Goal: Task Accomplishment & Management: Contribute content

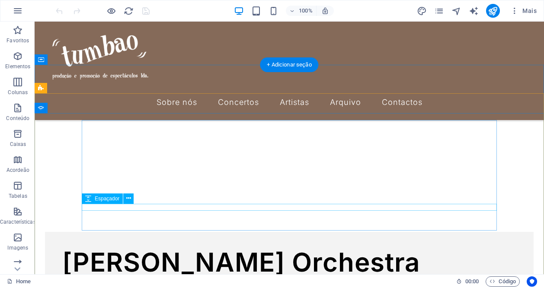
scroll to position [1819, 0]
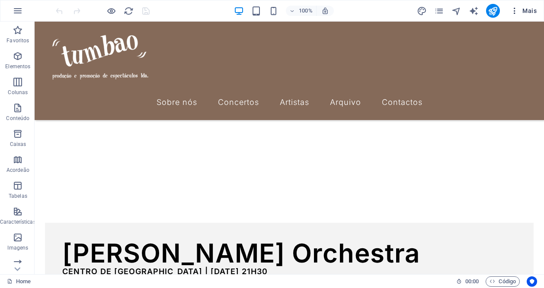
click at [517, 13] on icon "button" at bounding box center [514, 10] width 9 height 9
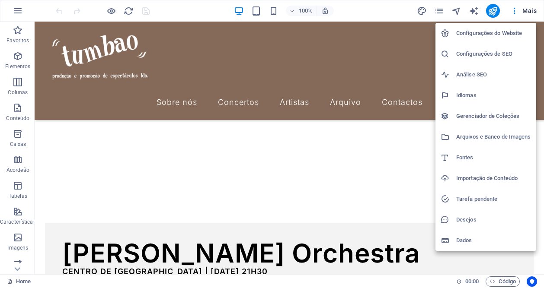
click at [443, 10] on div at bounding box center [272, 144] width 544 height 288
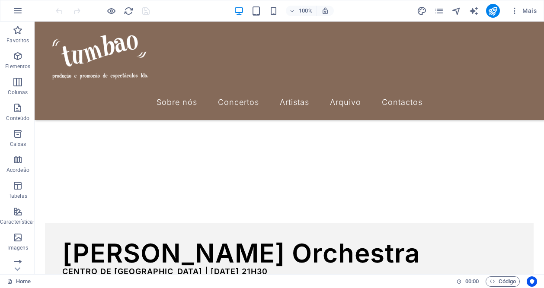
click at [437, 10] on div "Configurações do Website Configurações de SEO Análise SEO Idiomas Gerenciador d…" at bounding box center [272, 146] width 544 height 283
click at [437, 10] on icon "pages" at bounding box center [439, 11] width 10 height 10
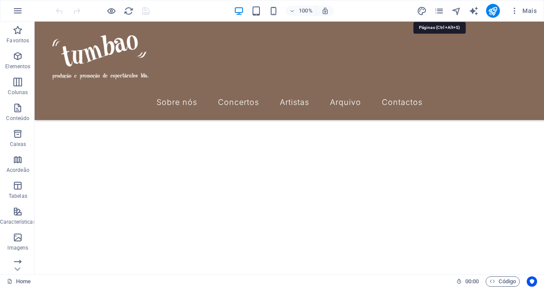
scroll to position [1961, 0]
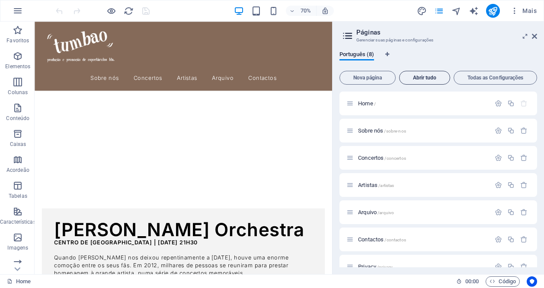
click at [418, 80] on span "Abrir tudo" at bounding box center [424, 77] width 43 height 5
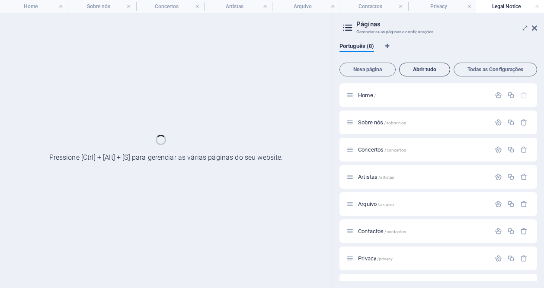
scroll to position [0, 0]
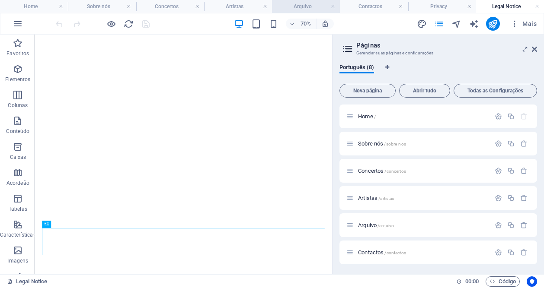
click at [313, 4] on h4 "Arquivo" at bounding box center [306, 7] width 68 height 10
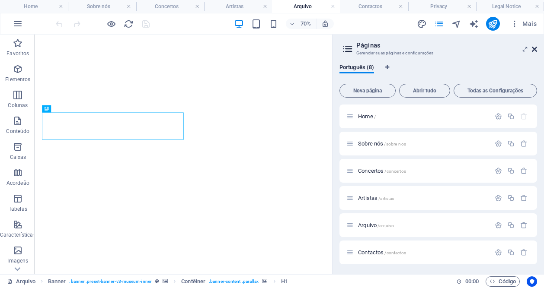
click at [533, 50] on icon at bounding box center [534, 49] width 5 height 7
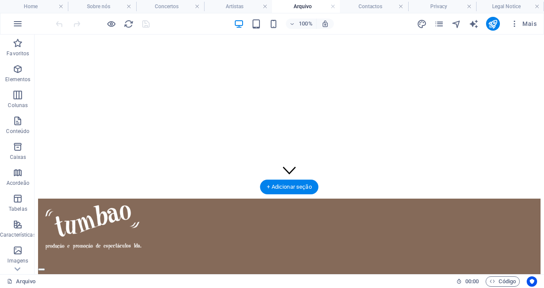
scroll to position [87, 0]
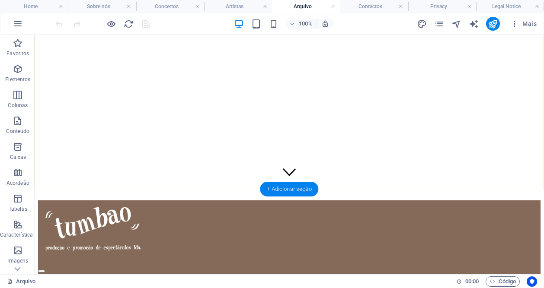
click at [278, 189] on div "+ Adicionar seção" at bounding box center [289, 189] width 58 height 15
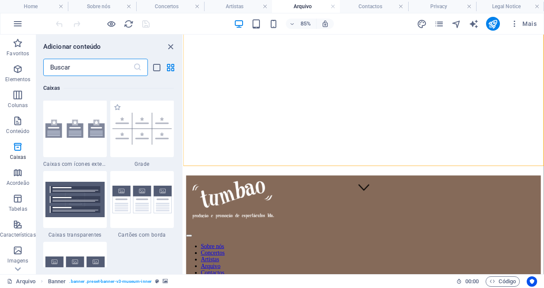
scroll to position [2532, 0]
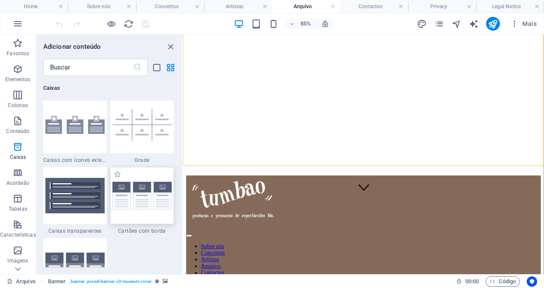
click at [152, 190] on img at bounding box center [141, 196] width 59 height 28
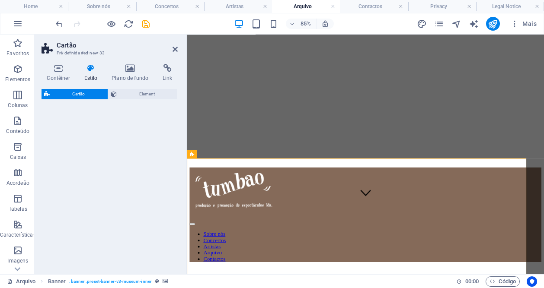
select select "rem"
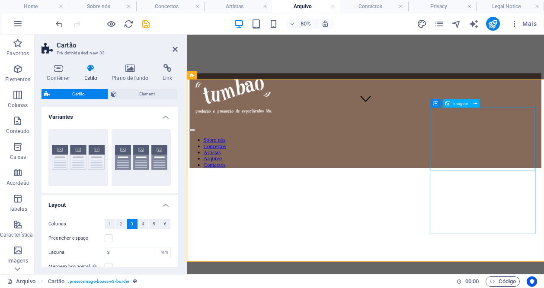
scroll to position [181, 0]
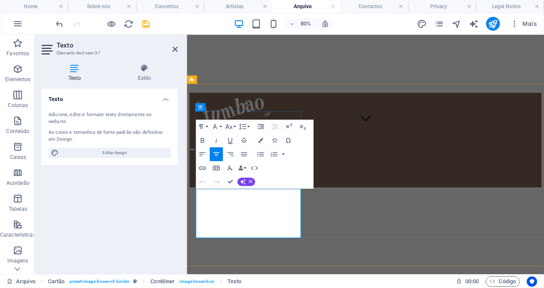
drag, startPoint x: 286, startPoint y: 274, endPoint x: 206, endPoint y: 228, distance: 92.4
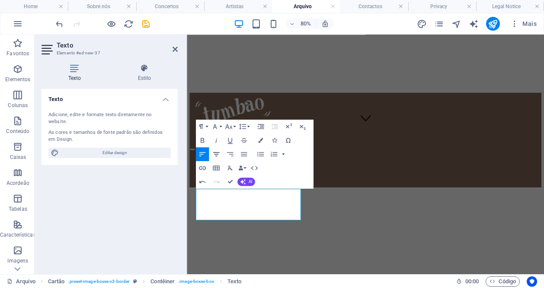
click at [217, 153] on icon "button" at bounding box center [216, 154] width 8 height 8
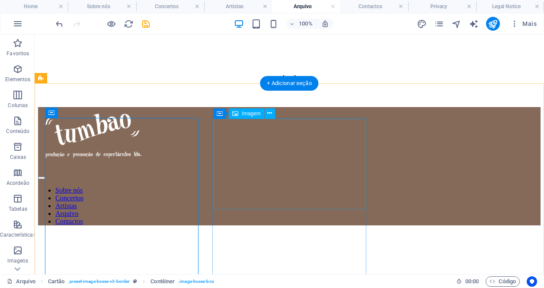
scroll to position [193, 0]
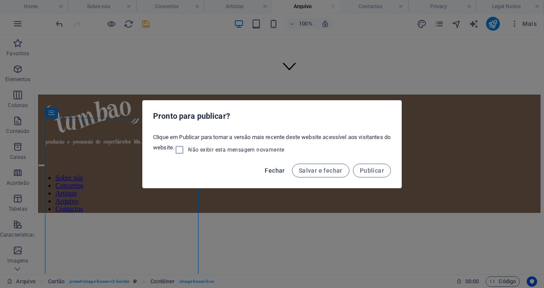
click at [278, 173] on span "Fechar" at bounding box center [275, 170] width 20 height 7
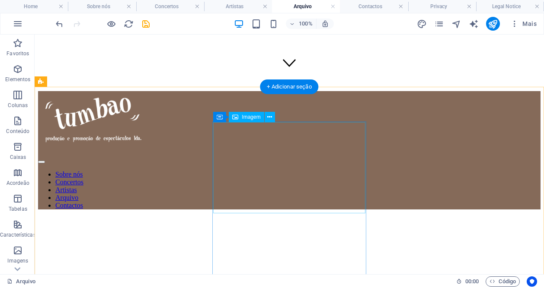
scroll to position [189, 0]
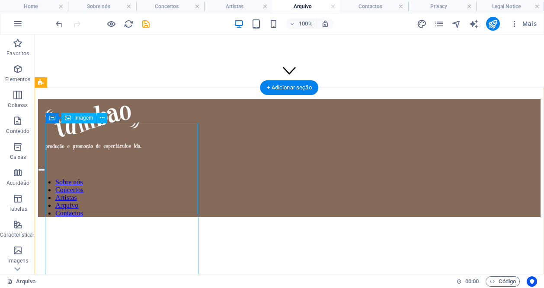
select select "%"
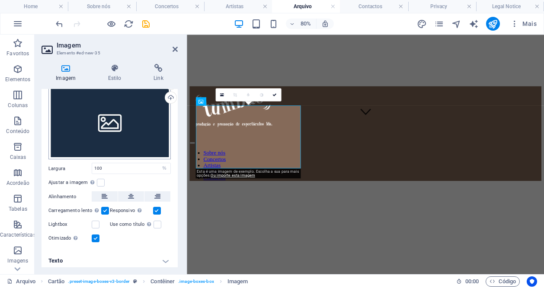
scroll to position [0, 0]
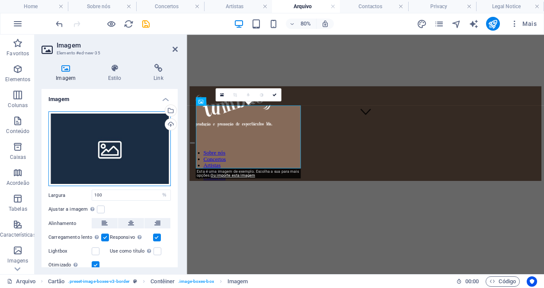
click at [109, 139] on div "Arraste os arquivos aqui, clique para escolher os arquivos ou selecione os arqu…" at bounding box center [109, 149] width 122 height 75
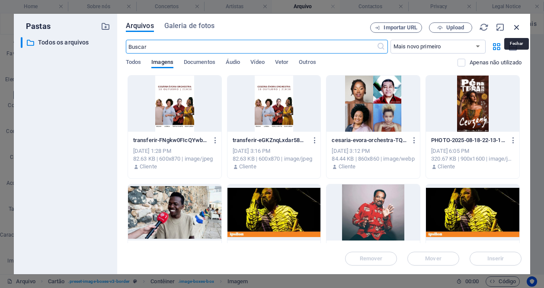
click at [514, 24] on icon "button" at bounding box center [517, 27] width 10 height 10
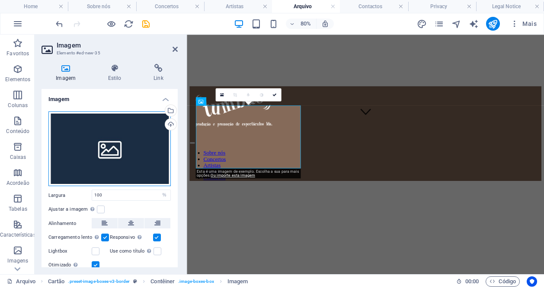
click at [143, 131] on div "Arraste os arquivos aqui, clique para escolher os arquivos ou selecione os arqu…" at bounding box center [109, 149] width 122 height 75
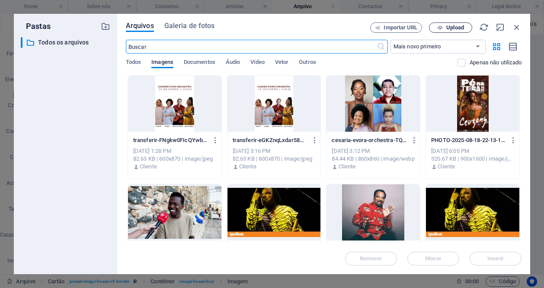
click at [439, 26] on icon "button" at bounding box center [440, 28] width 6 height 6
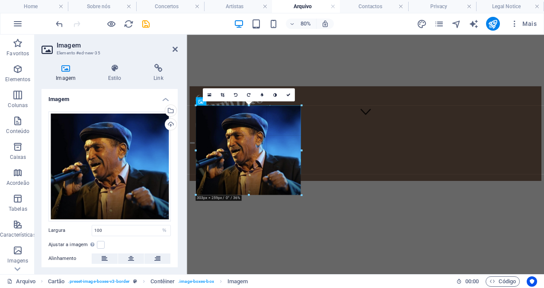
drag, startPoint x: 248, startPoint y: 167, endPoint x: 243, endPoint y: 201, distance: 34.0
type input "302"
select select "px"
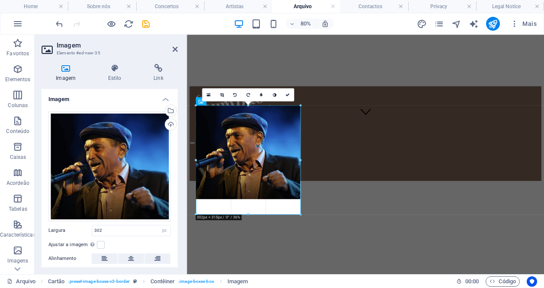
drag, startPoint x: 248, startPoint y: 168, endPoint x: 240, endPoint y: 223, distance: 55.8
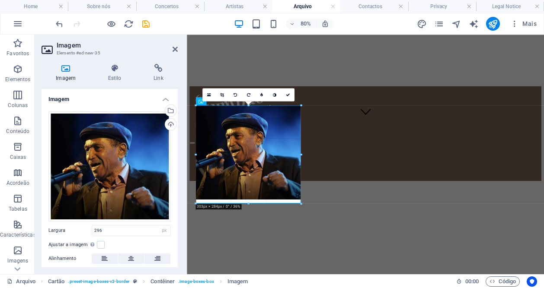
drag, startPoint x: 248, startPoint y: 198, endPoint x: 248, endPoint y: 205, distance: 7.8
type input "303"
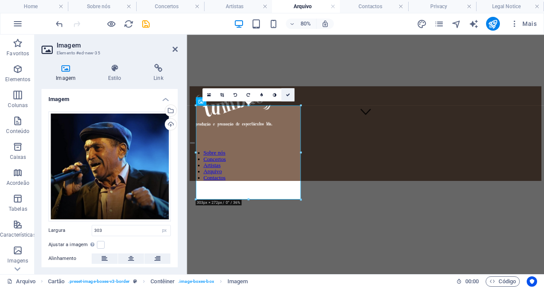
click at [287, 94] on icon at bounding box center [287, 95] width 4 height 4
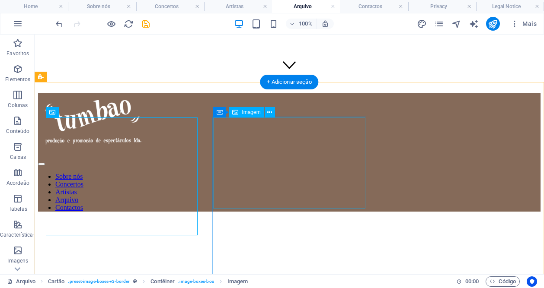
scroll to position [191, 0]
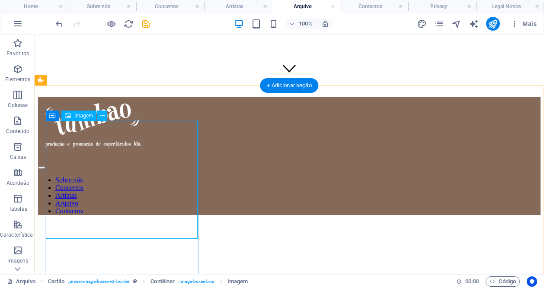
select select "px"
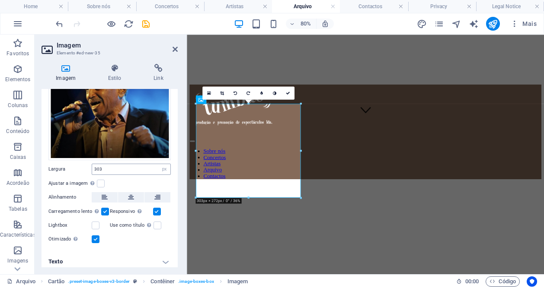
scroll to position [64, 0]
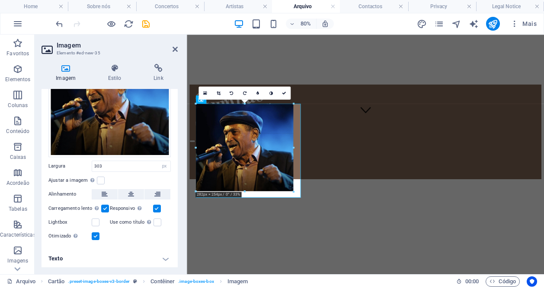
drag, startPoint x: 300, startPoint y: 198, endPoint x: 291, endPoint y: 189, distance: 13.5
type input "282"
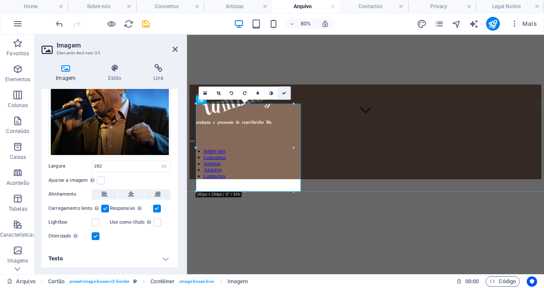
click at [285, 92] on icon at bounding box center [284, 93] width 4 height 4
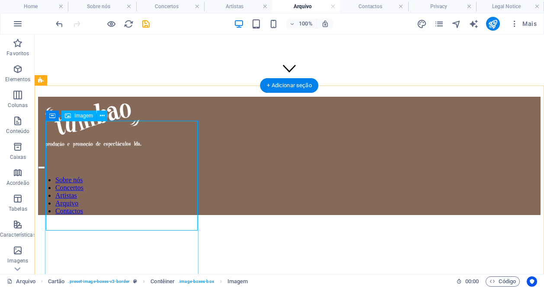
select select "px"
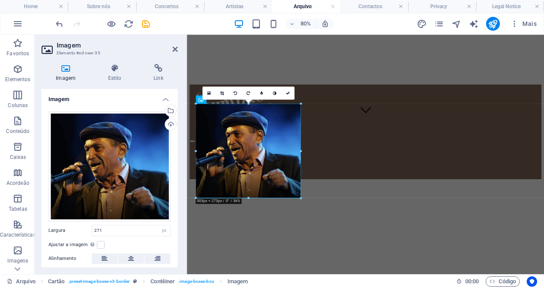
drag, startPoint x: 290, startPoint y: 146, endPoint x: 307, endPoint y: 151, distance: 17.2
type input "303"
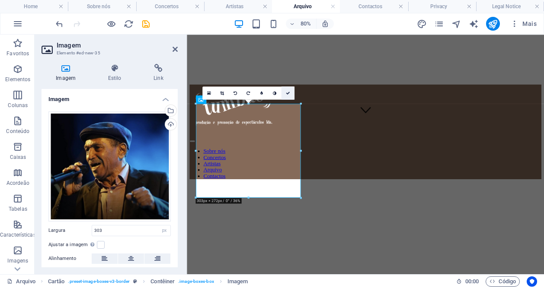
click at [290, 93] on link at bounding box center [287, 92] width 13 height 13
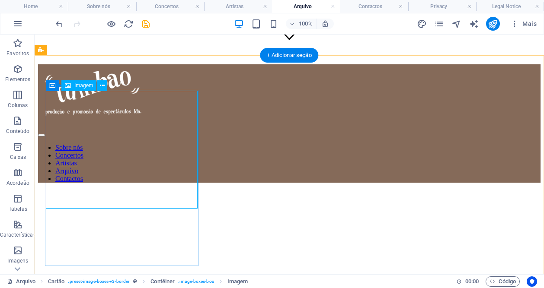
scroll to position [225, 0]
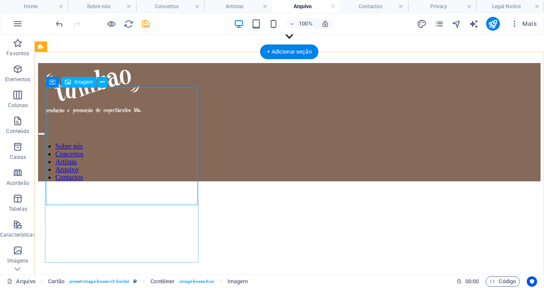
select select "px"
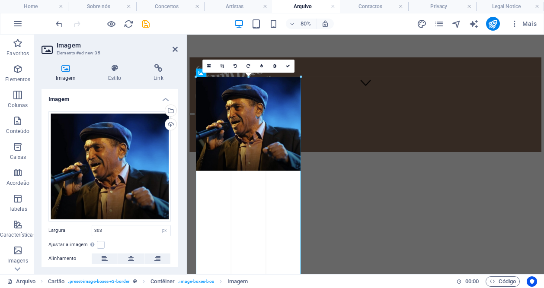
click at [299, 168] on div "180 170 160 150 140 130 120 110 100 90 80 70 60 50 40 30 20 10 0 -10 -20 -30 -4…" at bounding box center [248, 287] width 105 height 421
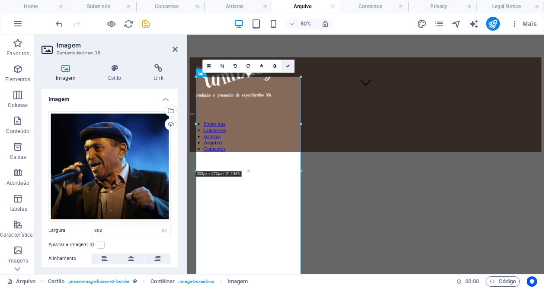
click at [285, 62] on link at bounding box center [287, 66] width 13 height 13
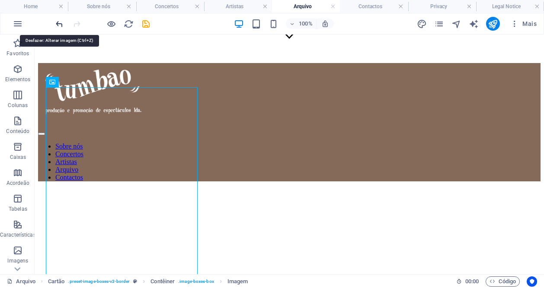
click at [61, 24] on icon "undo" at bounding box center [59, 24] width 10 height 10
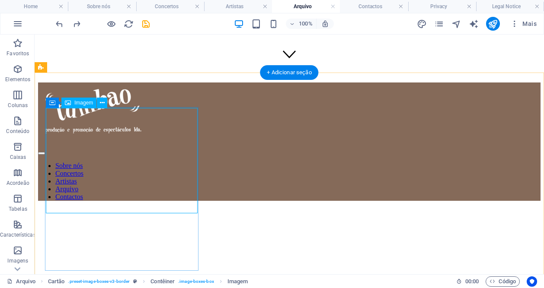
scroll to position [204, 0]
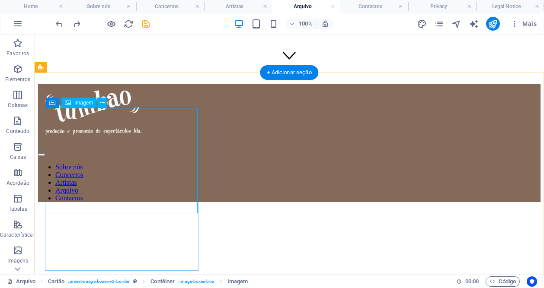
select select "px"
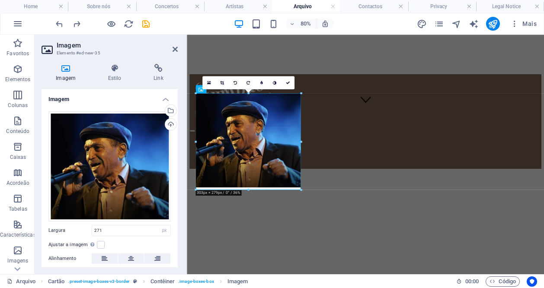
drag, startPoint x: 242, startPoint y: 179, endPoint x: 275, endPoint y: 194, distance: 35.8
drag, startPoint x: 246, startPoint y: 186, endPoint x: 247, endPoint y: 192, distance: 6.6
type input "303"
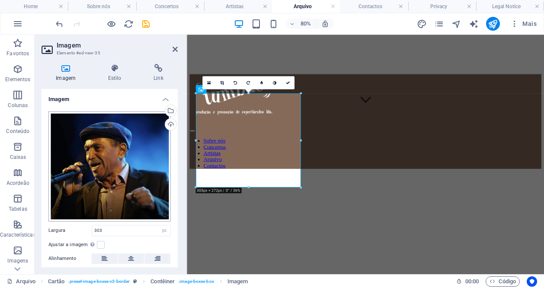
scroll to position [64, 0]
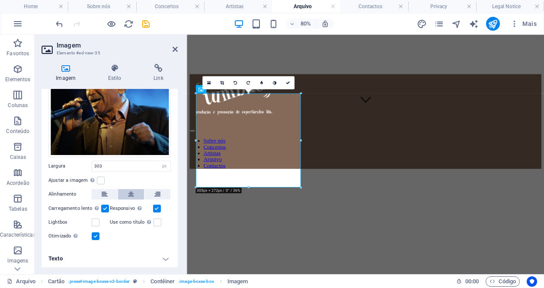
click at [130, 194] on icon at bounding box center [131, 194] width 6 height 10
click at [289, 84] on icon at bounding box center [287, 82] width 4 height 4
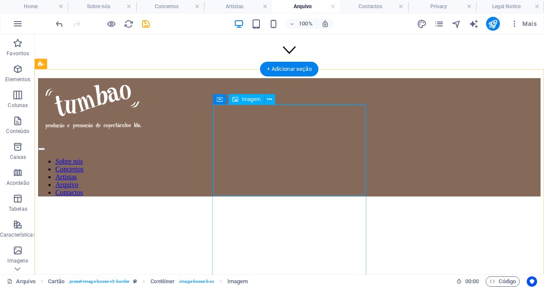
scroll to position [202, 0]
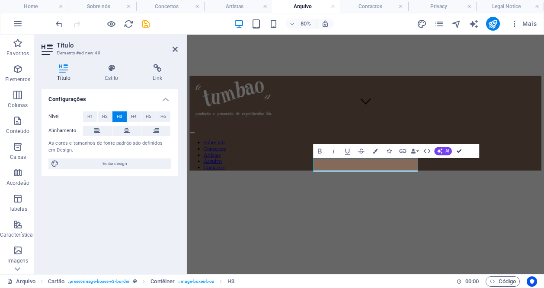
scroll to position [214, 0]
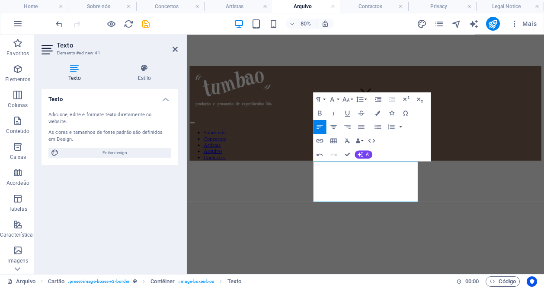
click at [335, 124] on icon "button" at bounding box center [333, 127] width 8 height 8
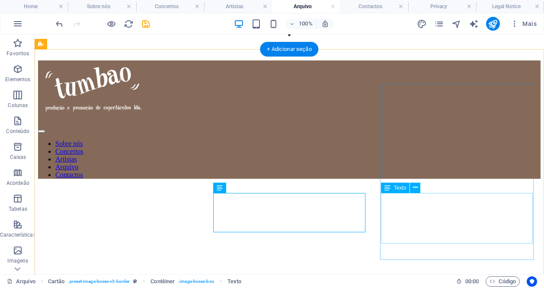
scroll to position [236, 0]
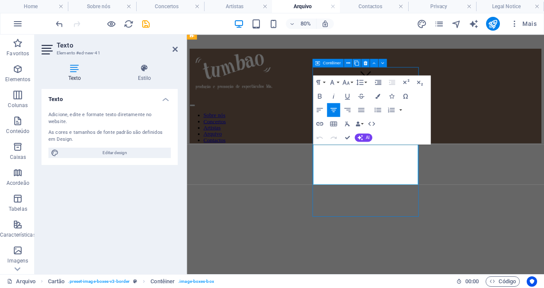
scroll to position [249, 0]
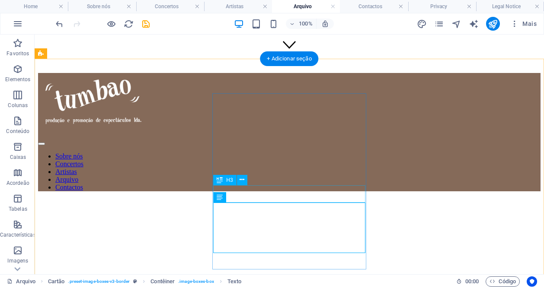
scroll to position [211, 0]
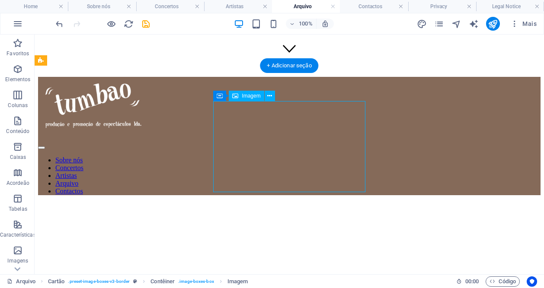
select select "%"
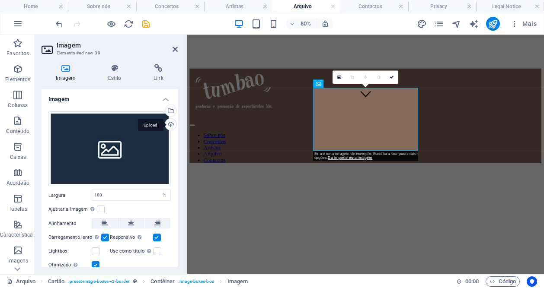
click at [164, 122] on div "Upload" at bounding box center [169, 125] width 13 height 13
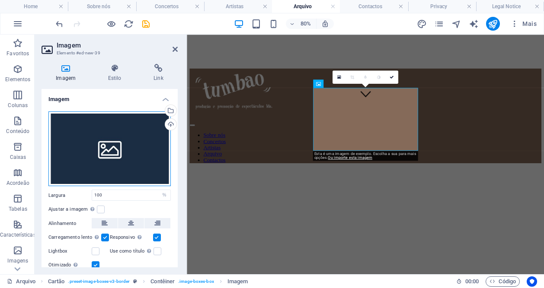
click at [135, 124] on div "Arraste os arquivos aqui, clique para escolher os arquivos ou selecione os arqu…" at bounding box center [109, 149] width 122 height 75
click at [135, 124] on body "tumbao.pt Home Sobre nós Concertos Artistas Arquivo Contactos Privacy Legal Not…" at bounding box center [272, 144] width 544 height 288
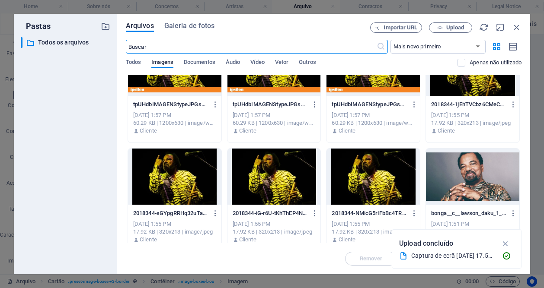
scroll to position [173, 0]
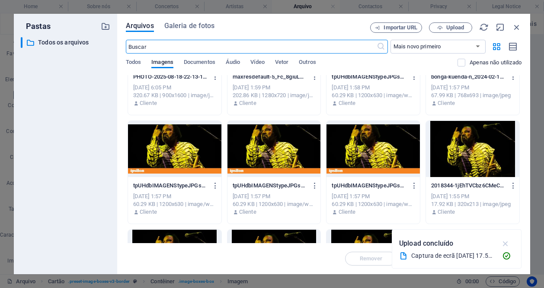
click at [506, 242] on icon "button" at bounding box center [506, 244] width 10 height 10
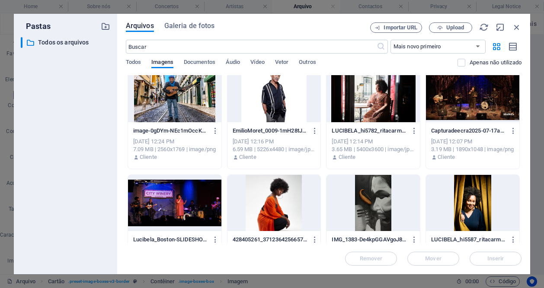
scroll to position [1303, 0]
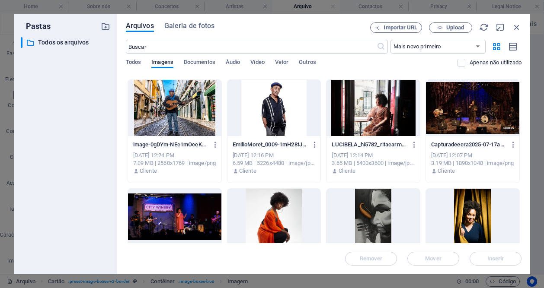
click at [259, 106] on div at bounding box center [273, 108] width 93 height 56
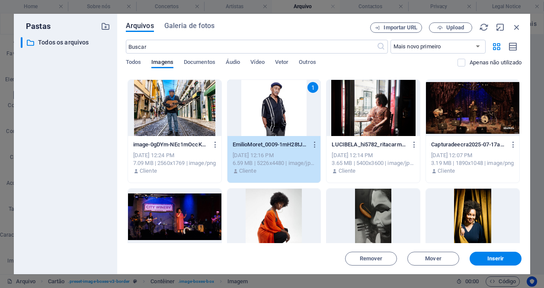
click at [490, 266] on div "Arquivos Galeria de fotos Importar URL Upload ​ Mais novo primeiro Mais antigo …" at bounding box center [323, 144] width 413 height 261
drag, startPoint x: 490, startPoint y: 261, endPoint x: 312, endPoint y: 278, distance: 178.6
click at [490, 261] on span "Inserir" at bounding box center [495, 258] width 17 height 5
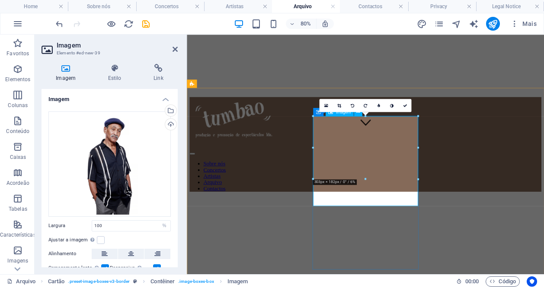
scroll to position [177, 0]
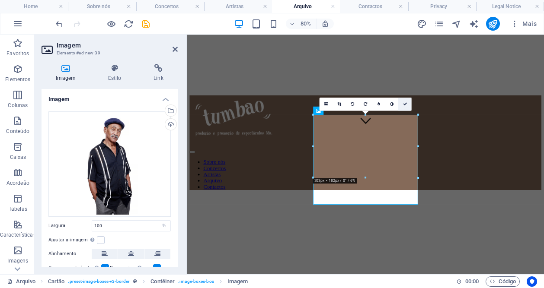
click at [405, 102] on icon at bounding box center [405, 104] width 4 height 4
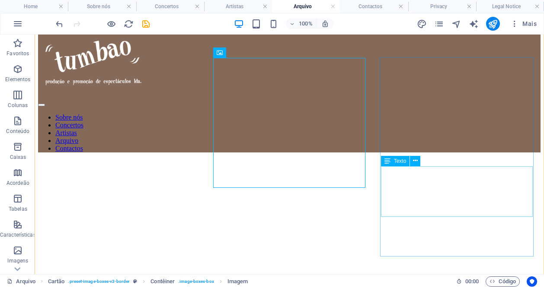
scroll to position [254, 0]
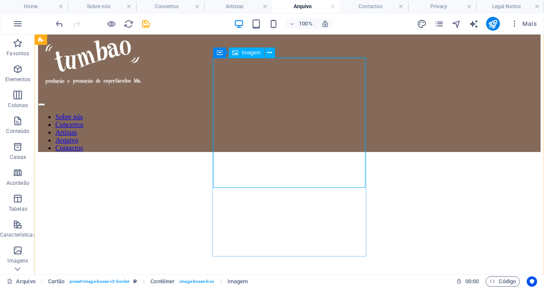
select select "%"
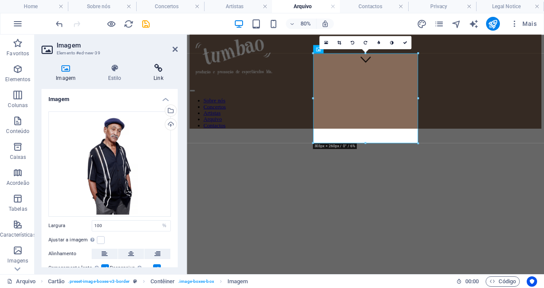
click at [153, 72] on icon at bounding box center [158, 68] width 38 height 9
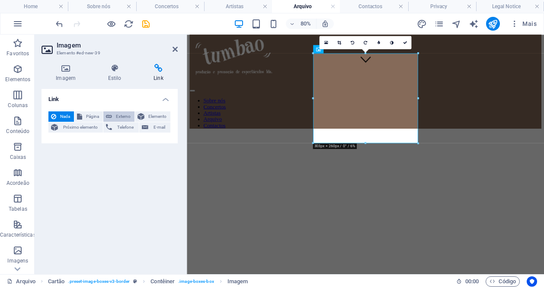
click at [124, 117] on span "Externo" at bounding box center [123, 117] width 17 height 10
select select "blank"
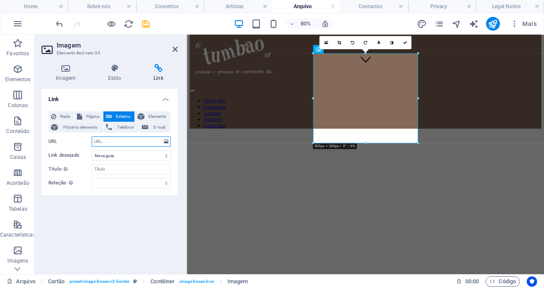
click at [126, 141] on input "URL" at bounding box center [131, 142] width 79 height 10
paste input "https://culturadeborla.blogs.sapo.pt/emilio-moret-atua-a-4-de-outubro-no-118411…"
type input "https://culturadeborla.blogs.sapo.pt/emilio-moret-atua-a-4-de-outubro-no-118411…"
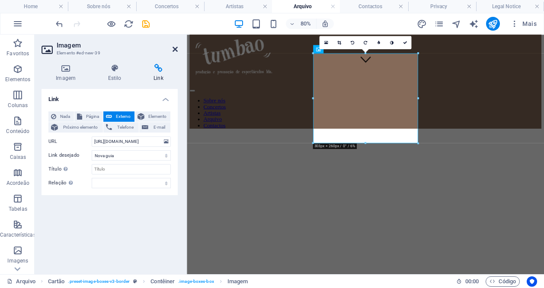
click at [174, 50] on icon at bounding box center [175, 49] width 5 height 7
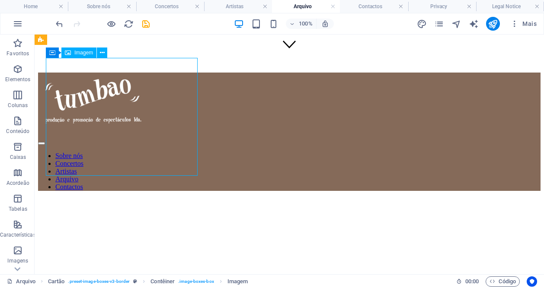
scroll to position [212, 0]
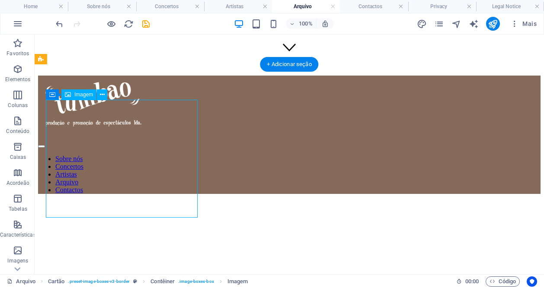
select select "px"
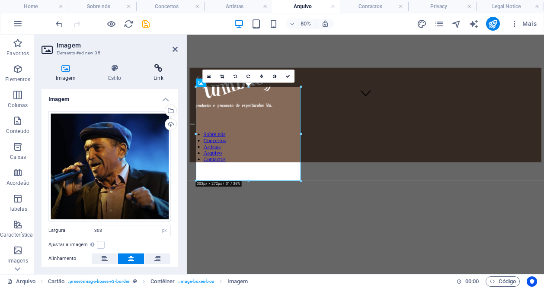
click at [163, 71] on icon at bounding box center [158, 68] width 38 height 9
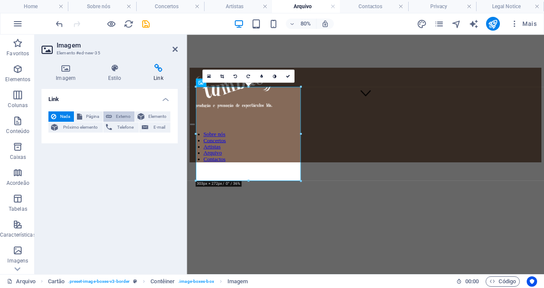
click at [122, 117] on span "Externo" at bounding box center [123, 117] width 17 height 10
select select "blank"
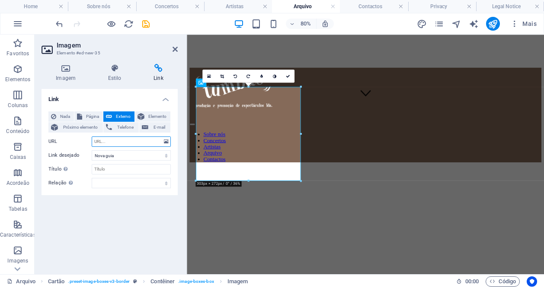
paste input "https://newinseixal.nit.pt/cultura/emilio-moret-traz-a-alma-da-musica-cubana-ao…"
type input "https://newinseixal.nit.pt/cultura/emilio-moret-traz-a-alma-da-musica-cubana-ao…"
click at [174, 49] on icon at bounding box center [175, 49] width 5 height 7
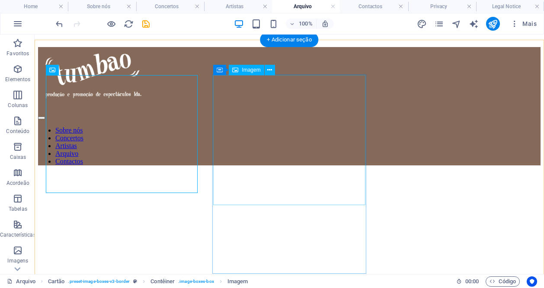
scroll to position [237, 0]
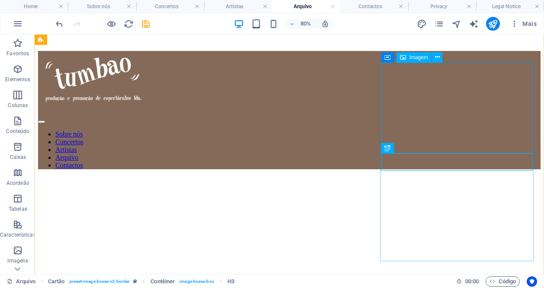
scroll to position [250, 0]
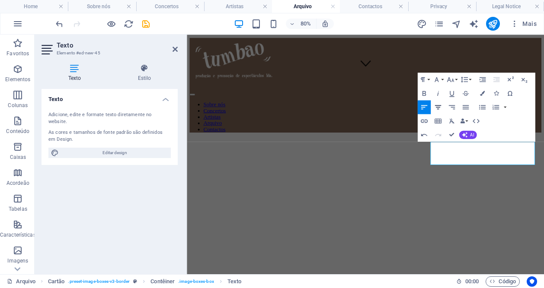
click at [438, 104] on icon "button" at bounding box center [438, 107] width 8 height 8
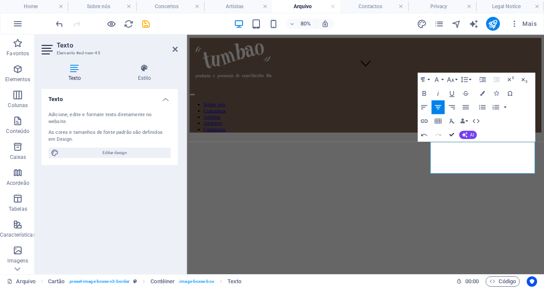
scroll to position [252, 0]
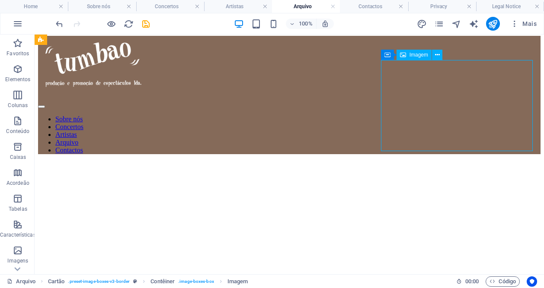
select select "%"
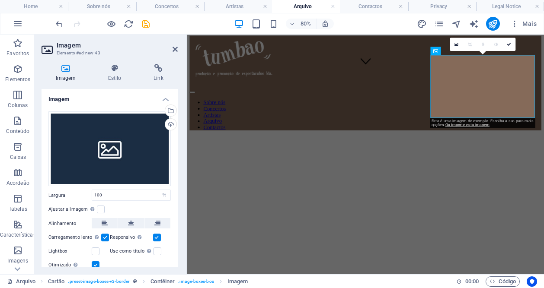
click at [175, 128] on div "Arraste os arquivos aqui, clique para escolher os arquivos ou selecione os arqu…" at bounding box center [110, 191] width 136 height 173
click at [173, 127] on div "Upload" at bounding box center [169, 125] width 13 height 13
click at [169, 124] on div "Upload" at bounding box center [169, 125] width 13 height 13
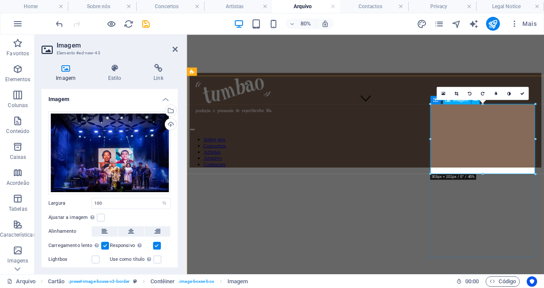
scroll to position [208, 0]
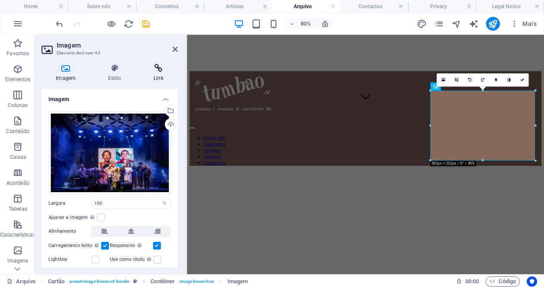
click at [151, 70] on icon at bounding box center [158, 68] width 38 height 9
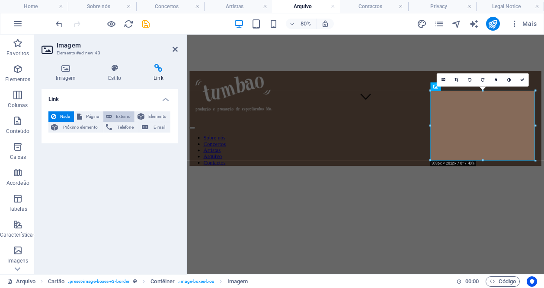
click at [113, 118] on button "Externo" at bounding box center [118, 117] width 31 height 10
select select "blank"
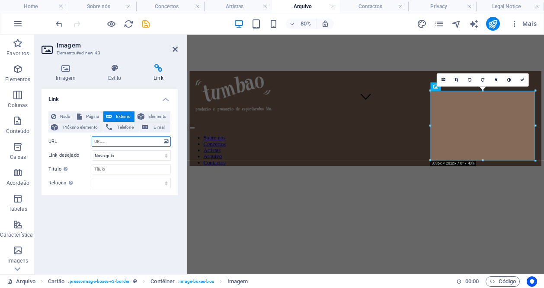
paste input "https://jazz.pt/breves/cesaria-evora-orchestra-no-coliseu"
type input "https://jazz.pt/breves/cesaria-evora-orchestra-no-coliseu"
click at [175, 45] on h2 "Imagem" at bounding box center [117, 46] width 121 height 8
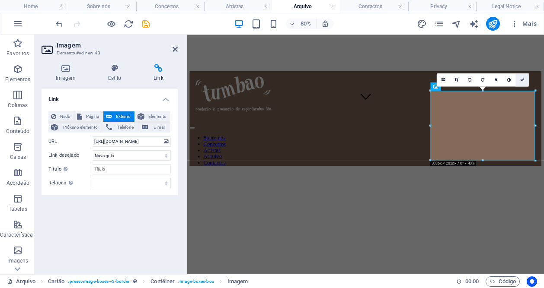
click at [525, 82] on link at bounding box center [521, 80] width 13 height 13
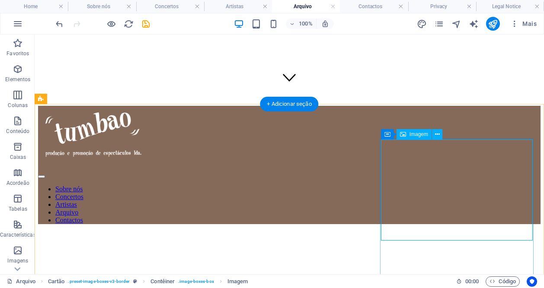
scroll to position [169, 0]
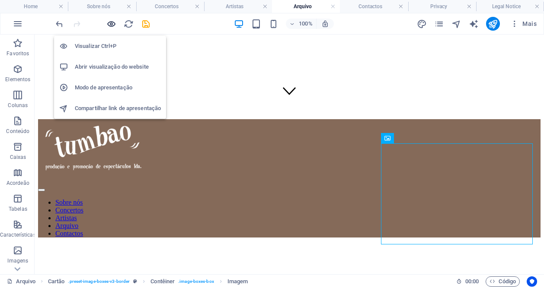
click at [110, 26] on icon "button" at bounding box center [111, 24] width 10 height 10
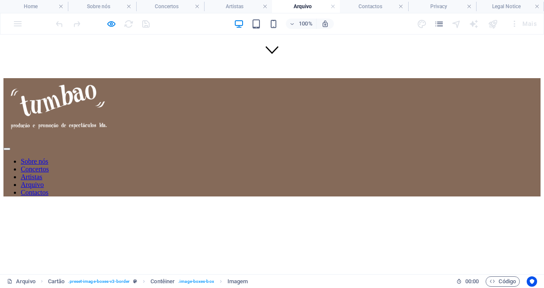
scroll to position [214, 0]
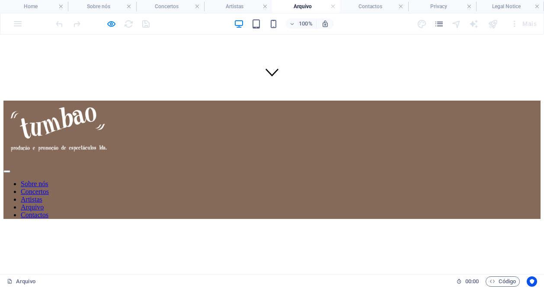
scroll to position [188, 0]
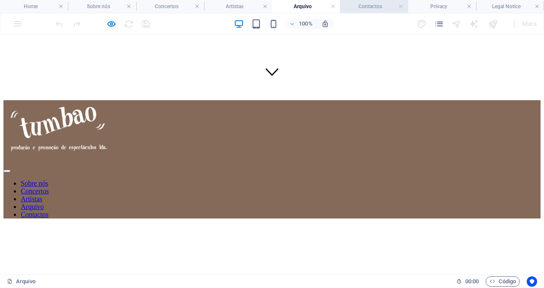
click at [378, 9] on h4 "Contactos" at bounding box center [374, 7] width 68 height 10
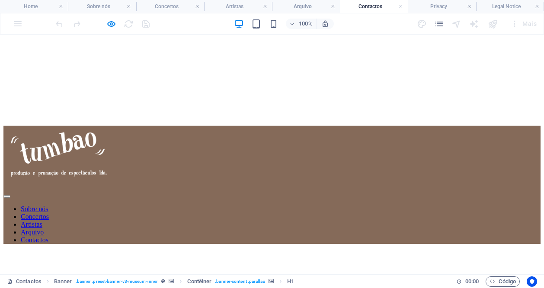
scroll to position [161, 0]
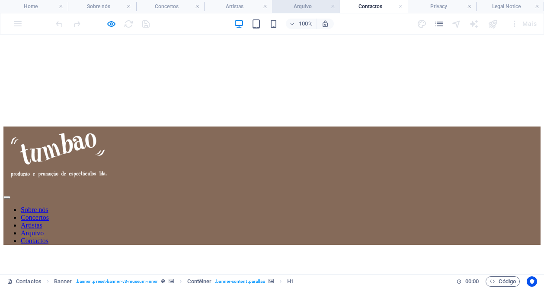
click at [316, 5] on h4 "Arquivo" at bounding box center [306, 7] width 68 height 10
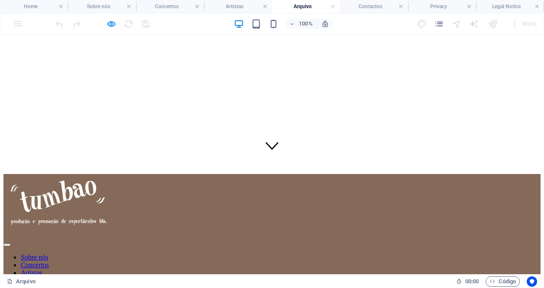
scroll to position [111, 0]
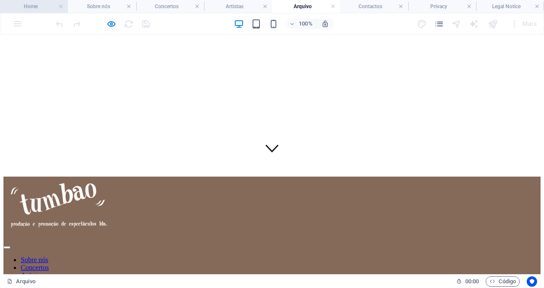
click at [45, 9] on h4 "Home" at bounding box center [34, 7] width 68 height 10
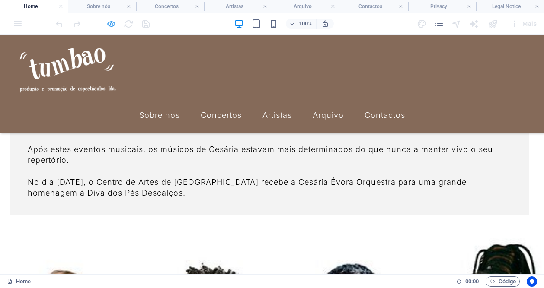
click at [110, 22] on icon "button" at bounding box center [111, 24] width 10 height 10
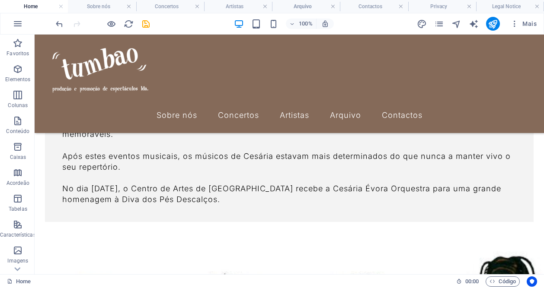
drag, startPoint x: 145, startPoint y: 24, endPoint x: 145, endPoint y: 30, distance: 6.1
click at [145, 24] on icon "save" at bounding box center [146, 24] width 10 height 10
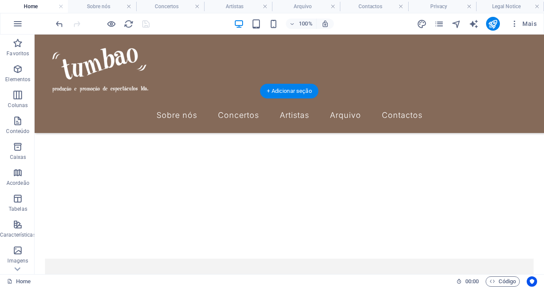
scroll to position [1780, 0]
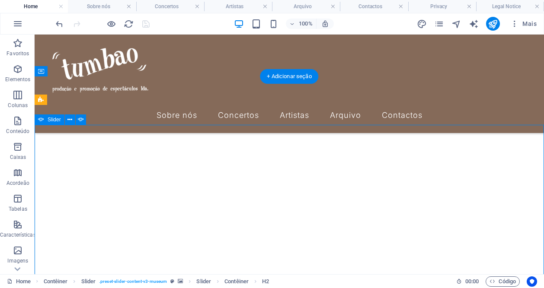
scroll to position [1866, 0]
select select "ms"
select select "s"
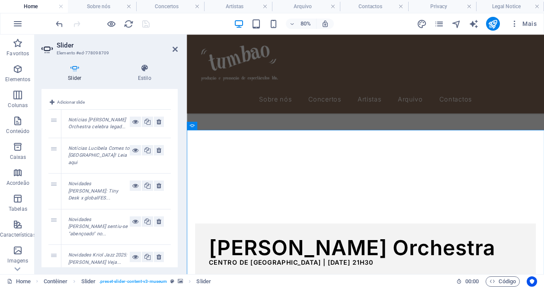
scroll to position [0, 0]
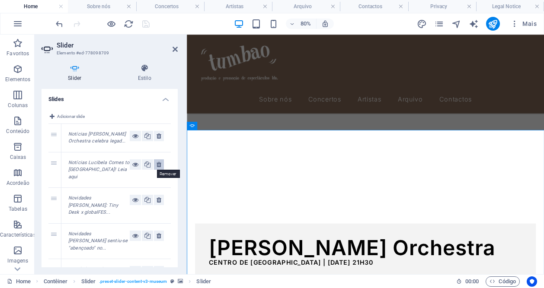
click at [157, 164] on icon at bounding box center [159, 165] width 5 height 10
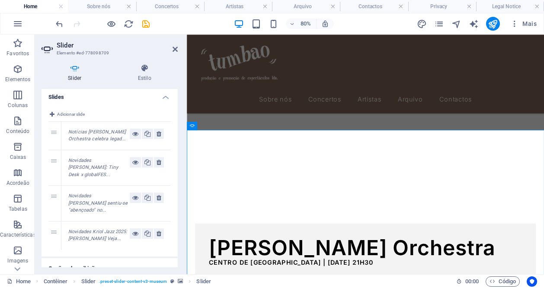
scroll to position [1, 0]
click at [78, 116] on span "Adicionar slide" at bounding box center [71, 115] width 28 height 10
click at [159, 258] on icon at bounding box center [159, 263] width 5 height 10
click at [148, 137] on icon at bounding box center [147, 135] width 6 height 10
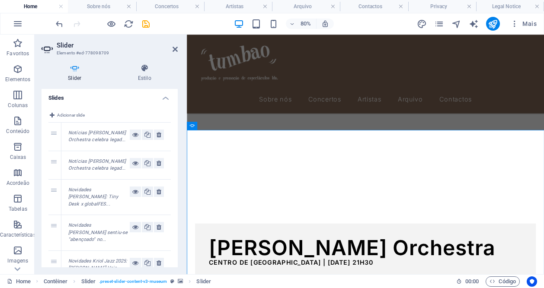
click at [114, 259] on em "Novidades Kriol Jazz 2025: Elida Almeida Veja..." at bounding box center [97, 265] width 59 height 13
click at [110, 163] on em "Notícias Cesária Évora Orchestra celebra legad..." at bounding box center [97, 165] width 58 height 13
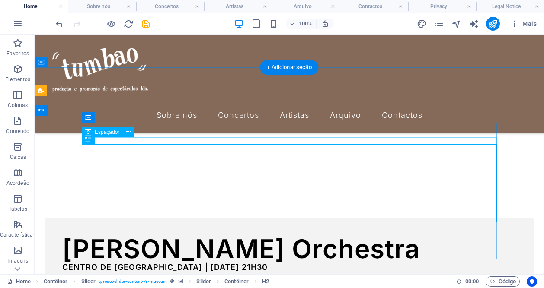
scroll to position [1816, 0]
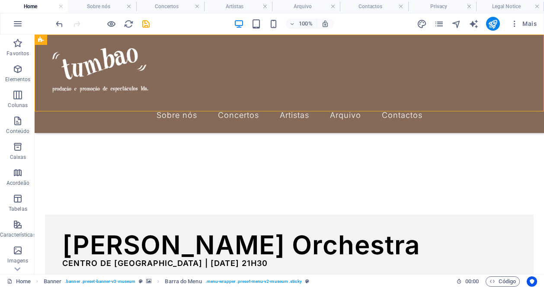
drag, startPoint x: 542, startPoint y: 100, endPoint x: 406, endPoint y: 99, distance: 136.7
click at [406, 99] on div "Sobre nós Concertos Artistas Arquivo Contactos" at bounding box center [289, 84] width 509 height 99
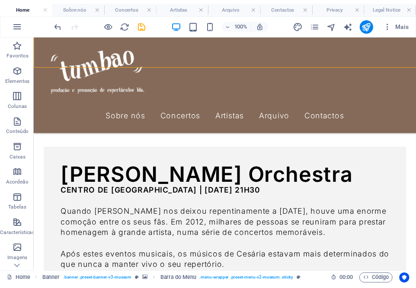
scroll to position [1889, 0]
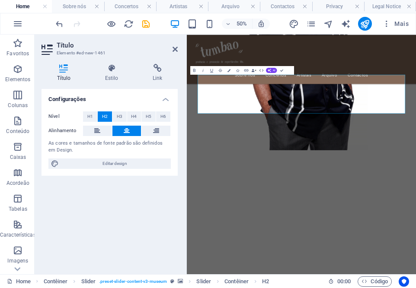
scroll to position [2016, 0]
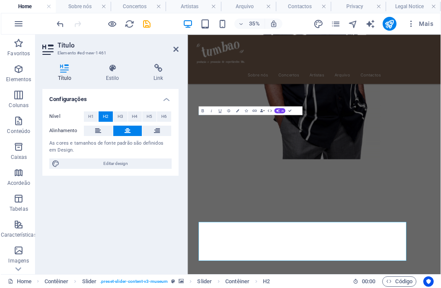
scroll to position [1965, 0]
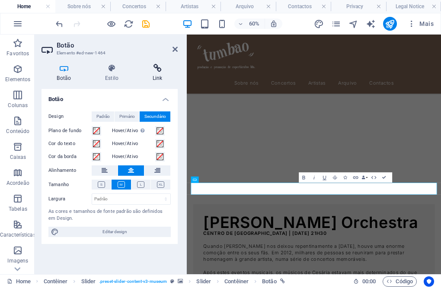
click at [157, 69] on icon at bounding box center [157, 68] width 41 height 9
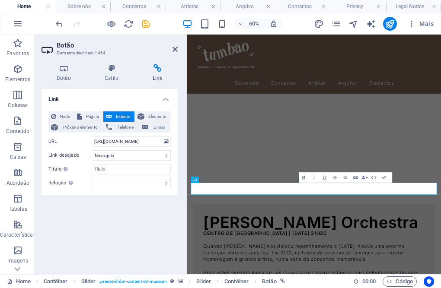
click at [132, 150] on div "Nada Página Externo Elemento Próximo elemento Telefone E-mail Página Home Sobre…" at bounding box center [109, 150] width 122 height 77
click at [134, 145] on input "https://www.bantumen.com/artigo/cesaria-evora-orchestra/" at bounding box center [131, 142] width 79 height 10
paste input "culturadeborla.blogs.sapo.pt/emilio-moret-atua-a-4-de-outubro-no-11841188"
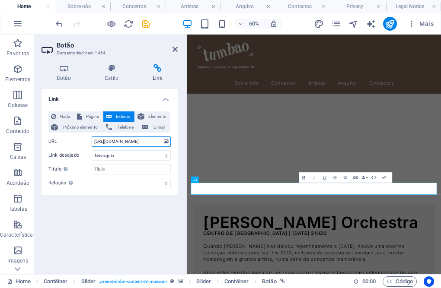
scroll to position [0, 95]
type input "https://culturadeborla.blogs.sapo.pt/emilio-moret-atua-a-4-de-outubro-no-118411…"
click at [173, 48] on icon at bounding box center [175, 49] width 5 height 7
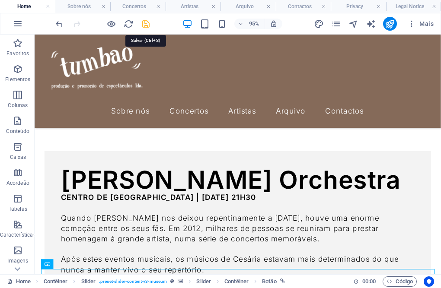
click at [147, 26] on icon "save" at bounding box center [146, 24] width 10 height 10
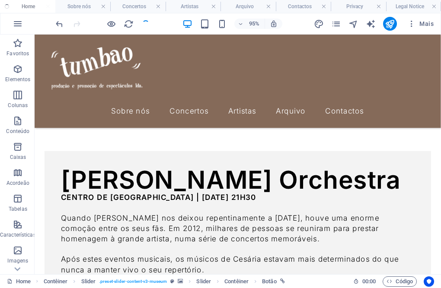
checkbox input "false"
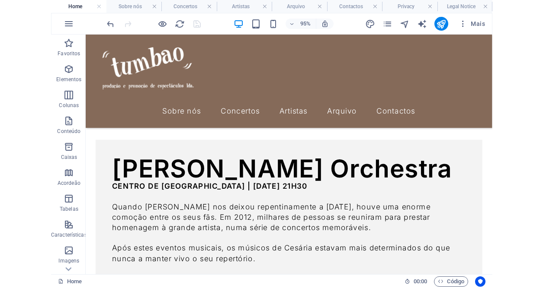
scroll to position [1904, 0]
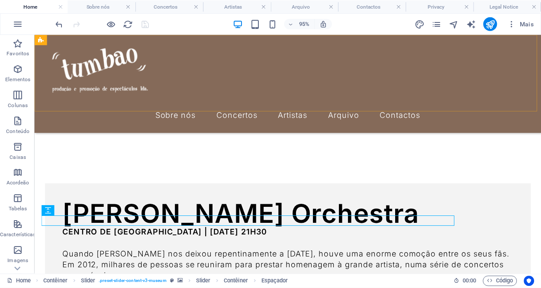
scroll to position [1846, 0]
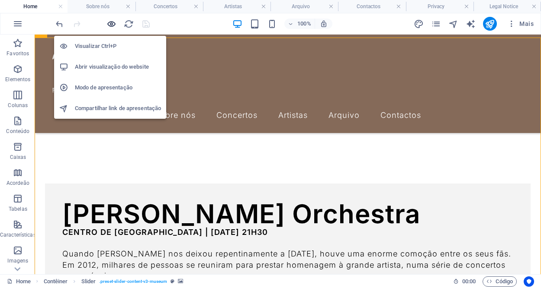
click at [109, 22] on icon "button" at bounding box center [111, 24] width 10 height 10
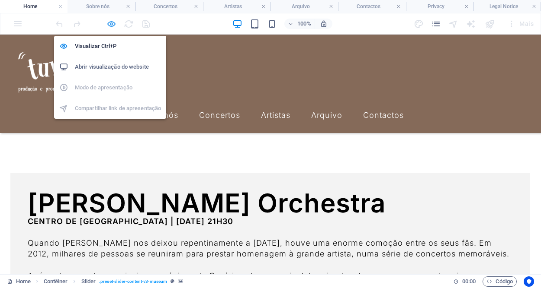
click at [113, 21] on icon "button" at bounding box center [111, 24] width 10 height 10
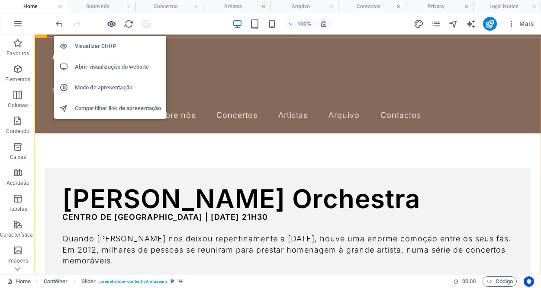
scroll to position [1846, 0]
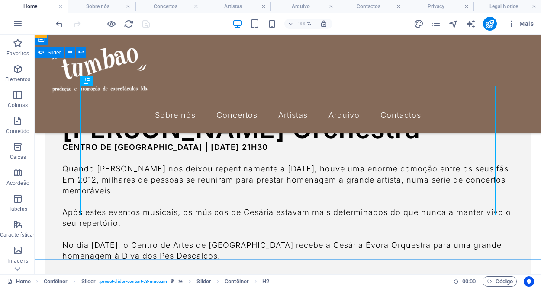
select select "ms"
select select "s"
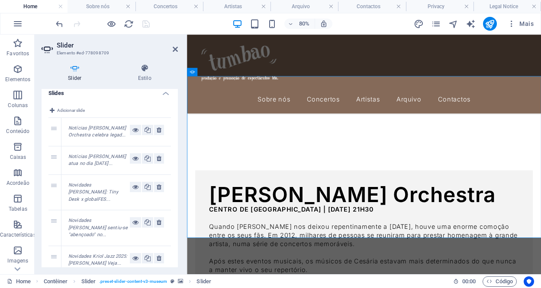
scroll to position [3, 0]
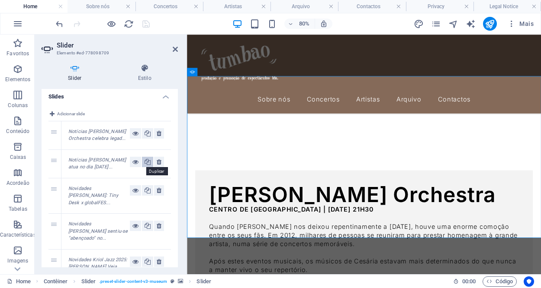
click at [145, 164] on icon at bounding box center [147, 162] width 6 height 10
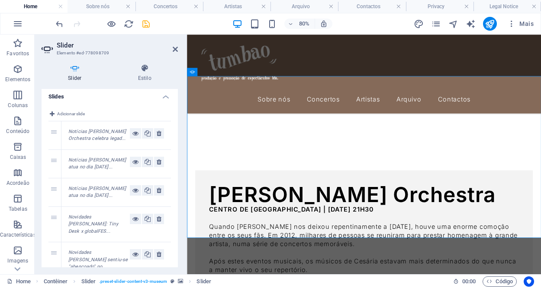
click at [99, 194] on em "Notícias Emilio Moret atua no dia 4 de outubro..." at bounding box center [97, 192] width 58 height 13
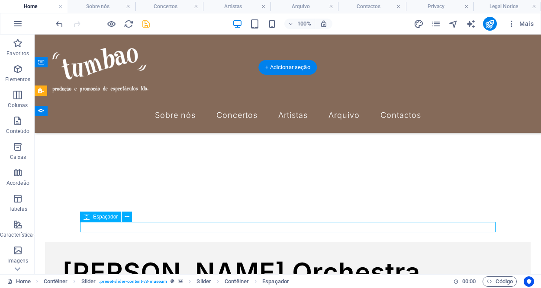
scroll to position [1793, 0]
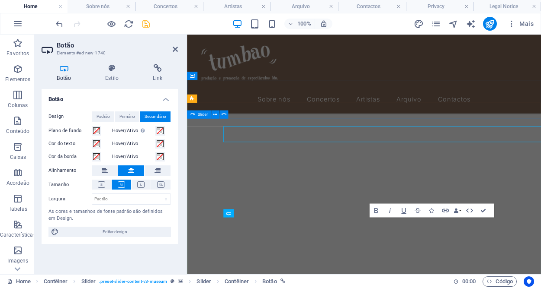
scroll to position [1878, 0]
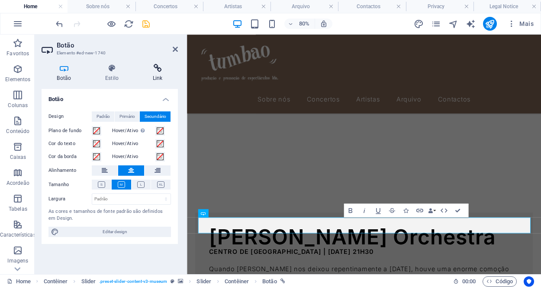
click at [153, 78] on h4 "Link" at bounding box center [157, 73] width 41 height 18
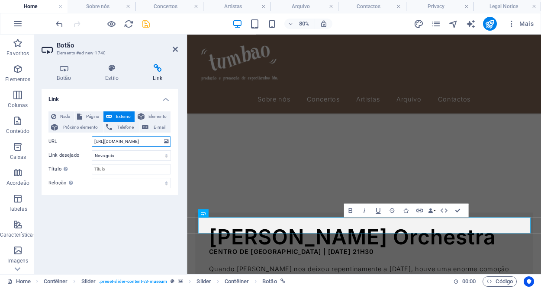
click at [130, 142] on input "https://culturadeborla.blogs.sapo.pt/emilio-moret-atua-a-4-de-outubro-no-118411…" at bounding box center [131, 142] width 79 height 10
paste input "newinseixal.nit.pt/cultura/emilio-moret-traz-a-alma-da-musica-cubana-ao-forum-c…"
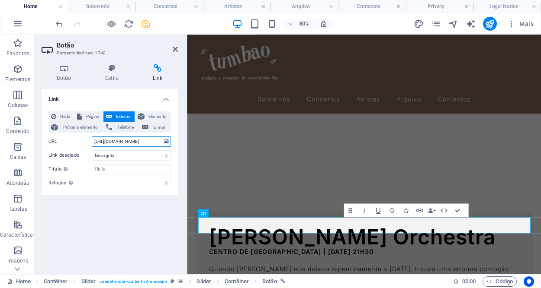
type input "https://newinseixal.nit.pt/cultura/emilio-moret-traz-a-alma-da-musica-cubana-ao…"
click at [173, 47] on icon at bounding box center [175, 49] width 5 height 7
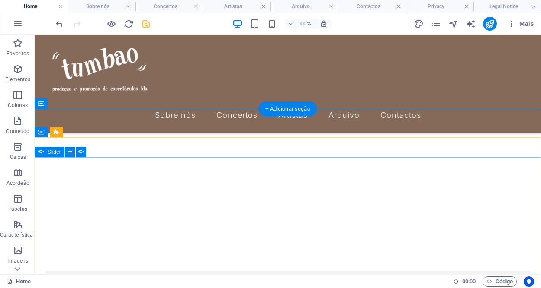
scroll to position [1767, 0]
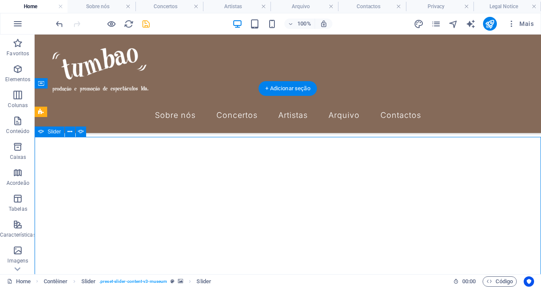
scroll to position [1852, 0]
select select "ms"
select select "s"
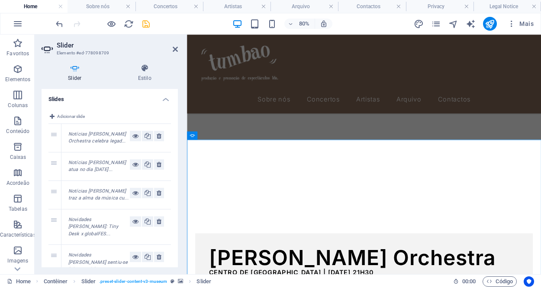
scroll to position [60, 0]
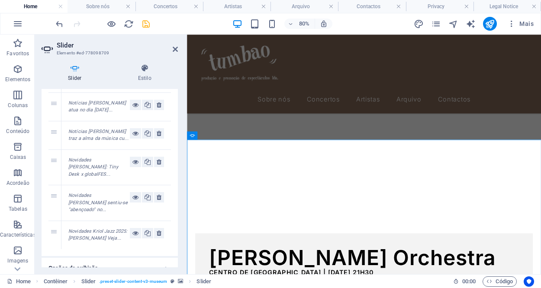
click at [66, 69] on icon at bounding box center [75, 68] width 67 height 9
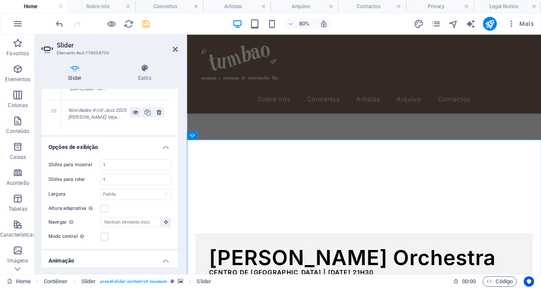
scroll to position [288, 0]
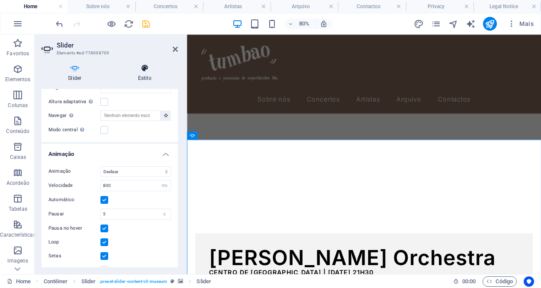
click at [139, 76] on h4 "Estilo" at bounding box center [145, 73] width 67 height 18
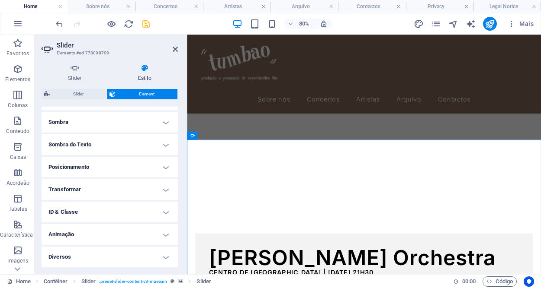
scroll to position [0, 0]
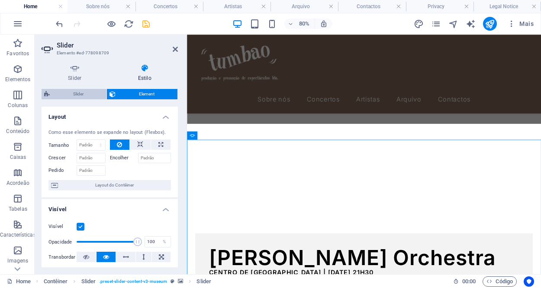
click at [75, 96] on span "Slider" at bounding box center [77, 94] width 51 height 10
select select "rem"
select select "px"
select select "ms"
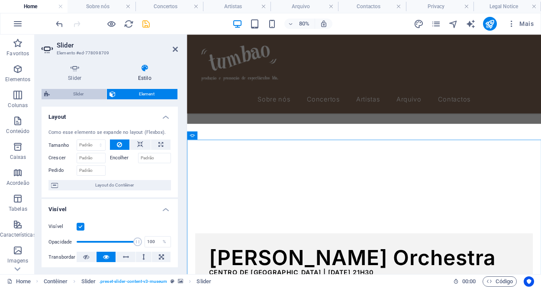
select select "s"
select select "progressive"
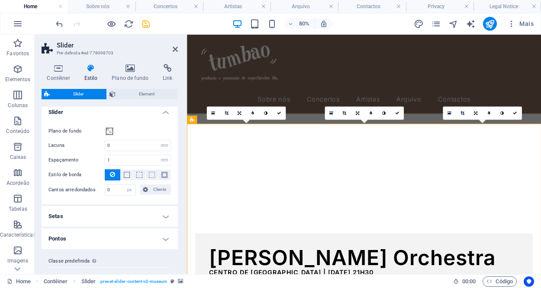
scroll to position [170, 0]
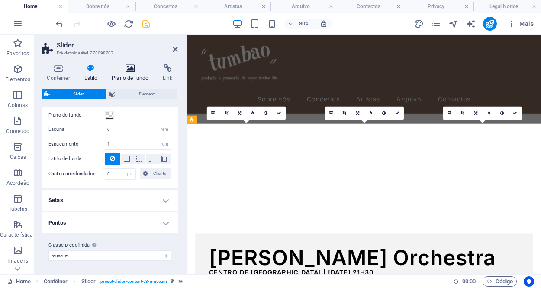
click at [138, 70] on icon at bounding box center [130, 68] width 48 height 9
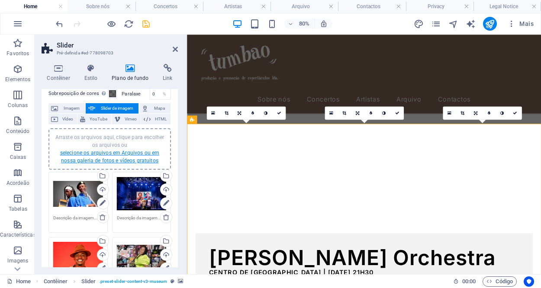
scroll to position [29, 0]
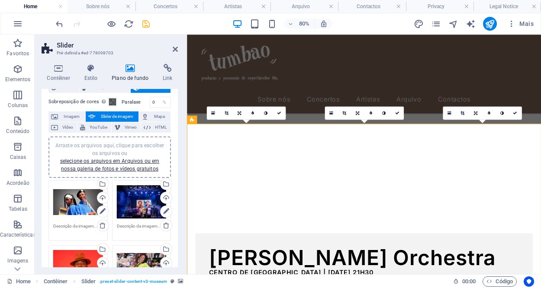
click at [109, 152] on span "Arraste os arquivos aqui, clique para escolher os arquivos ou selecione os arqu…" at bounding box center [109, 157] width 109 height 29
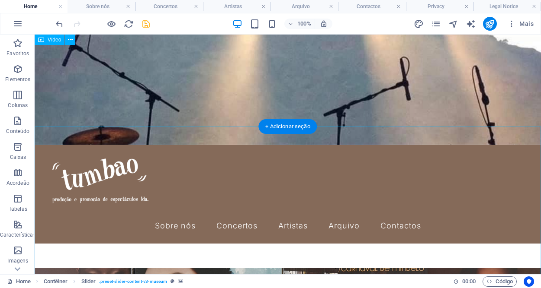
scroll to position [61, 0]
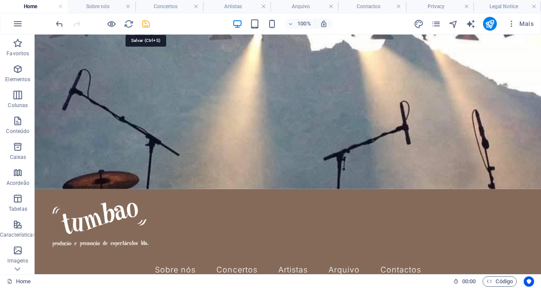
click at [147, 24] on icon "save" at bounding box center [146, 24] width 10 height 10
checkbox input "false"
click at [467, 6] on link at bounding box center [466, 7] width 5 height 8
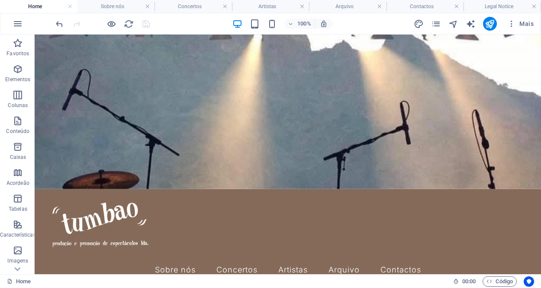
click at [467, 6] on h4 "Legal Notice" at bounding box center [501, 7] width 77 height 10
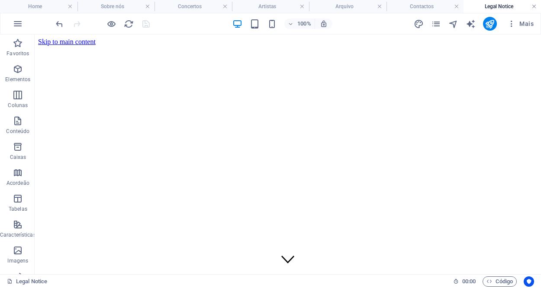
click at [532, 6] on link at bounding box center [533, 7] width 5 height 8
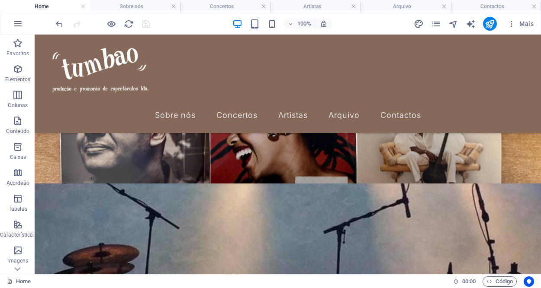
scroll to position [61, 0]
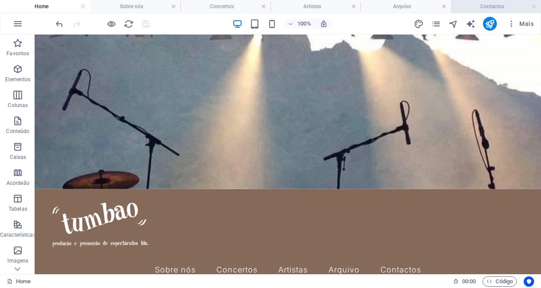
click at [499, 6] on h4 "Contactos" at bounding box center [496, 7] width 90 height 10
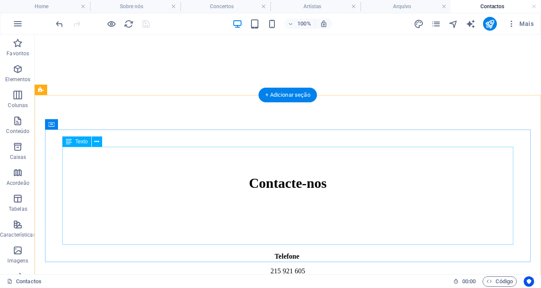
scroll to position [0, 0]
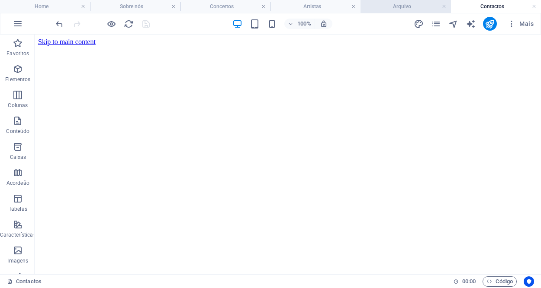
click at [424, 4] on h4 "Arquivo" at bounding box center [405, 7] width 90 height 10
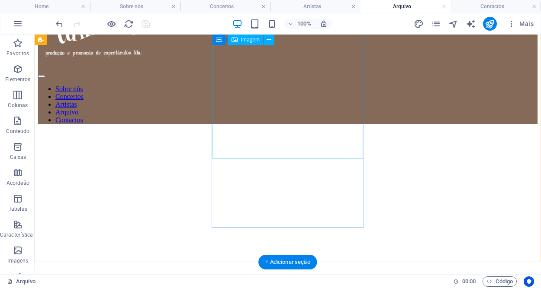
scroll to position [261, 0]
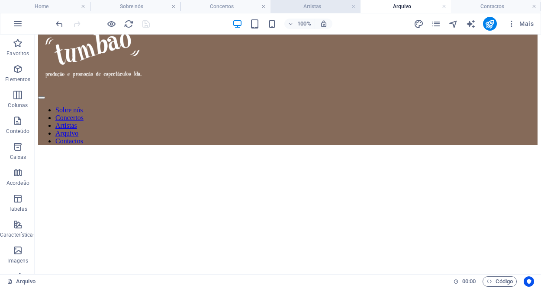
click at [309, 6] on h4 "Artistas" at bounding box center [315, 7] width 90 height 10
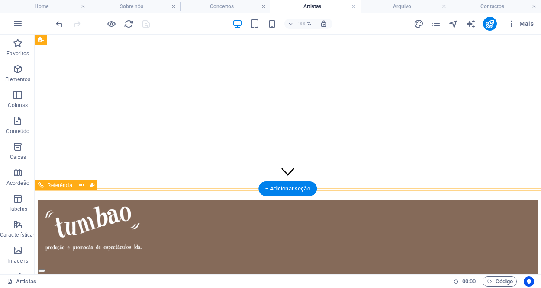
scroll to position [0, 0]
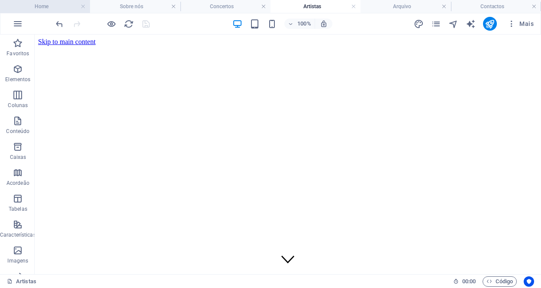
click at [52, 2] on h4 "Home" at bounding box center [45, 7] width 90 height 10
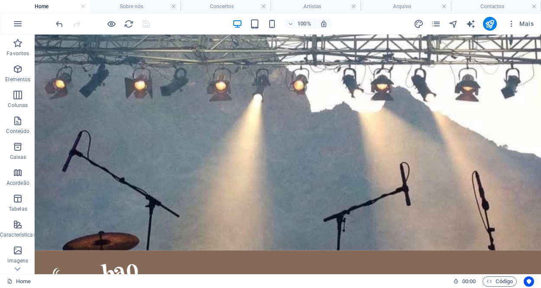
click at [61, 5] on h4 "Home" at bounding box center [45, 7] width 90 height 10
click at [143, 6] on h4 "Sobre nós" at bounding box center [135, 7] width 90 height 10
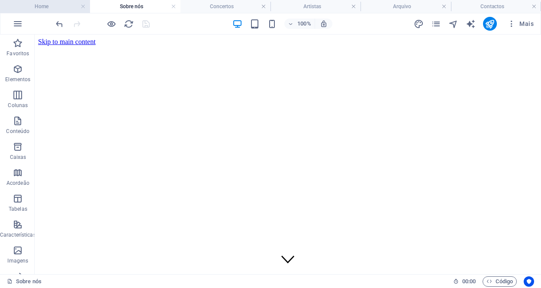
click at [59, 5] on h4 "Home" at bounding box center [45, 7] width 90 height 10
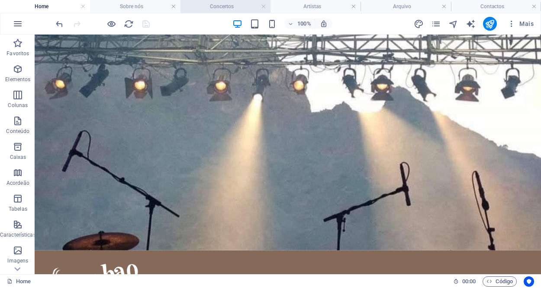
click at [240, 3] on h4 "Concertos" at bounding box center [225, 7] width 90 height 10
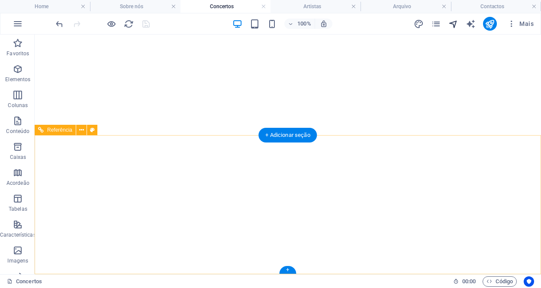
scroll to position [1849, 0]
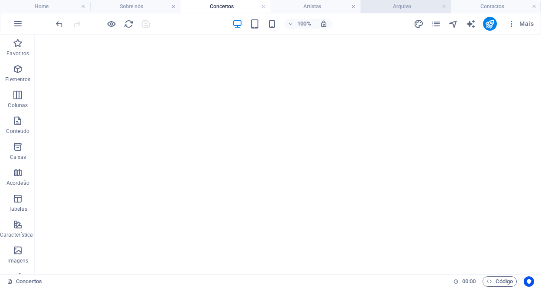
click at [413, 6] on h4 "Arquivo" at bounding box center [405, 7] width 90 height 10
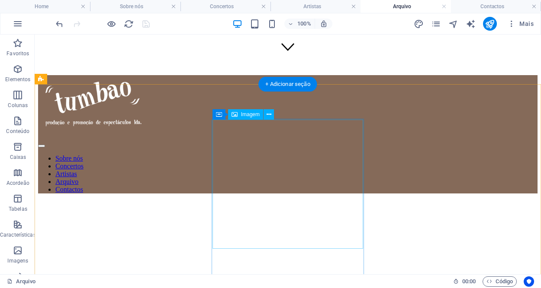
scroll to position [243, 0]
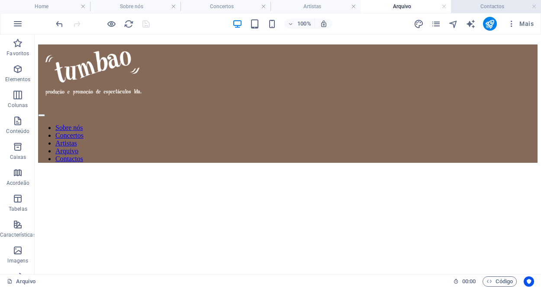
click at [499, 3] on h4 "Contactos" at bounding box center [496, 7] width 90 height 10
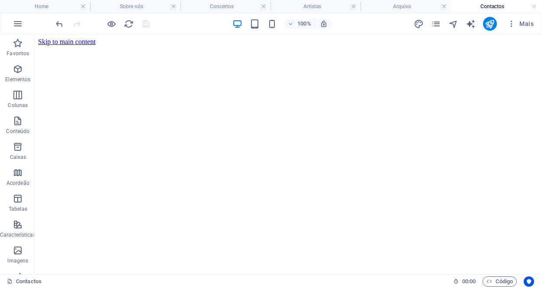
scroll to position [0, 0]
click at [434, 23] on icon "pages" at bounding box center [436, 24] width 10 height 10
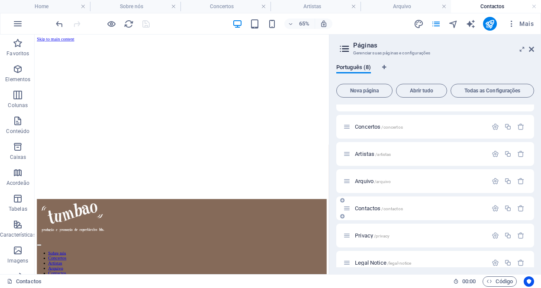
scroll to position [55, 0]
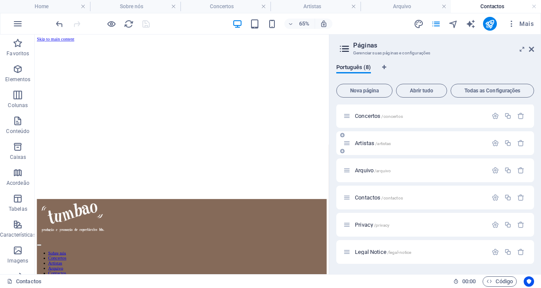
click at [380, 145] on span "/artistas" at bounding box center [383, 143] width 16 height 5
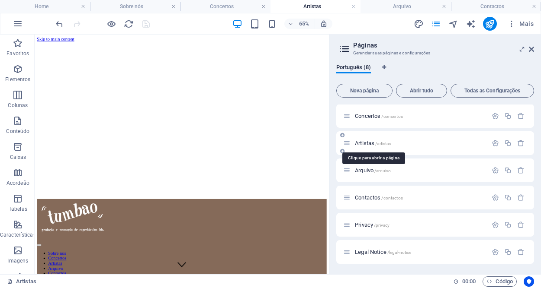
click at [372, 143] on span "Artistas /artistas" at bounding box center [373, 143] width 36 height 6
click at [342, 153] on icon at bounding box center [342, 151] width 4 height 5
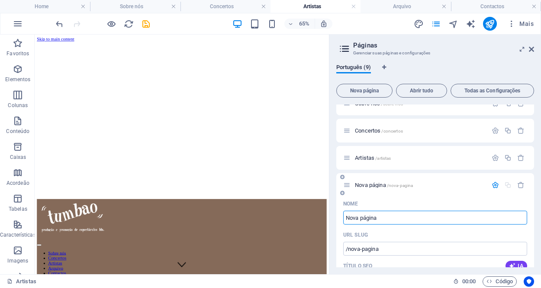
scroll to position [51, 0]
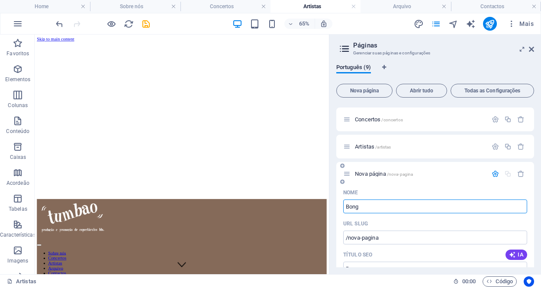
type input "Bonga"
type input "/bon"
type input "Bonga"
type input "/bonga"
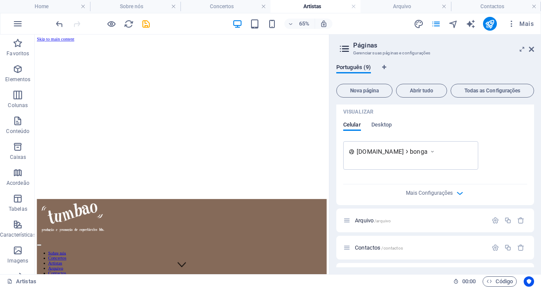
scroll to position [333, 0]
type input "Bonga"
click at [437, 192] on span "Mais Configurações" at bounding box center [429, 194] width 47 height 6
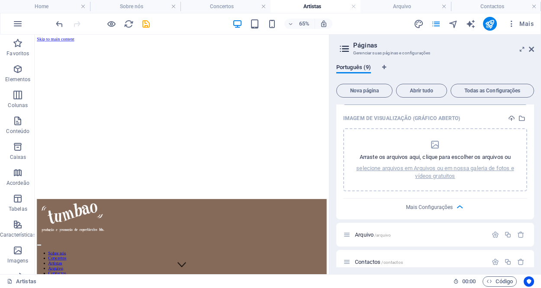
scroll to position [457, 0]
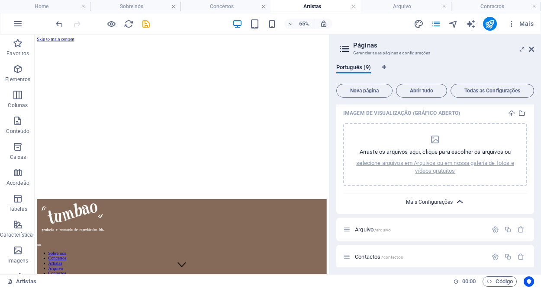
click at [436, 202] on span "Mais Configurações" at bounding box center [429, 202] width 47 height 6
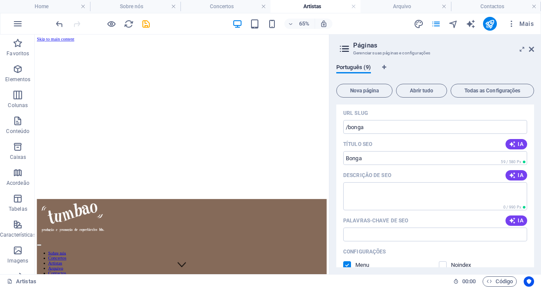
scroll to position [160, 0]
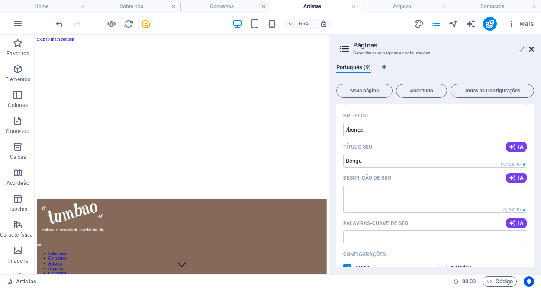
click at [531, 48] on icon at bounding box center [530, 49] width 5 height 7
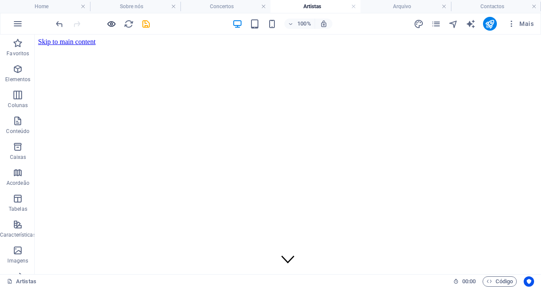
click at [106, 26] on icon "button" at bounding box center [111, 24] width 10 height 10
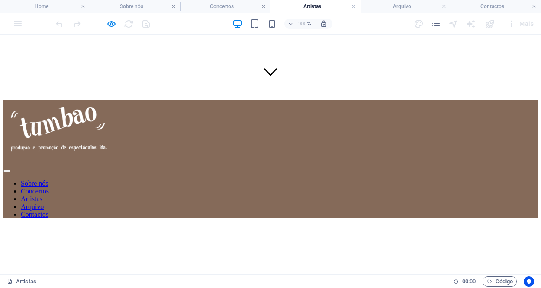
scroll to position [0, 0]
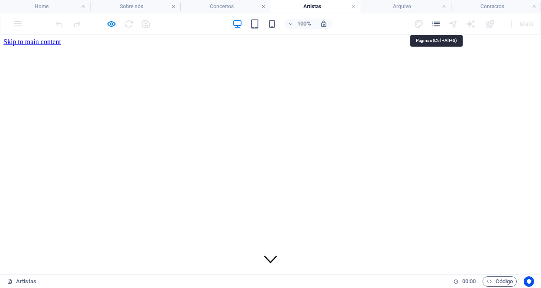
click at [437, 25] on icon "pages" at bounding box center [436, 24] width 10 height 10
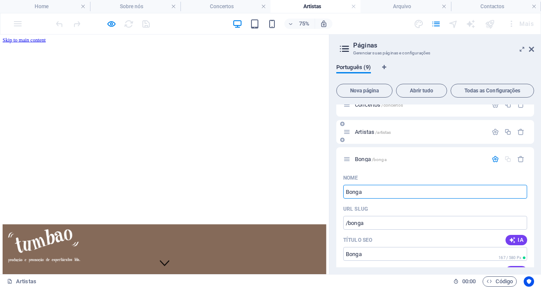
scroll to position [81, 0]
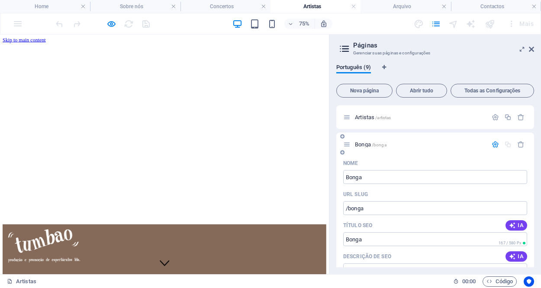
click at [494, 142] on icon "button" at bounding box center [494, 144] width 7 height 7
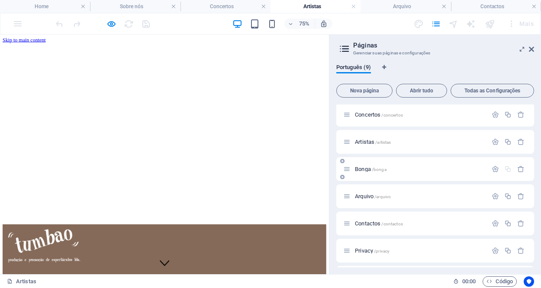
scroll to position [54, 0]
click at [493, 171] on icon "button" at bounding box center [494, 170] width 7 height 7
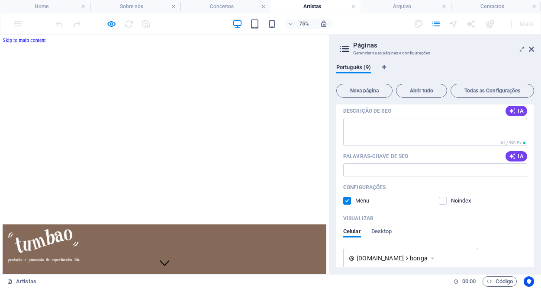
scroll to position [246, 0]
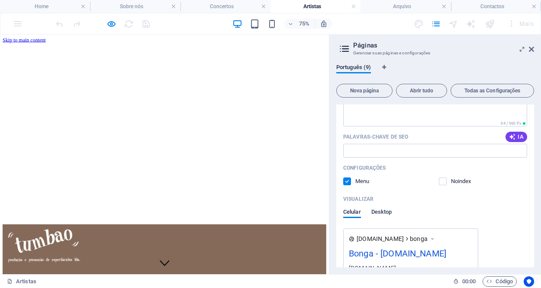
click at [379, 213] on span "Desktop" at bounding box center [381, 213] width 21 height 12
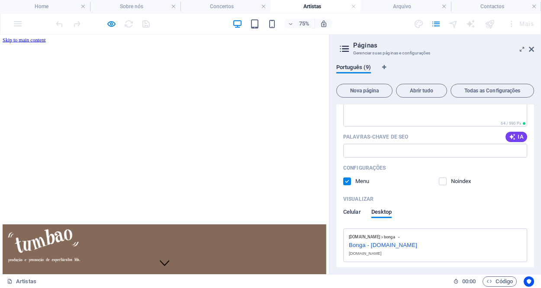
click at [358, 212] on span "Celular" at bounding box center [352, 213] width 18 height 12
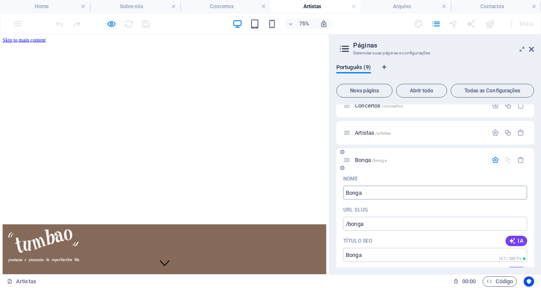
scroll to position [80, 0]
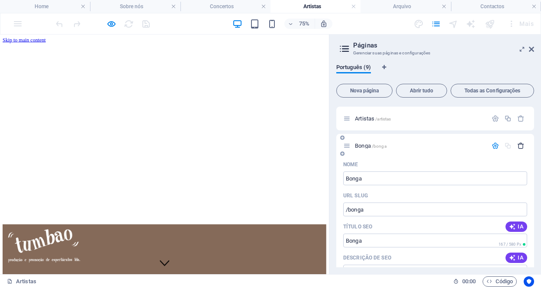
click at [518, 147] on icon "button" at bounding box center [520, 145] width 7 height 7
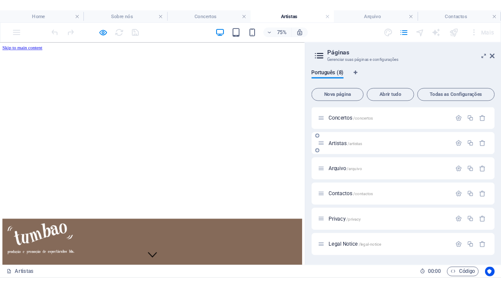
scroll to position [31, 0]
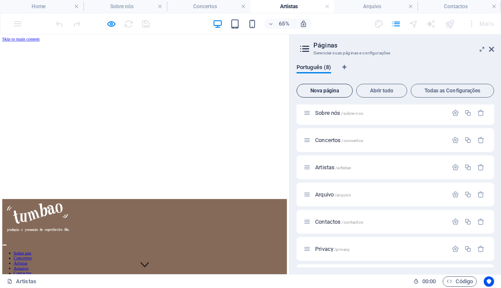
click at [337, 90] on span "Nova página" at bounding box center [325, 90] width 48 height 5
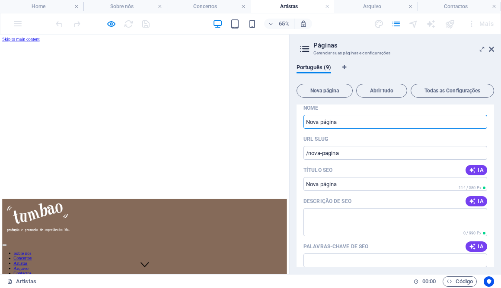
scroll to position [238, 0]
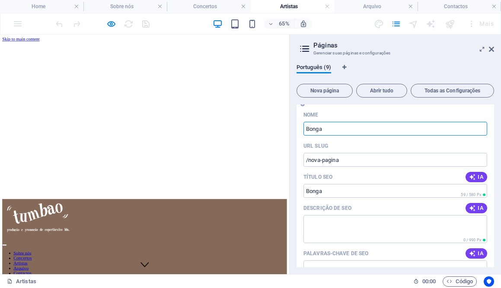
type input "Bonga"
type input "/bonga"
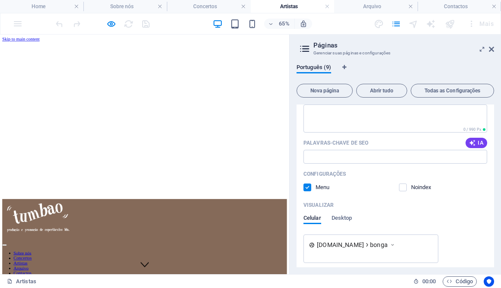
scroll to position [352, 0]
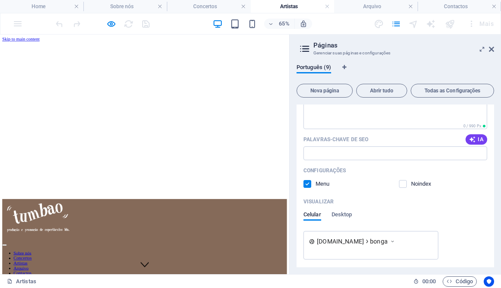
type input "Bonga"
click at [307, 184] on label at bounding box center [308, 184] width 8 height 8
click at [0, 0] on input "checkbox" at bounding box center [0, 0] width 0 height 0
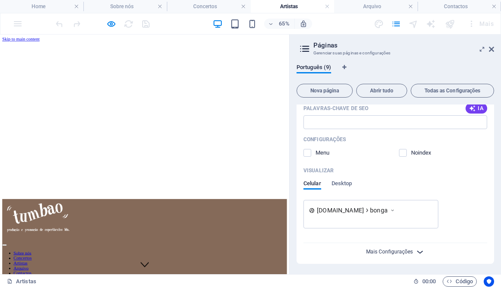
click at [393, 250] on span "Mais Configurações" at bounding box center [389, 252] width 47 height 6
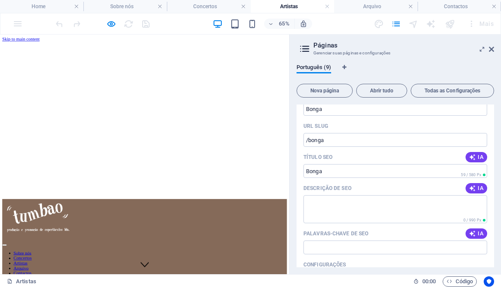
scroll to position [240, 0]
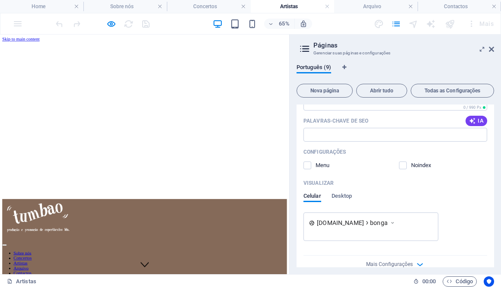
scroll to position [384, 0]
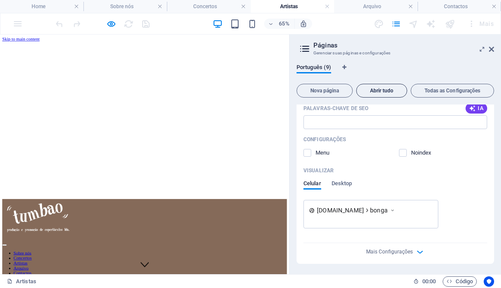
click at [378, 85] on button "Abrir tudo" at bounding box center [381, 91] width 51 height 14
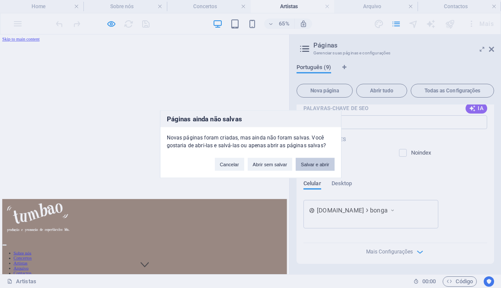
click at [320, 163] on button "Salvar e abrir" at bounding box center [315, 164] width 38 height 13
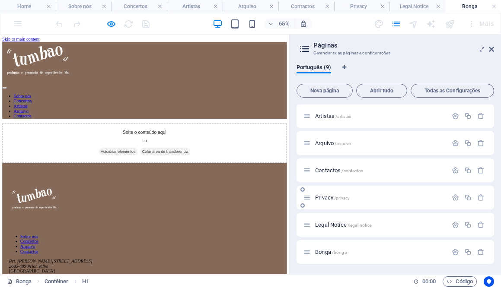
scroll to position [0, 0]
click at [187, 7] on h4 "Artistas" at bounding box center [195, 7] width 56 height 10
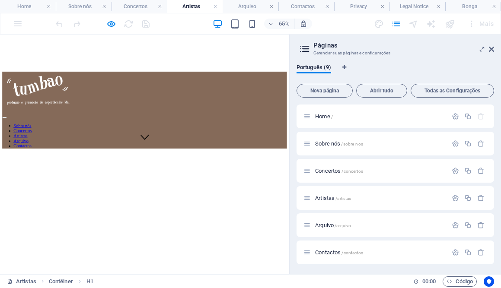
scroll to position [196, 0]
click at [473, 6] on h4 "Bonga" at bounding box center [473, 7] width 56 height 10
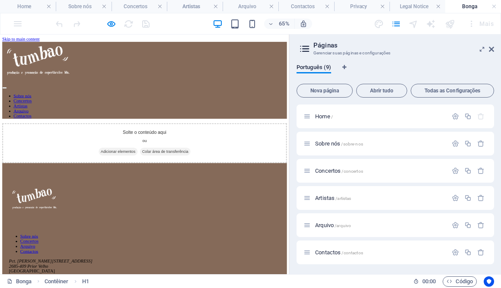
scroll to position [0, 0]
click at [492, 48] on icon at bounding box center [491, 49] width 5 height 7
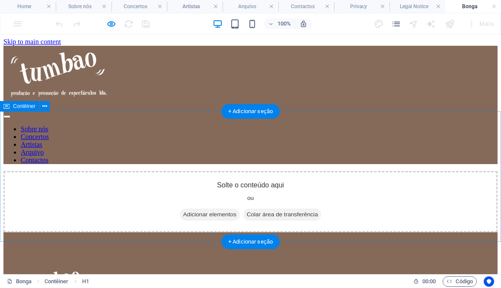
click at [218, 209] on span "Adicionar elementos" at bounding box center [210, 215] width 60 height 12
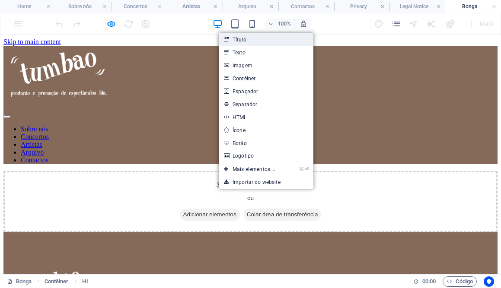
click at [271, 41] on link "Título" at bounding box center [266, 39] width 95 height 13
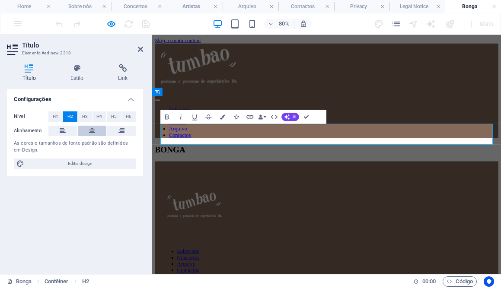
click at [98, 130] on button at bounding box center [92, 131] width 29 height 10
click at [422, 173] on h2 "BONGA" at bounding box center [370, 179] width 429 height 12
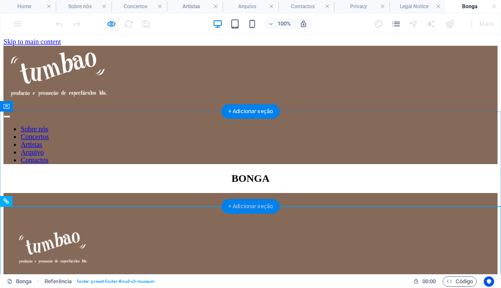
click at [259, 202] on div "+ Adicionar seção" at bounding box center [250, 206] width 58 height 15
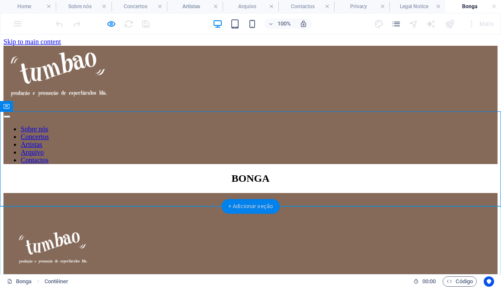
click at [253, 208] on div "+ Adicionar seção" at bounding box center [250, 206] width 58 height 15
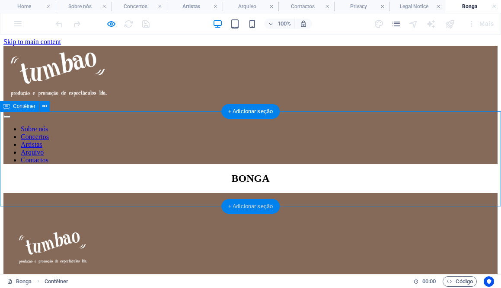
click at [256, 211] on div "+ Adicionar seção" at bounding box center [250, 206] width 58 height 15
click at [253, 203] on div "+ Adicionar seção" at bounding box center [250, 206] width 58 height 15
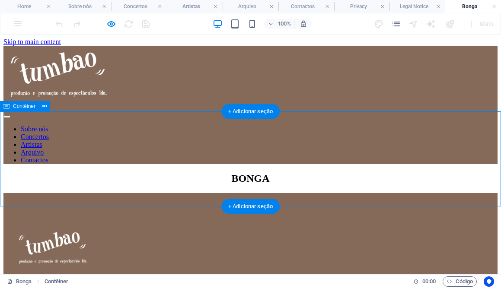
click at [344, 185] on div "BONGA" at bounding box center [250, 179] width 494 height 12
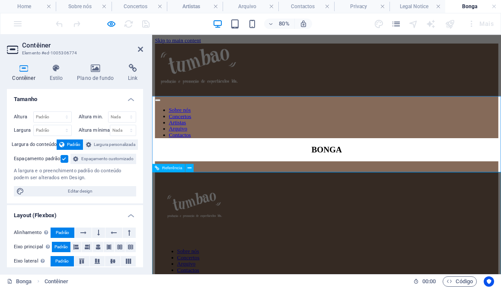
click at [377, 185] on div "BONGA" at bounding box center [370, 179] width 429 height 12
click at [140, 48] on icon at bounding box center [140, 49] width 5 height 7
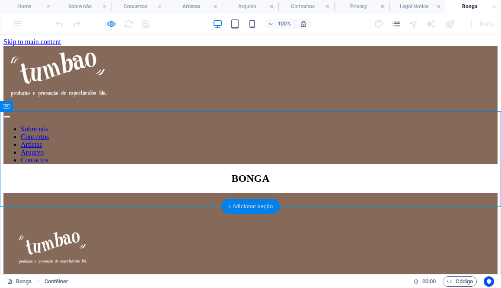
click at [263, 213] on div "+ Adicionar seção" at bounding box center [250, 206] width 58 height 15
click at [13, 23] on div "100% Mais" at bounding box center [250, 23] width 500 height 21
click at [20, 24] on div "100% Mais" at bounding box center [250, 23] width 500 height 21
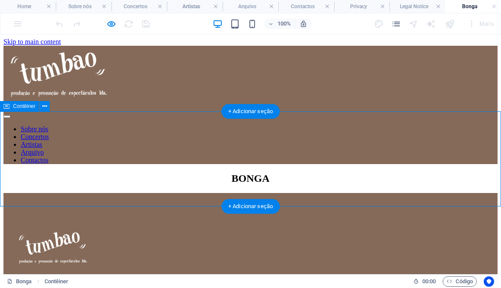
click at [244, 185] on div "BONGA" at bounding box center [250, 179] width 494 height 12
click at [248, 201] on div "+ Adicionar seção" at bounding box center [250, 206] width 58 height 15
click at [262, 111] on div "+ Adicionar seção" at bounding box center [250, 111] width 58 height 15
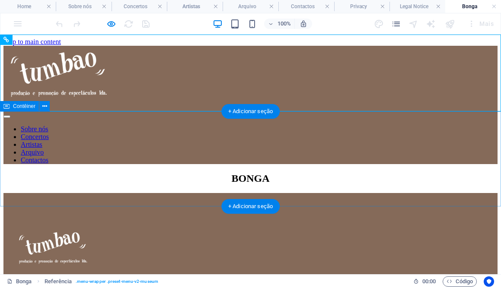
click at [255, 185] on div "BONGA" at bounding box center [250, 179] width 494 height 12
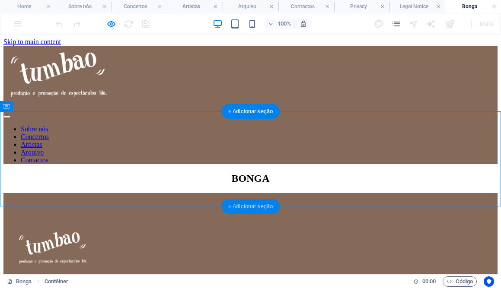
click at [253, 208] on div "+ Adicionar seção" at bounding box center [250, 206] width 58 height 15
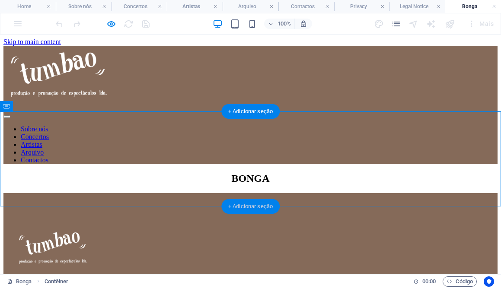
click at [253, 208] on div "+ Adicionar seção" at bounding box center [250, 206] width 58 height 15
click at [251, 207] on div "+ Adicionar seção" at bounding box center [250, 206] width 58 height 15
click at [64, 173] on div "BONGA" at bounding box center [250, 179] width 494 height 12
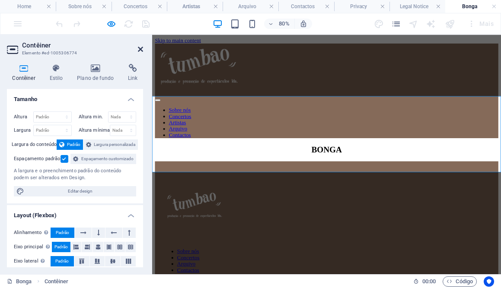
click at [139, 47] on icon at bounding box center [140, 49] width 5 height 7
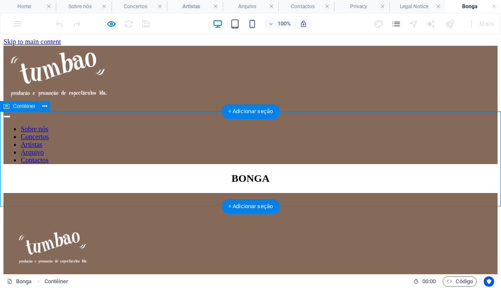
click at [154, 177] on div "BONGA" at bounding box center [250, 179] width 494 height 12
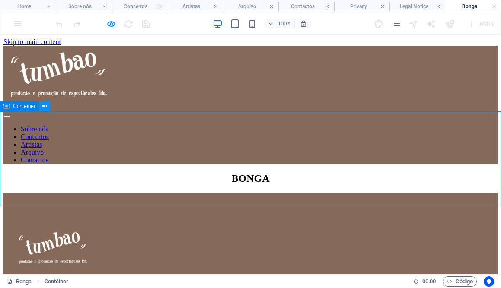
click at [43, 109] on icon at bounding box center [44, 106] width 5 height 9
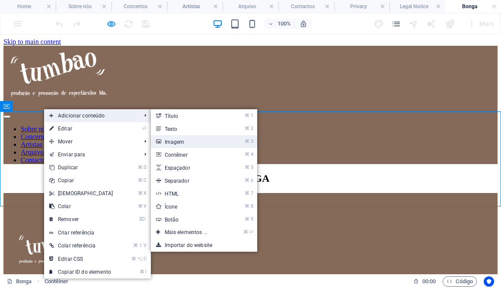
click at [201, 144] on link "⌘ 3 Imagem" at bounding box center [188, 141] width 74 height 13
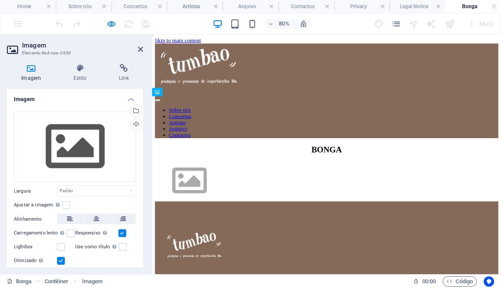
drag, startPoint x: 274, startPoint y: 154, endPoint x: 274, endPoint y: 195, distance: 41.1
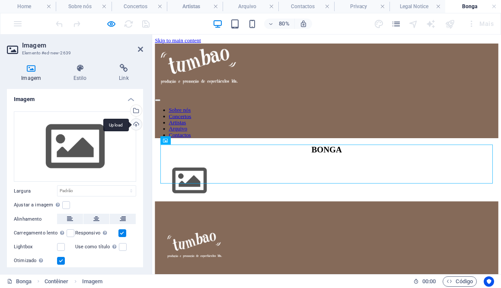
click at [135, 123] on div "Upload" at bounding box center [135, 125] width 13 height 13
click at [131, 127] on div "Upload" at bounding box center [135, 125] width 13 height 13
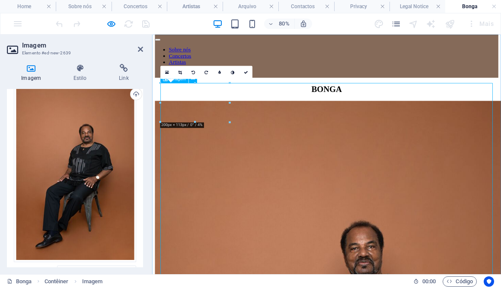
scroll to position [77, 0]
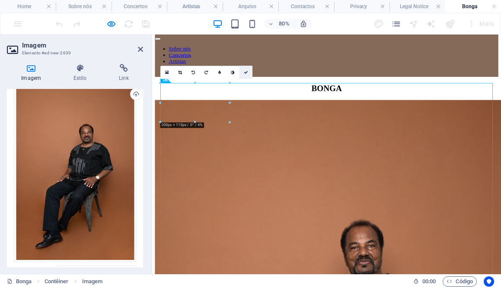
click at [246, 74] on link at bounding box center [246, 72] width 13 height 13
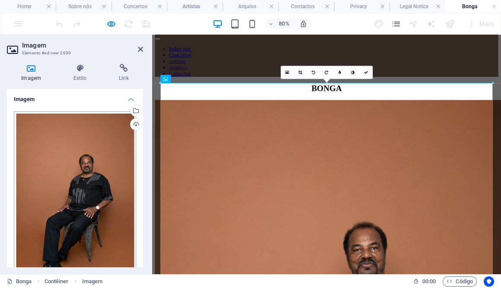
scroll to position [134, 0]
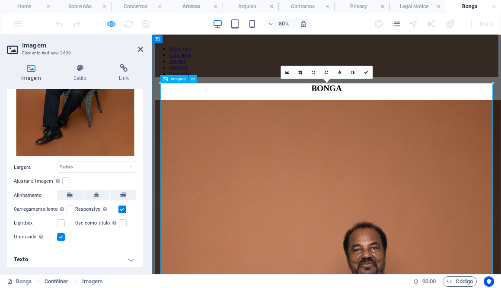
click at [166, 77] on icon at bounding box center [165, 79] width 5 height 8
click at [193, 78] on icon at bounding box center [193, 78] width 4 height 7
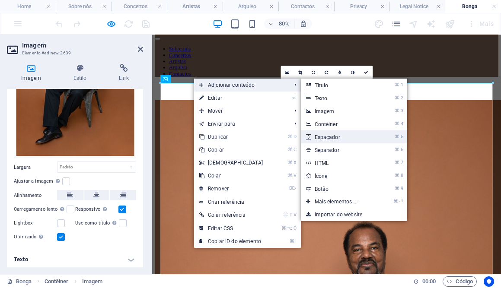
click at [342, 135] on link "⌘ 5 Espaçador" at bounding box center [338, 137] width 74 height 13
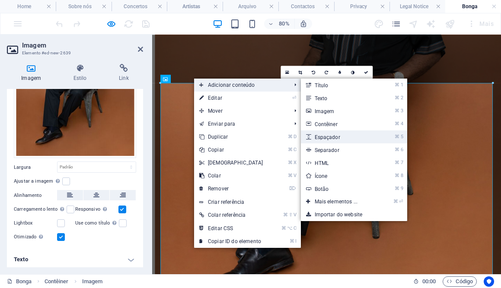
select select "px"
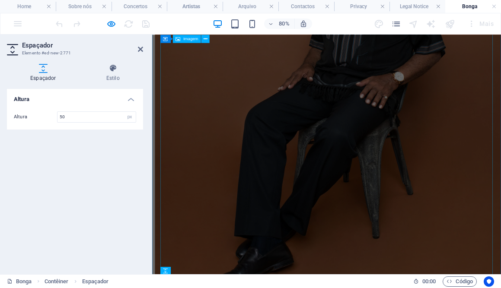
scroll to position [621, 0]
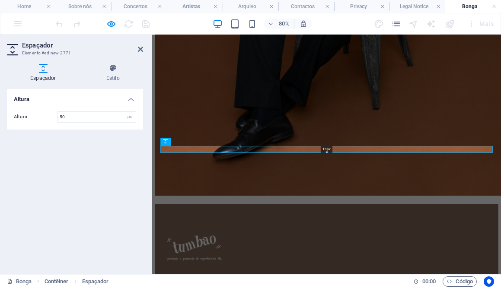
drag, startPoint x: 326, startPoint y: 163, endPoint x: 333, endPoint y: 102, distance: 60.9
type input "18"
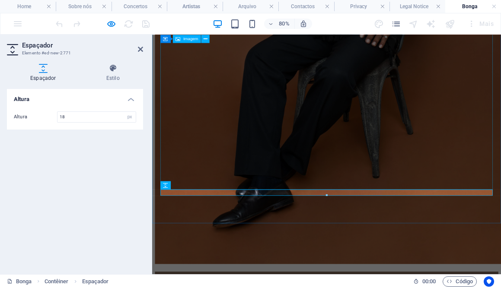
scroll to position [508, 0]
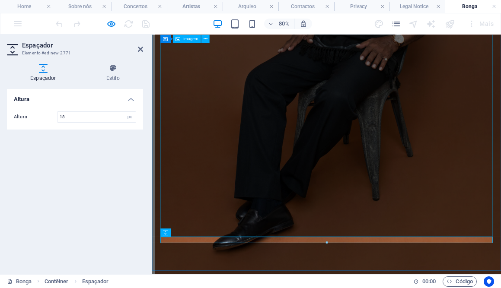
drag, startPoint x: 370, startPoint y: 293, endPoint x: 371, endPoint y: 217, distance: 76.1
click at [372, 217] on div "BONGA" at bounding box center [370, 12] width 429 height 694
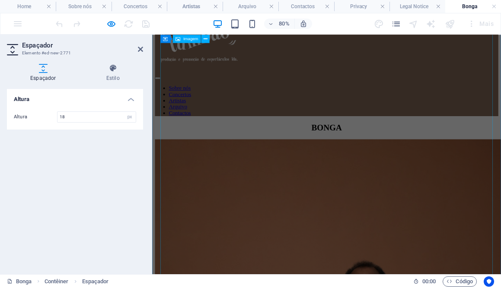
scroll to position [0, 0]
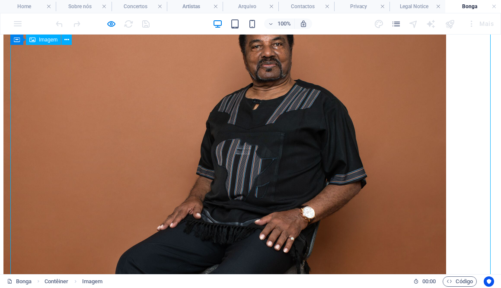
scroll to position [332, 0]
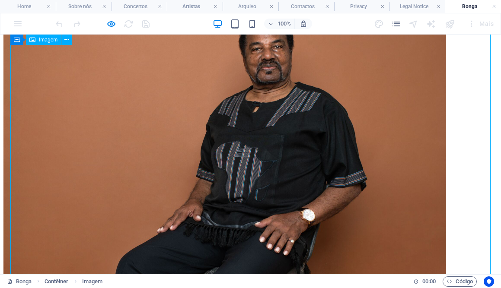
click at [327, 180] on figure at bounding box center [250, 195] width 494 height 666
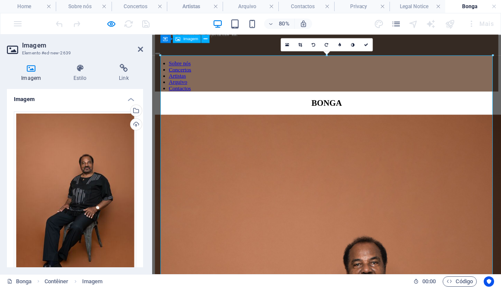
scroll to position [0, 0]
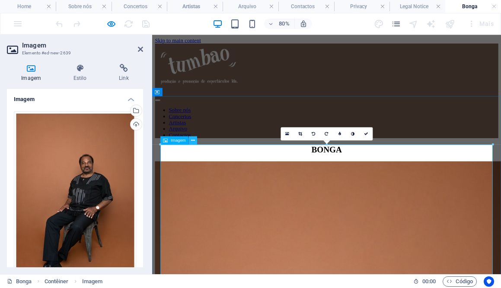
click at [192, 141] on icon at bounding box center [193, 140] width 4 height 7
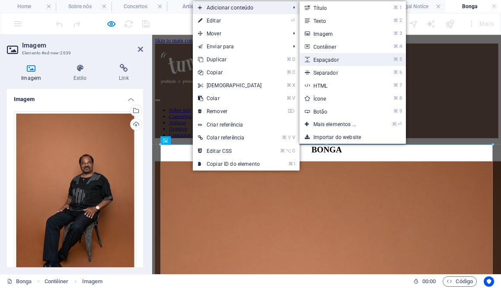
click at [339, 58] on link "⌘ 5 Espaçador" at bounding box center [337, 59] width 74 height 13
select select "px"
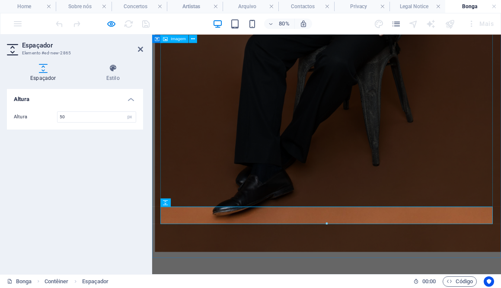
scroll to position [554, 0]
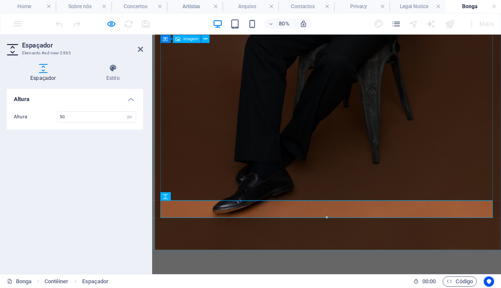
drag, startPoint x: 221, startPoint y: 240, endPoint x: 359, endPoint y: 188, distance: 147.5
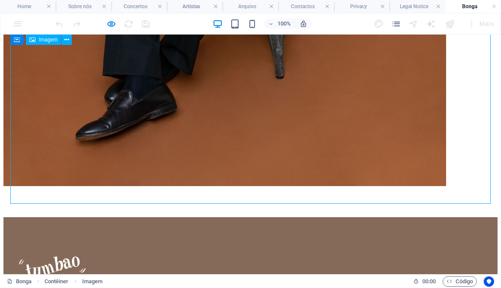
scroll to position [680, 0]
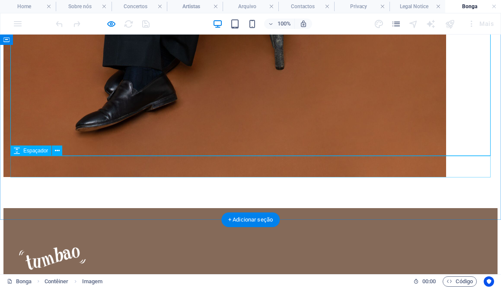
click at [233, 179] on div at bounding box center [250, 190] width 494 height 22
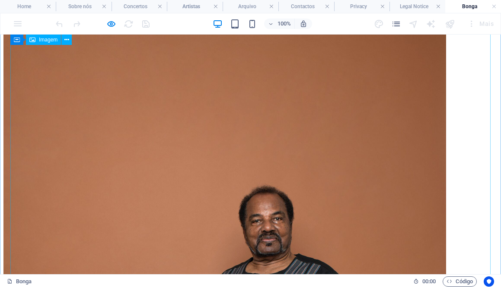
scroll to position [148, 0]
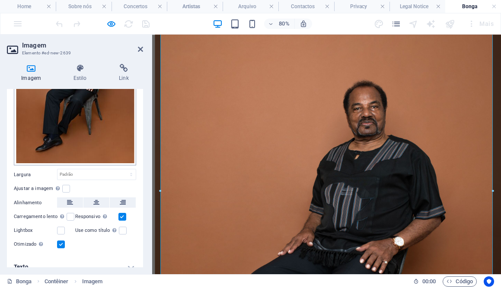
scroll to position [134, 0]
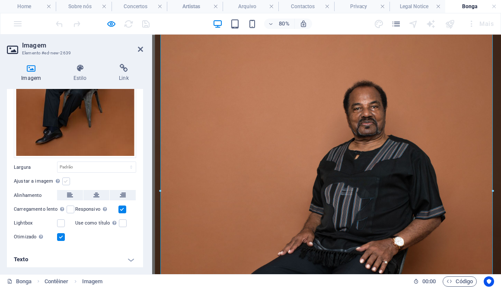
click at [66, 180] on label at bounding box center [66, 182] width 8 height 8
click at [0, 0] on input "Ajustar a imagem Ajustar a imagem automaticamente a uma largura e altura fixas" at bounding box center [0, 0] width 0 height 0
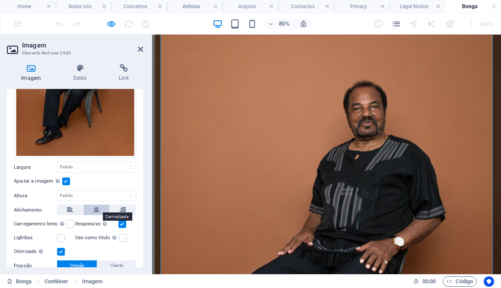
click at [95, 208] on icon at bounding box center [96, 210] width 6 height 10
click at [78, 167] on select "Padrão automático px rem % em vh vw" at bounding box center [97, 167] width 78 height 10
select select "%"
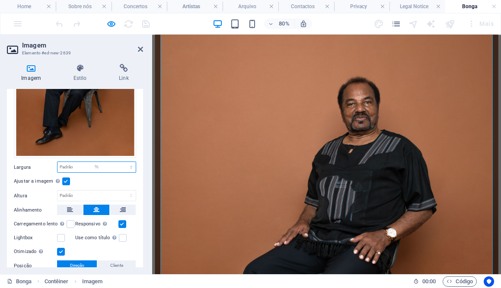
click at [122, 162] on select "Padrão automático px rem % em vh vw" at bounding box center [97, 167] width 78 height 10
type input "100"
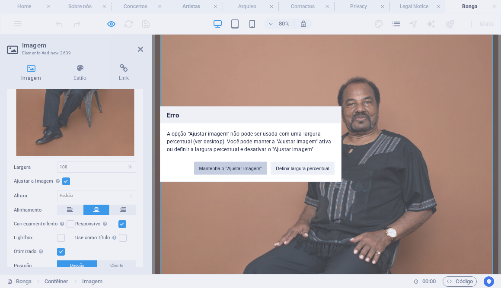
click at [231, 173] on button "Mantenha o "Ajustar imagem"" at bounding box center [230, 168] width 73 height 13
select select "DISABLED_OPTION_VALUE"
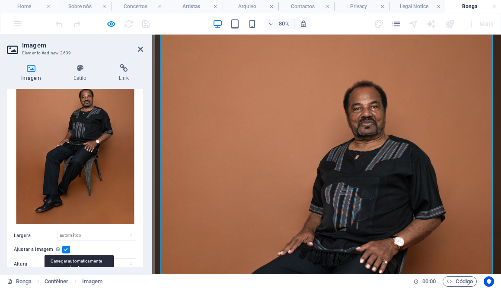
scroll to position [0, 0]
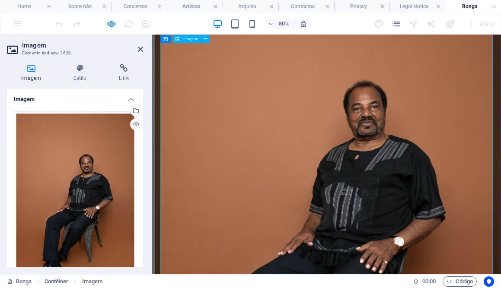
click at [225, 163] on figure at bounding box center [370, 272] width 429 height 666
click at [139, 54] on header "Imagem Elemento #ed-new-2639" at bounding box center [75, 46] width 136 height 22
click at [137, 48] on h2 "Imagem" at bounding box center [82, 46] width 121 height 8
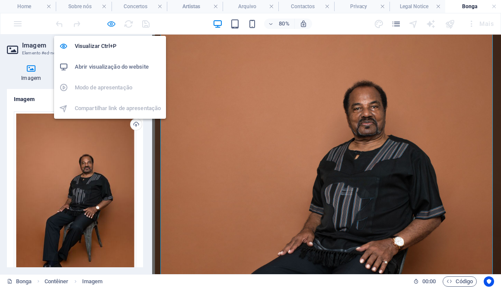
click at [112, 24] on icon "button" at bounding box center [111, 24] width 10 height 10
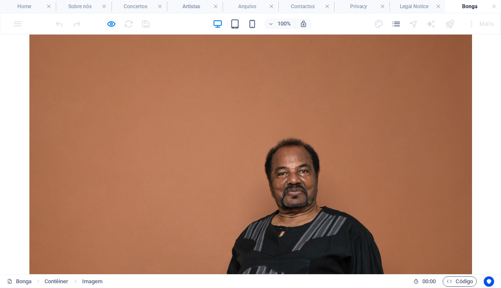
scroll to position [234, 0]
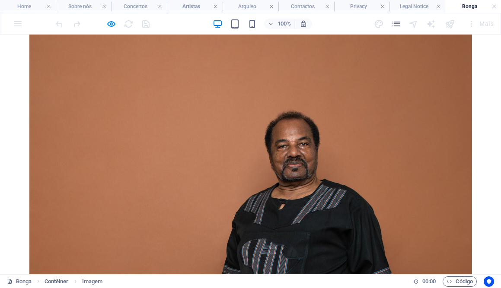
click at [255, 179] on img at bounding box center [250, 291] width 443 height 664
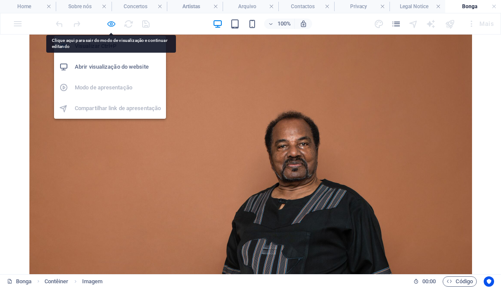
click at [114, 21] on icon "button" at bounding box center [111, 24] width 10 height 10
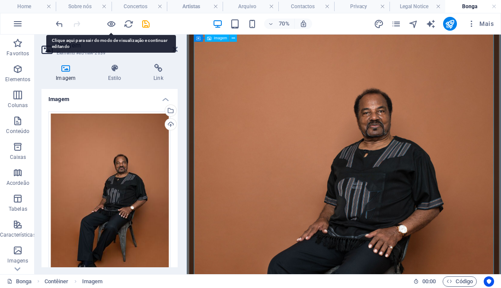
click at [255, 227] on figure at bounding box center [411, 292] width 442 height 666
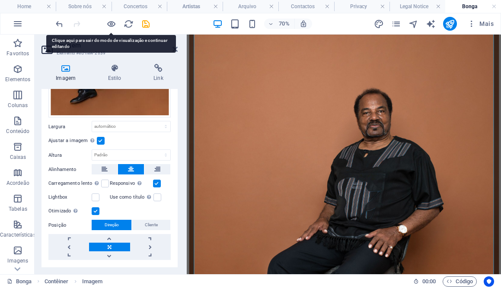
scroll to position [193, 0]
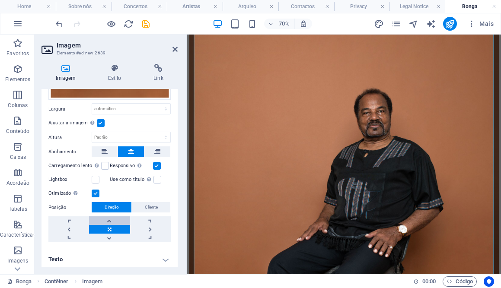
click at [112, 217] on link at bounding box center [109, 221] width 41 height 9
click at [110, 228] on link at bounding box center [109, 229] width 41 height 9
click at [153, 206] on span "Cliente" at bounding box center [151, 207] width 13 height 10
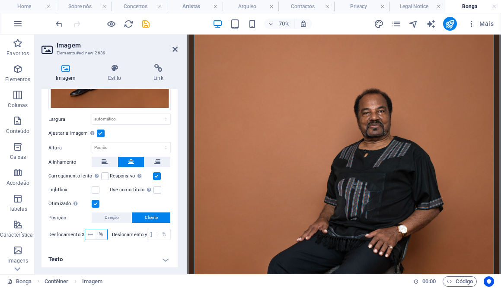
click at [99, 232] on select "px rem % vh vw" at bounding box center [101, 235] width 12 height 10
click at [95, 230] on select "px rem % vh vw" at bounding box center [101, 235] width 12 height 10
click at [91, 233] on icon at bounding box center [90, 234] width 5 height 5
click at [120, 216] on button "Direção" at bounding box center [112, 218] width 40 height 10
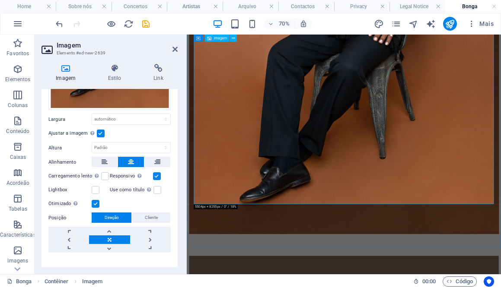
scroll to position [549, 0]
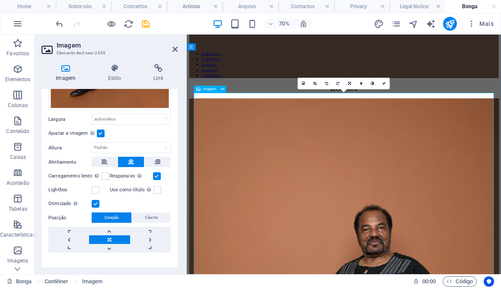
scroll to position [54, 0]
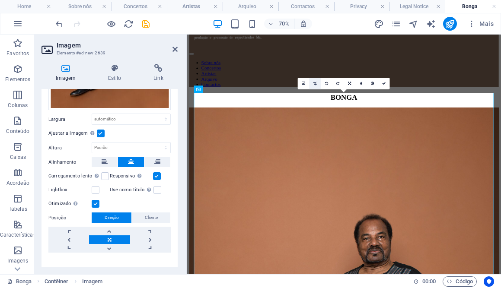
click at [316, 82] on icon at bounding box center [315, 83] width 3 height 3
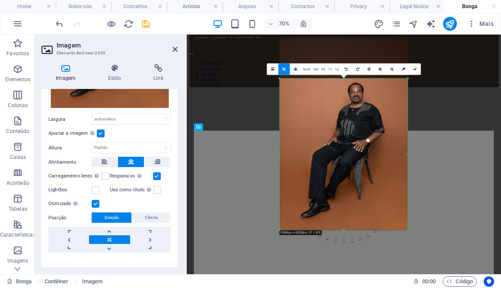
drag, startPoint x: 344, startPoint y: 58, endPoint x: 342, endPoint y: 115, distance: 57.1
click at [342, 115] on div "180 170 160 150 140 130 120 110 100 90 80 70 60 50 40 30 20 10 0 -10 -20 -30 -4…" at bounding box center [344, 155] width 128 height 152
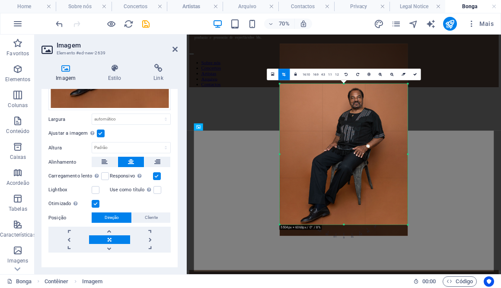
drag, startPoint x: 344, startPoint y: 230, endPoint x: 344, endPoint y: 215, distance: 15.6
click at [344, 215] on div "180 170 160 150 140 130 120 110 100 90 80 70 60 50 40 30 20 10 0 -10 -20 -30 -4…" at bounding box center [344, 154] width 128 height 141
click at [416, 73] on icon at bounding box center [414, 74] width 3 height 3
type input "422"
select select "px"
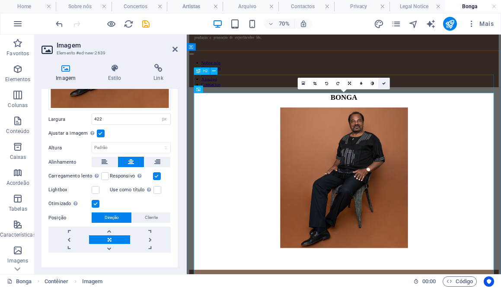
click at [384, 85] on link at bounding box center [384, 84] width 12 height 12
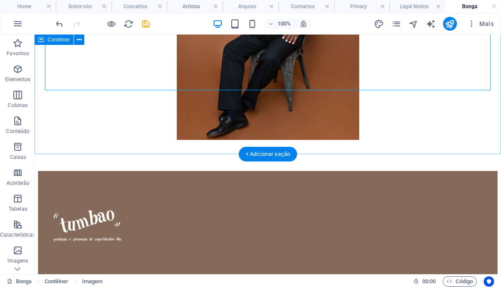
scroll to position [249, 0]
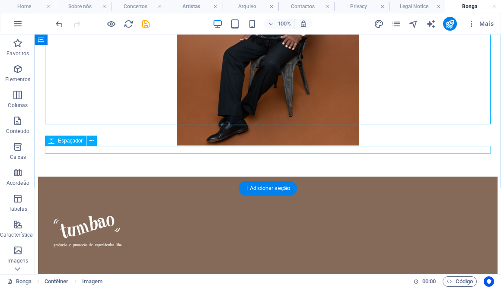
click at [294, 169] on div at bounding box center [268, 173] width 460 height 8
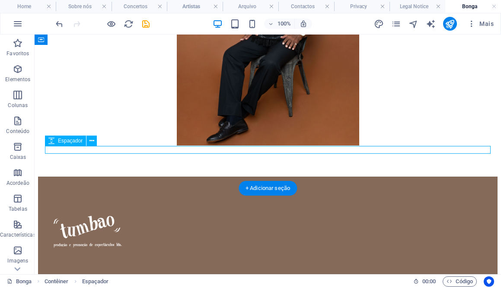
click at [282, 169] on div at bounding box center [268, 173] width 460 height 8
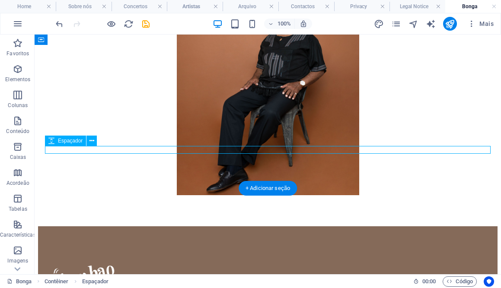
select select "px"
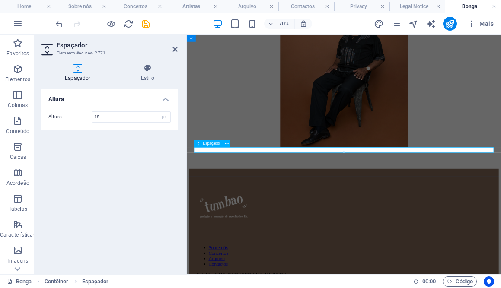
click at [241, 219] on div at bounding box center [411, 223] width 442 height 8
click at [164, 101] on h4 "Altura" at bounding box center [110, 97] width 136 height 16
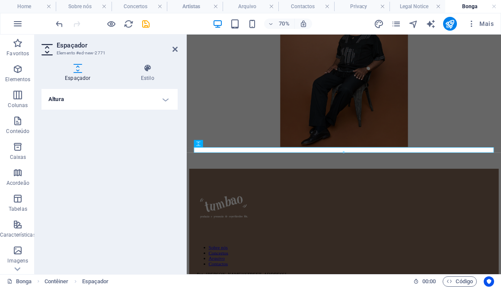
click at [164, 101] on h4 "Altura" at bounding box center [110, 99] width 136 height 21
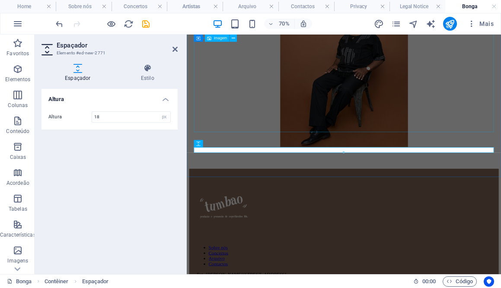
drag, startPoint x: 385, startPoint y: 179, endPoint x: 220, endPoint y: 207, distance: 167.4
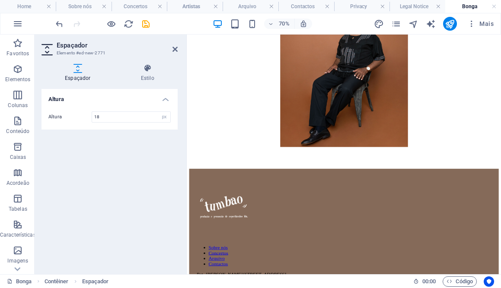
drag, startPoint x: 389, startPoint y: 180, endPoint x: 208, endPoint y: 179, distance: 181.6
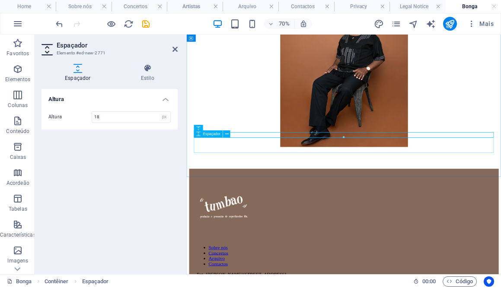
click at [271, 205] on div at bounding box center [411, 216] width 442 height 22
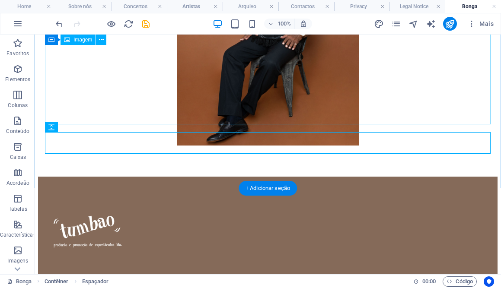
click at [300, 120] on figure at bounding box center [268, 46] width 460 height 203
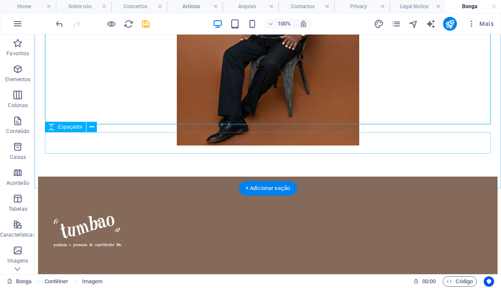
click at [297, 155] on div at bounding box center [268, 166] width 460 height 22
select select "px"
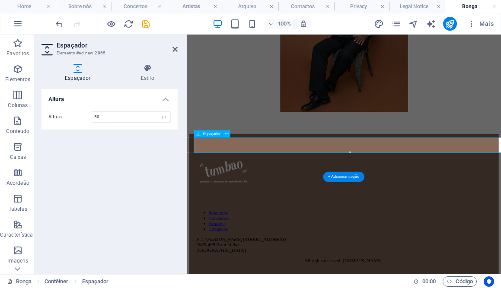
scroll to position [199, 0]
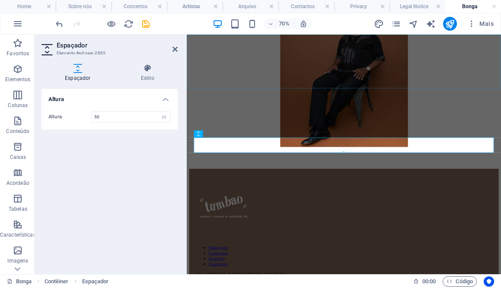
drag, startPoint x: 530, startPoint y: 188, endPoint x: 416, endPoint y: 68, distance: 165.5
drag, startPoint x: 531, startPoint y: 186, endPoint x: 404, endPoint y: 321, distance: 185.1
click at [397, 205] on div at bounding box center [411, 216] width 442 height 22
click at [394, 219] on div "BONGA" at bounding box center [411, 100] width 442 height 253
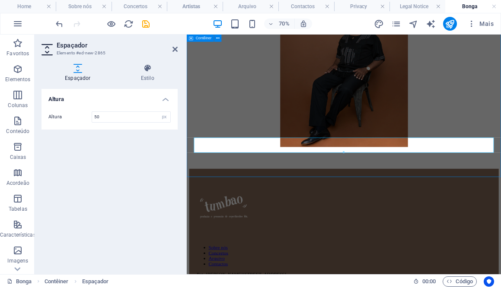
click at [394, 219] on div "BONGA" at bounding box center [411, 100] width 442 height 253
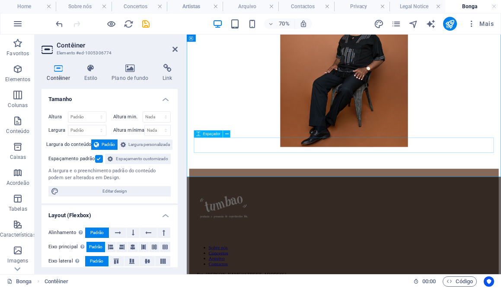
click at [331, 205] on div at bounding box center [411, 216] width 442 height 22
select select "px"
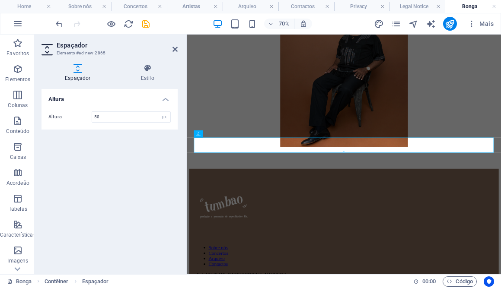
click at [332, 223] on div "BONGA" at bounding box center [411, 100] width 442 height 253
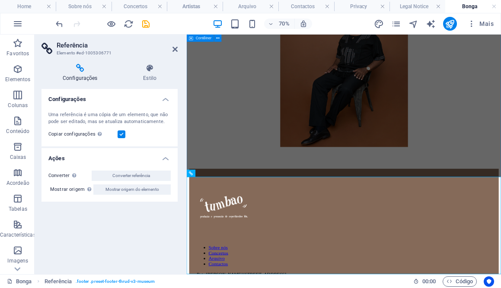
click at [249, 210] on div "BONGA" at bounding box center [411, 100] width 442 height 253
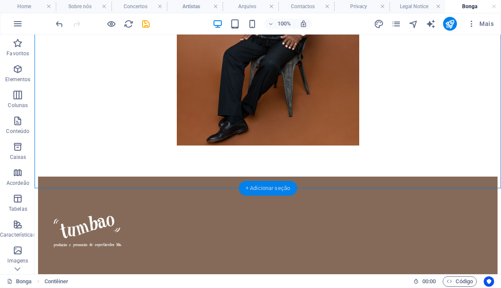
click at [258, 183] on div "+ Adicionar seção" at bounding box center [268, 188] width 58 height 15
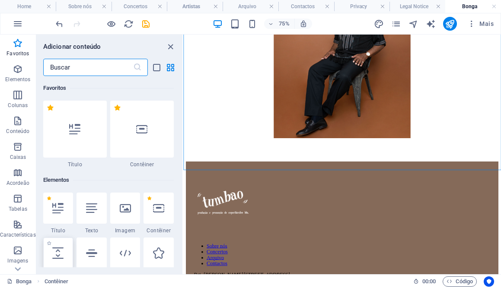
scroll to position [19, 0]
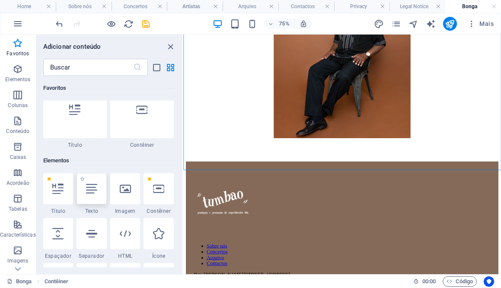
click at [97, 194] on div at bounding box center [92, 188] width 30 height 31
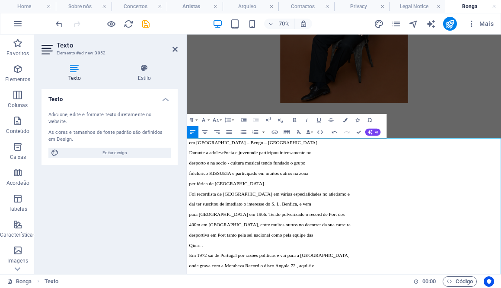
scroll to position [269, 0]
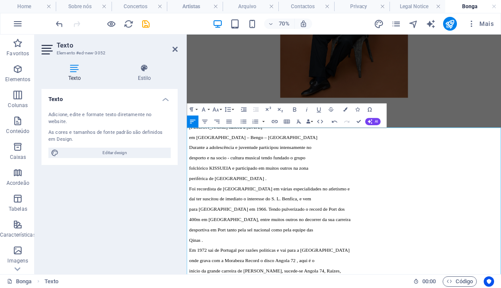
click at [190, 184] on p "em KIPIRI – Bengo – Angola" at bounding box center [411, 182] width 442 height 8
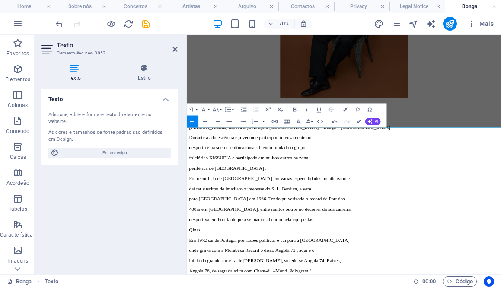
click at [544, 171] on p "José Adelino Barceló de Carvalho nasceu a 5 de Setembro de 1942 em KIPIRI – Ben…" at bounding box center [411, 167] width 442 height 8
click at [190, 194] on p "desporto e na socio - cultura musical tendo fundado o grupo" at bounding box center [411, 196] width 442 height 8
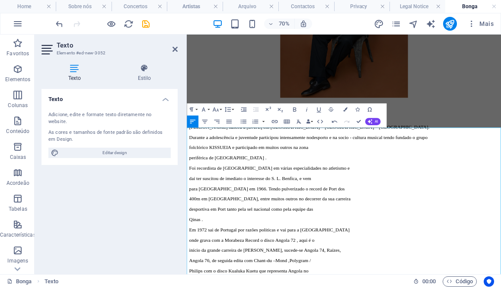
click at [190, 200] on p "folclórico KISSUEIA e participado em muitos outros na zona" at bounding box center [411, 196] width 442 height 8
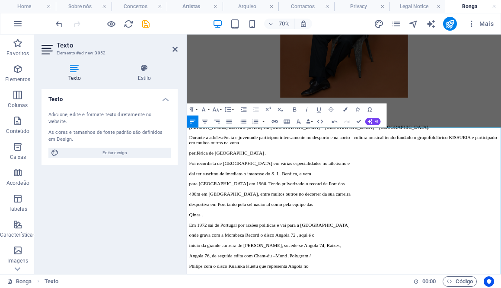
drag, startPoint x: 188, startPoint y: 206, endPoint x: 210, endPoint y: 205, distance: 22.1
click at [190, 206] on p "periférica de Luanda ." at bounding box center [411, 204] width 442 height 8
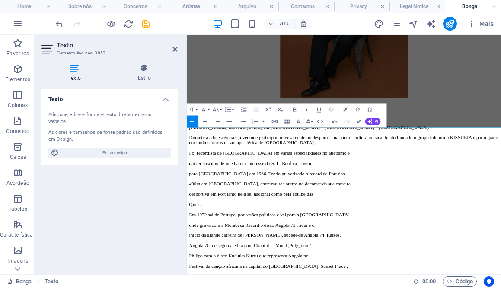
click at [190, 216] on p "daí ter suscitou de imediato o interesse do S. L. Benfica, e vem" at bounding box center [411, 219] width 442 height 8
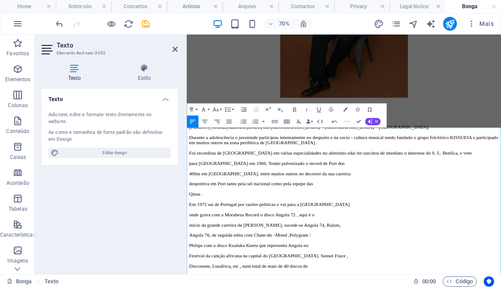
click at [190, 208] on p "Foi recordista de Angola em várias especialidades no atletismo e daí ter suscit…" at bounding box center [411, 204] width 442 height 8
click at [190, 223] on p "para Portugal em 1966. Tendo pulverizado o record de Port dos" at bounding box center [411, 219] width 442 height 8
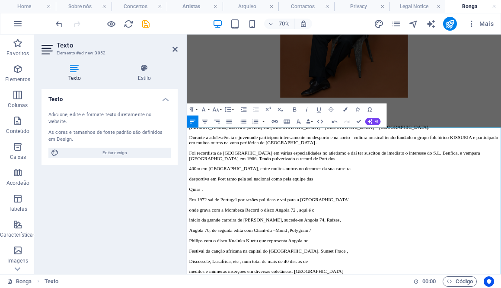
click at [190, 228] on p "400m em Atenas, entre muitos outros no decorrer da sua carreira" at bounding box center [411, 227] width 442 height 8
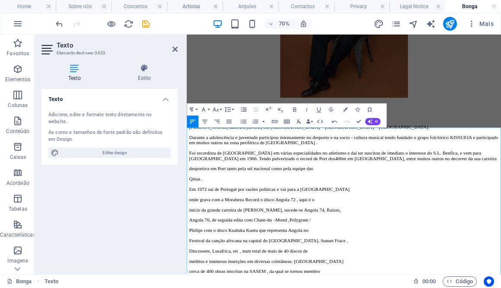
click at [190, 216] on p "Foi recordista de Angola em várias especialidades no atletismo e daí ter suscit…" at bounding box center [411, 208] width 442 height 16
click at [190, 230] on p "desportiva em Port tanto pela sel nacional como pela equipe das" at bounding box center [411, 227] width 442 height 8
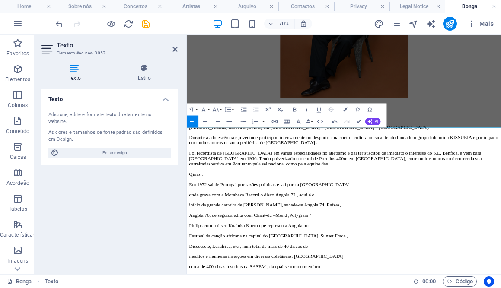
click at [190, 238] on p "Qinas ." at bounding box center [411, 234] width 442 height 8
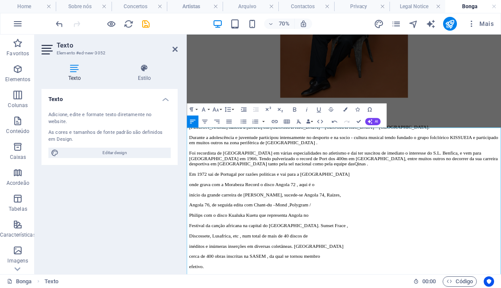
click at [190, 253] on p "onde grava com a Morabeza Record o disco Angola 72 , aqui é o" at bounding box center [411, 249] width 442 height 8
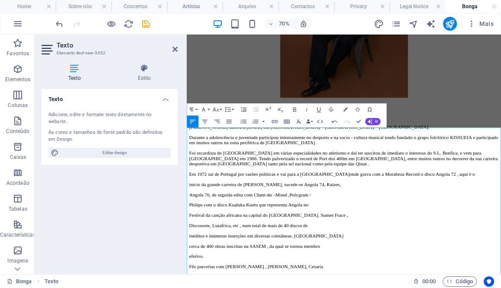
click at [186, 201] on div at bounding box center [186, 155] width 2 height 240
click at [190, 253] on p "início da grande carreira de Bonga, sucede-se Angola 74, Raízes," at bounding box center [411, 249] width 442 height 8
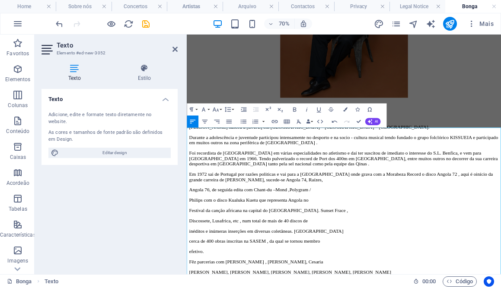
click at [186, 201] on div at bounding box center [186, 155] width 2 height 240
click at [190, 261] on p "Angola 76, de seguida edita com Chant-du –Mond ,Polygram /" at bounding box center [411, 257] width 442 height 8
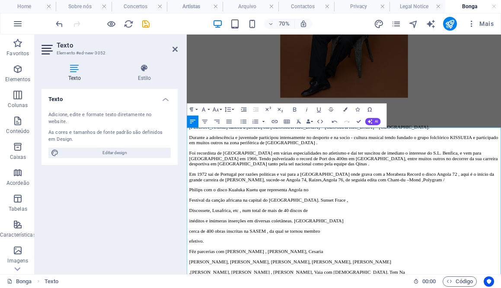
click at [190, 246] on p "Em 1972 sai de Portugal por razões politicas e vai para a Holanda onde grava co…" at bounding box center [411, 238] width 442 height 16
click at [190, 261] on p "Philips com o disco Kualuka Kuetu que representa Angola no" at bounding box center [411, 257] width 442 height 8
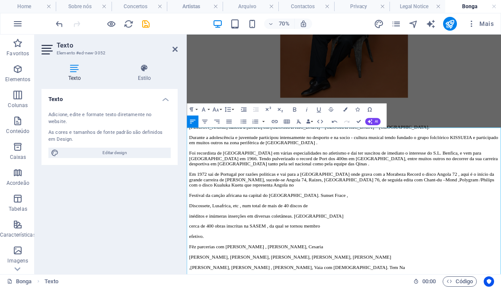
click at [190, 269] on p "Festival da canção africana na capital do Gabão. Sunset Frace ," at bounding box center [411, 265] width 442 height 8
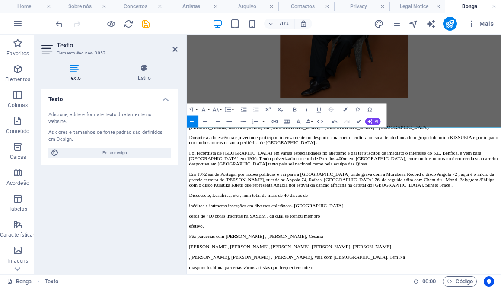
click at [190, 269] on p "Discossete, Lusafrica, etc , num total de mais de 40 discos de" at bounding box center [411, 265] width 442 height 8
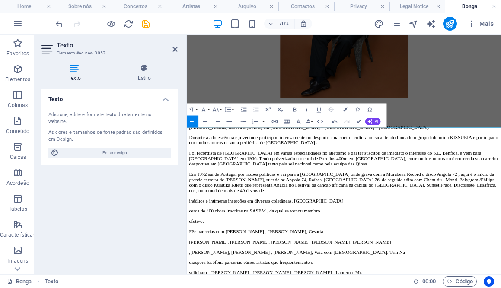
click at [501, 262] on p "Em 1972 sai de Portugal por razões politicas e vai para a Holanda onde grava co…" at bounding box center [411, 245] width 442 height 31
click at [190, 262] on p "Em 1972 sai de Portugal por razões politicas e vai para a Holanda onde grava co…" at bounding box center [411, 245] width 442 height 31
click at [186, 223] on div at bounding box center [186, 155] width 2 height 240
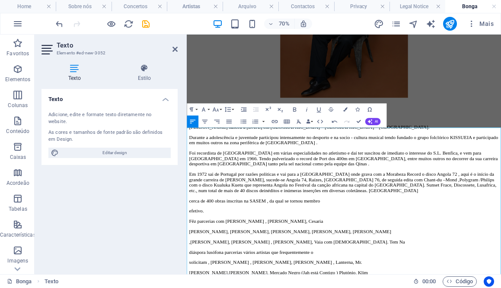
click at [452, 262] on p "Em 1972 sai de Portugal por razões politicas e vai para a Holanda onde grava co…" at bounding box center [411, 245] width 442 height 31
click at [190, 276] on p "cerca de 400 obras inscritas na SASEM , da qual se tornou membro" at bounding box center [411, 273] width 442 height 8
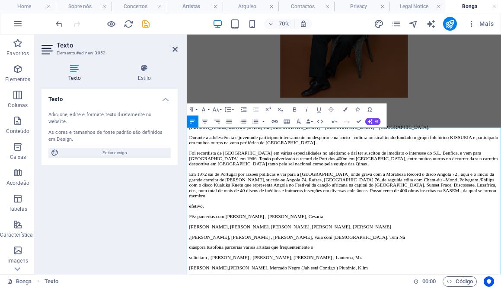
click at [190, 269] on p "Em 1972 sai de Portugal por razões politicas e vai para a Holanda onde grava co…" at bounding box center [411, 249] width 442 height 39
click at [190, 284] on p "efetivo." at bounding box center [411, 280] width 442 height 8
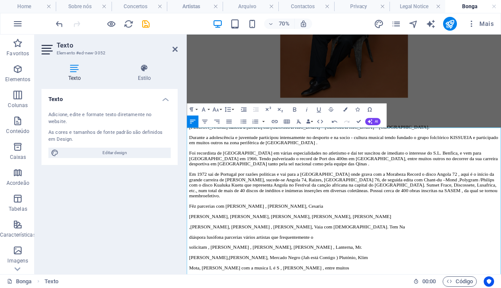
click at [195, 284] on p "Fêz parcerias com Manu Di bango , Bernard Lavilliers, Cesaria" at bounding box center [411, 280] width 442 height 8
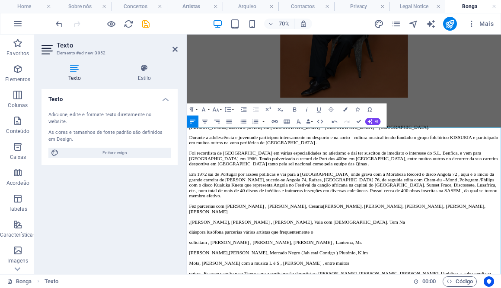
click at [332, 288] on p "Fez parcerias com Manu Di bango , Bernard Lavilliers, Cesaria Evora, Agnes Jaou…" at bounding box center [411, 284] width 442 height 16
click at [326, 288] on p "Fez parcerias com Manu Di bango , Bernard Lavilliers, Cesaria Evora, Agnes Jaou…" at bounding box center [411, 284] width 442 height 16
click at [406, 288] on p "Fez parcerias com Manu Di bango, Bernard Lavilliers, Cesaria Evora, Agnes Jaoui…" at bounding box center [411, 284] width 442 height 16
click at [190, 288] on p "Fez parcerias com Manu Di bango, Bernard Lavilliers, Cesaria Evora, Agnes Jaoui…" at bounding box center [411, 284] width 442 height 16
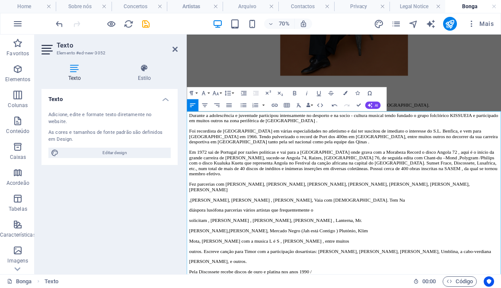
scroll to position [310, 0]
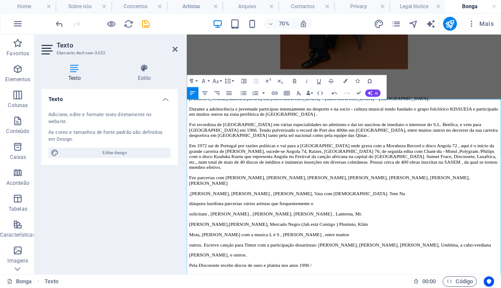
click at [190, 266] on p ",Martinho da Vila, Lura , Gael Faye, Vaia com Dios. Tem Na" at bounding box center [411, 262] width 442 height 8
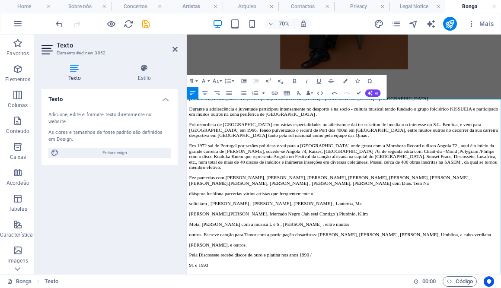
click at [190, 266] on p "diáspora lusófona parcerias vários artistas que frequentemente o" at bounding box center [411, 262] width 442 height 8
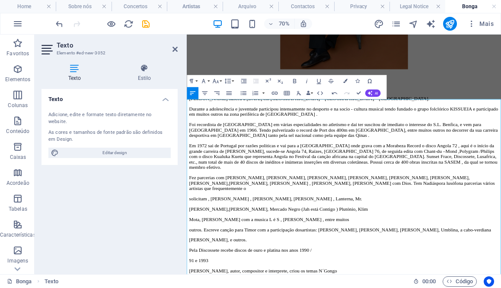
click at [190, 259] on p "Fez parcerias com Manu Di bango, Bernard Lavilliers, Cesaria Evora, Agnes Jaoui…" at bounding box center [411, 247] width 442 height 23
click at [190, 274] on p "solicitam , Tricia Almeida , Patricia Faria, Karina , Lanterna, Mr." at bounding box center [411, 270] width 442 height 8
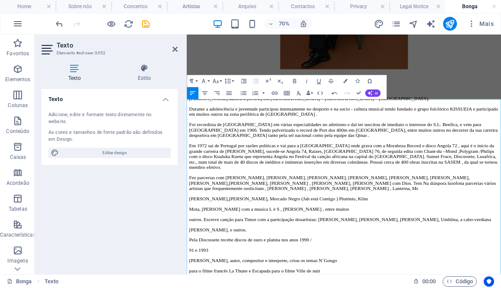
click at [190, 274] on p "Pierre,Cremilda, Mercado Negro (Jah está Contigo ) Plutónio, Klim" at bounding box center [411, 270] width 442 height 8
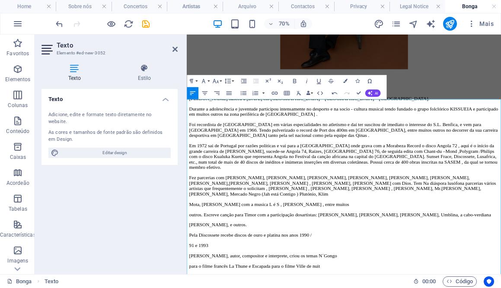
click at [190, 267] on p "Fez parcerias com Manu Di bango, Bernard Lavilliers, Cesaria Evora, Agnes Jaoui…" at bounding box center [411, 251] width 442 height 31
click at [190, 282] on p "Mota, Santinho com a musica L é S , Kussundulola , entre muitos" at bounding box center [411, 278] width 442 height 8
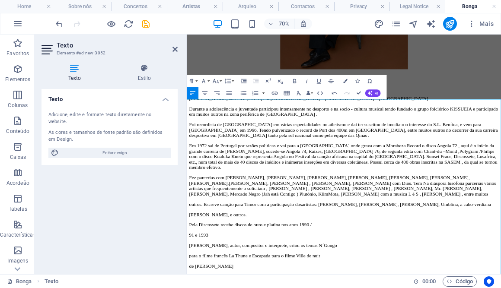
click at [190, 282] on p "outros. Escreve canção para Timor com a participação dosartistas: Ana Bela, Cos…" at bounding box center [411, 278] width 442 height 8
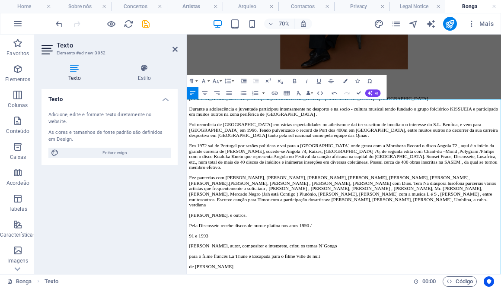
click at [190, 282] on p "Fez parcerias com Manu Di bango, Bernard Lavilliers, Cesaria Evora, Agnes Jaoui…" at bounding box center [411, 259] width 442 height 47
click at [190, 288] on p "Zenaida Chantre, e outros." at bounding box center [411, 293] width 442 height 8
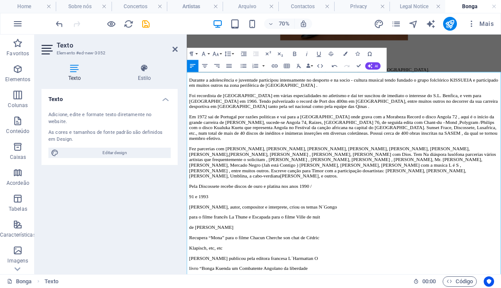
scroll to position [363, 0]
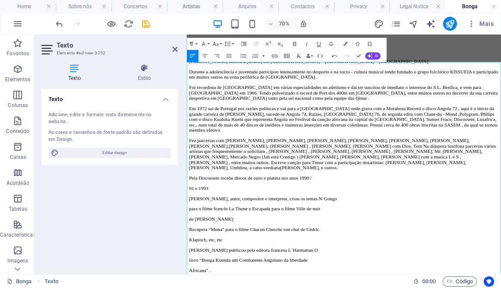
click at [190, 259] on p "91 e 1993" at bounding box center [411, 255] width 442 height 8
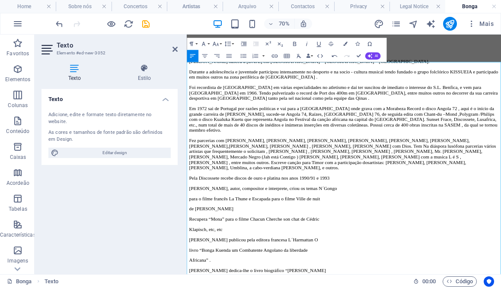
click at [190, 259] on p "Bonga, autor, compositor e interprete, criou os temas N´Gongo" at bounding box center [411, 255] width 442 height 8
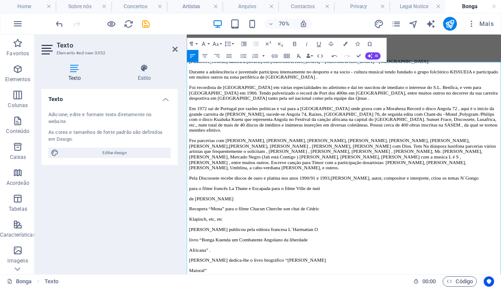
drag, startPoint x: 186, startPoint y: 218, endPoint x: 0, endPoint y: 263, distance: 191.6
click at [186, 218] on aside "Texto Elemento #ed-new-3052 Texto Estilo Texto Adicione, edite e formate texto …" at bounding box center [111, 155] width 152 height 240
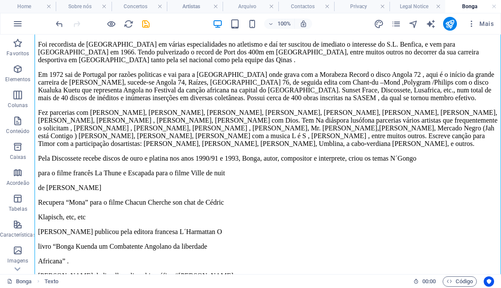
scroll to position [450, 0]
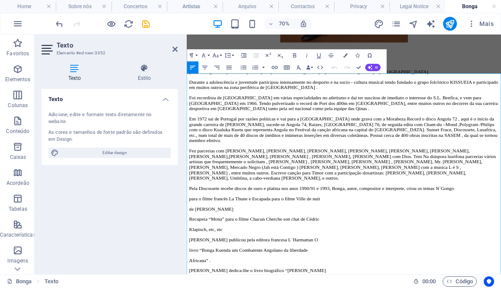
scroll to position [356, 0]
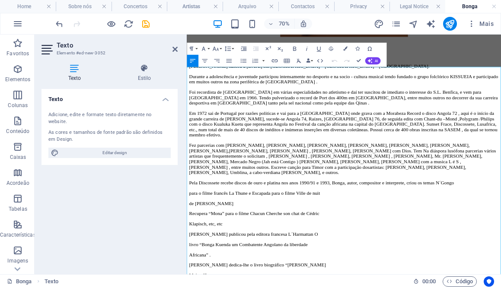
click at [190, 251] on p "Pela Discossete recebe discos de ouro e platina nos anos 1990/91 e 1993, Bonga,…" at bounding box center [411, 247] width 442 height 8
click at [190, 266] on p "para o filme francês La Thune e Escapada para o filme Ville de nuit" at bounding box center [411, 262] width 442 height 8
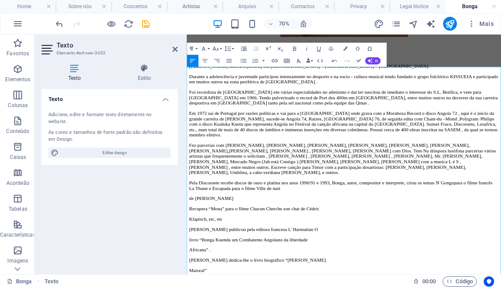
click at [190, 273] on p "de Novacek" at bounding box center [411, 270] width 442 height 8
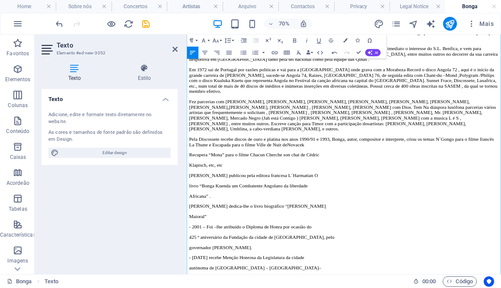
scroll to position [429, 0]
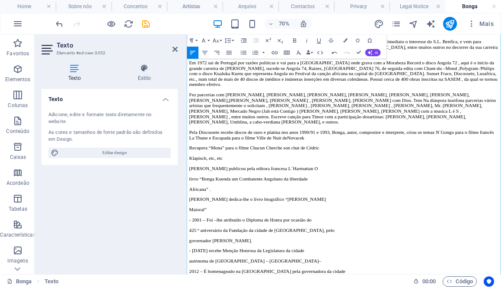
click at [224, 186] on p "Pela Discossete recebe discos de ouro e platina nos anos 1990/91 e 1993, Bonga,…" at bounding box center [411, 179] width 442 height 16
click at [190, 216] on p "Klapisch, etc, etc" at bounding box center [411, 212] width 442 height 8
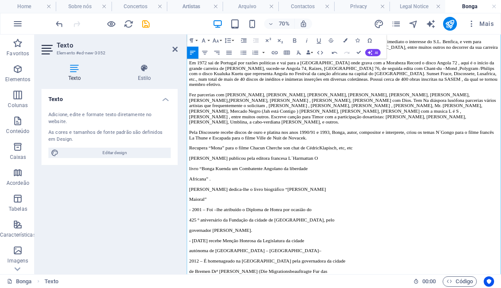
click at [190, 216] on p "[PERSON_NAME] publicou pela editora francesa L´Harmattan O" at bounding box center [411, 212] width 442 height 8
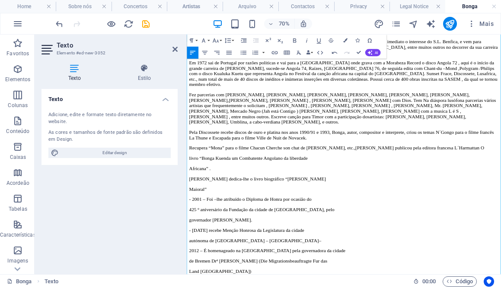
click at [190, 216] on p "livro “Bonga Kuenda um Combatente Angolano da liberdade" at bounding box center [411, 212] width 442 height 8
click at [190, 201] on p "Recupera “Mona” para o filme Chacun Cherche son chat de [PERSON_NAME], etc., [P…" at bounding box center [411, 197] width 442 height 8
click at [186, 203] on div at bounding box center [186, 155] width 2 height 240
click at [190, 216] on p "livro “Bonga Kuenda um Combatente Angolano da liberdade" at bounding box center [411, 212] width 442 height 8
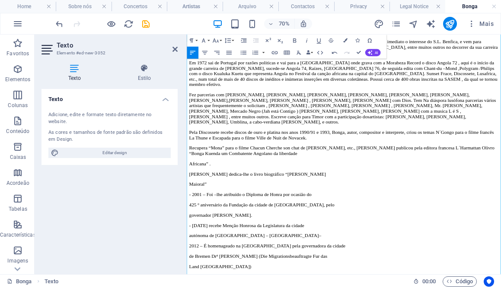
click at [190, 224] on p "Africana” ." at bounding box center [411, 220] width 442 height 8
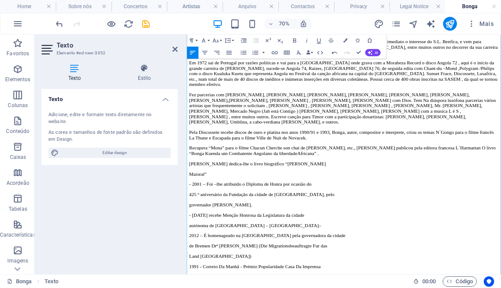
click at [190, 238] on p "Maioral”" at bounding box center [411, 234] width 442 height 8
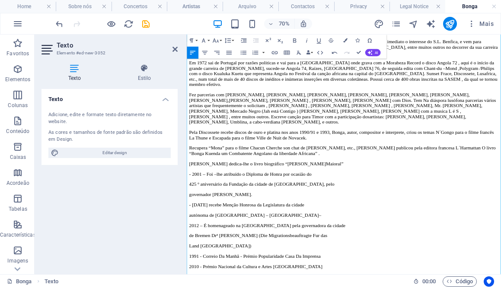
click at [481, 224] on p "[PERSON_NAME] dedica-lhe o livro biográfico “Bonga O Maioral”" at bounding box center [411, 220] width 442 height 8
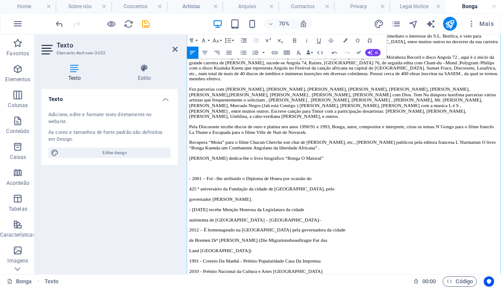
scroll to position [438, 0]
click at [190, 259] on p "425 º aniversário da Fundação da cidade de [GEOGRAPHIC_DATA], pelo" at bounding box center [411, 255] width 442 height 8
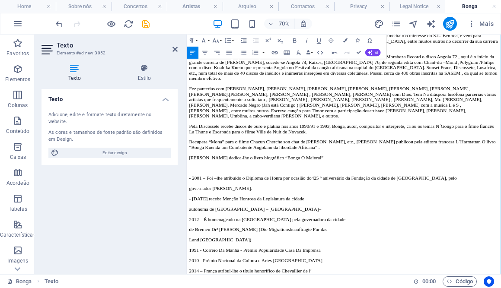
click at [190, 244] on p "- 2001 – Foi –lhe atribuído o Diploma de Honra por ocasião do 425 º aniversário…" at bounding box center [411, 240] width 442 height 8
click at [190, 259] on p "governador [PERSON_NAME]." at bounding box center [411, 255] width 442 height 8
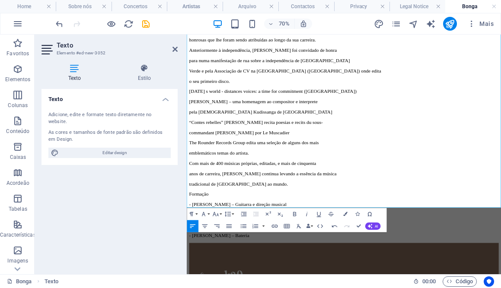
scroll to position [852, 0]
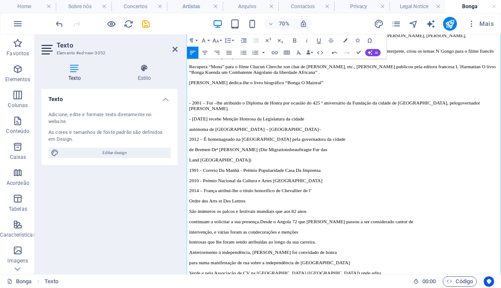
scroll to position [538, 0]
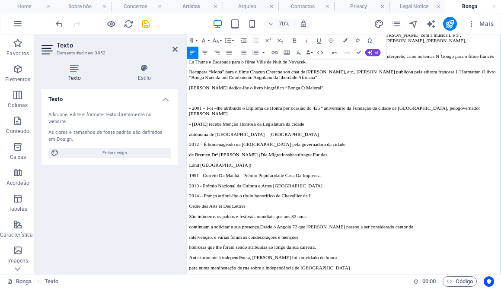
click at [190, 196] on p "2012 – É homenageado na [GEOGRAPHIC_DATA] pela governadora da cidade" at bounding box center [411, 192] width 442 height 8
click at [190, 181] on p "autónoma de [GEOGRAPHIC_DATA] – [GEOGRAPHIC_DATA]–" at bounding box center [411, 177] width 442 height 8
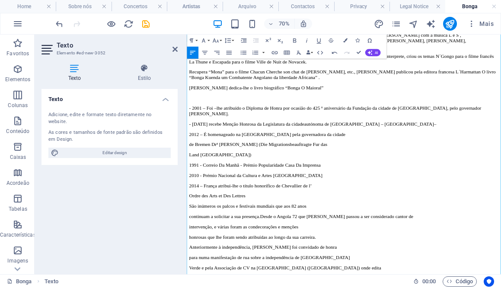
click at [190, 181] on p "2012 – É homenageado na [GEOGRAPHIC_DATA] pela governadora da cidade" at bounding box center [411, 177] width 442 height 8
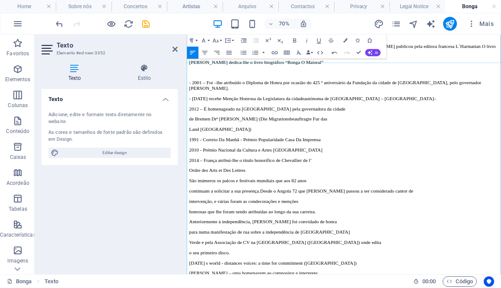
scroll to position [569, 0]
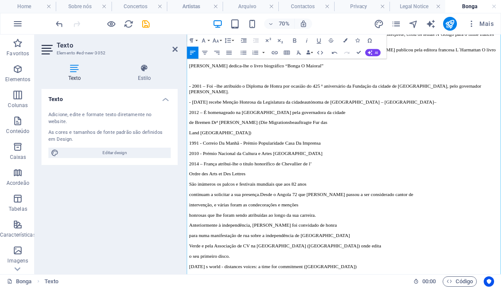
click at [190, 165] on p "de Bremen Drª [PERSON_NAME] (Die Migrationsbeauftragte Fur das" at bounding box center [411, 161] width 442 height 8
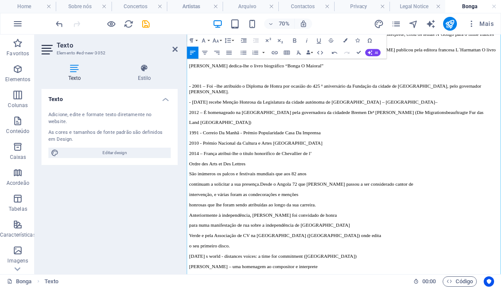
click at [190, 165] on p "Land [GEOGRAPHIC_DATA])" at bounding box center [411, 161] width 442 height 8
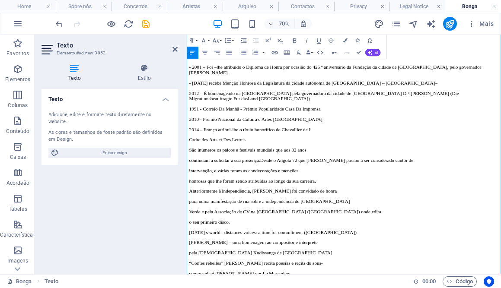
scroll to position [606, 0]
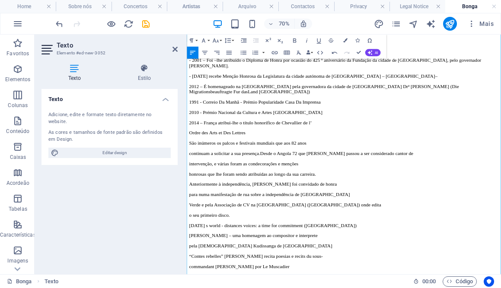
click at [190, 179] on p "Ordre des Arts et Des Lettres" at bounding box center [411, 175] width 442 height 8
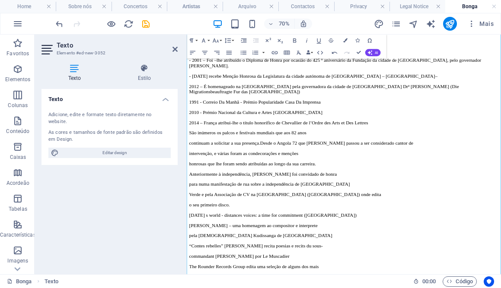
click at [186, 154] on aside "Texto Elemento #ed-new-3052 Texto Estilo Texto Adicione, edite e formate texto …" at bounding box center [111, 155] width 152 height 240
click at [190, 179] on p "São inúmeros os palcos e festivais mundiais que aos 82 anos" at bounding box center [411, 175] width 442 height 8
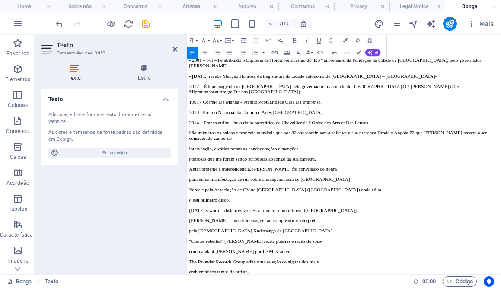
click at [190, 187] on p "São inúmeros os palcos e festivais mundiais que aos 82 anos continuam a solicit…" at bounding box center [411, 179] width 442 height 16
click at [186, 170] on aside "Texto Elemento #ed-new-3052 Texto Estilo Texto Adicione, edite e formate texto …" at bounding box center [111, 155] width 152 height 240
click at [190, 202] on p "intervenção, e várias foram as condecorações e menções" at bounding box center [411, 198] width 442 height 8
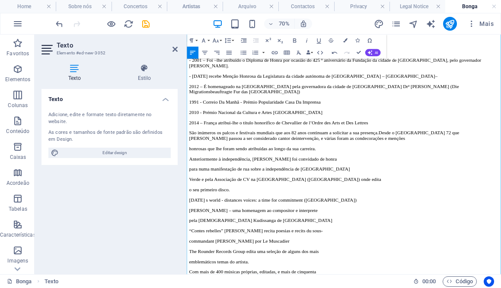
click at [190, 187] on p "São inúmeros os palcos e festivais mundiais que aos 82 anos continuam a solicit…" at bounding box center [411, 179] width 442 height 16
click at [190, 202] on p "honrosas que lhe foram sendo atribuídas ao longo da sua carreira." at bounding box center [411, 198] width 442 height 8
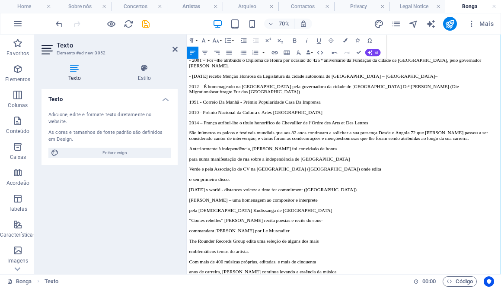
click at [190, 202] on p "Anteriormente à independência, [PERSON_NAME] foi convidado de honra" at bounding box center [411, 198] width 442 height 8
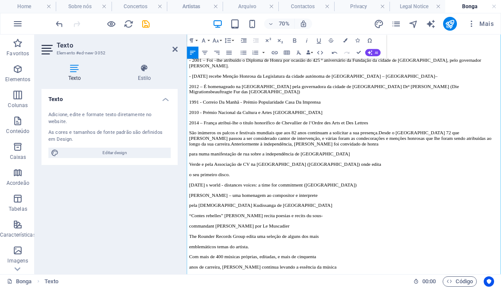
click at [190, 195] on p "São inúmeros os palcos e festivais mundiais que aos 82 anos continuam a solicit…" at bounding box center [411, 182] width 442 height 23
click at [190, 209] on p "para numa manifestação de rua sobre a independência de [GEOGRAPHIC_DATA]" at bounding box center [411, 206] width 442 height 8
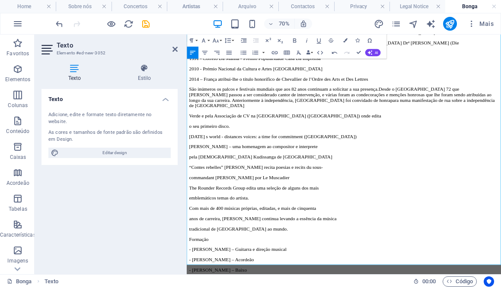
scroll to position [675, 0]
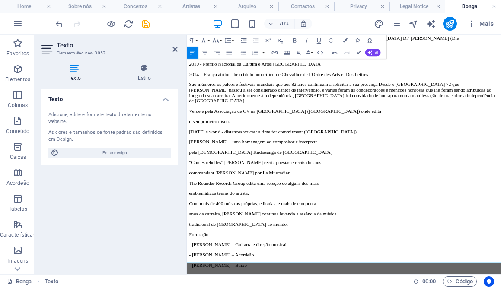
click at [190, 148] on p "Verde e pela Associação de CV na [GEOGRAPHIC_DATA] ([GEOGRAPHIC_DATA]) onde edi…" at bounding box center [411, 145] width 442 height 8
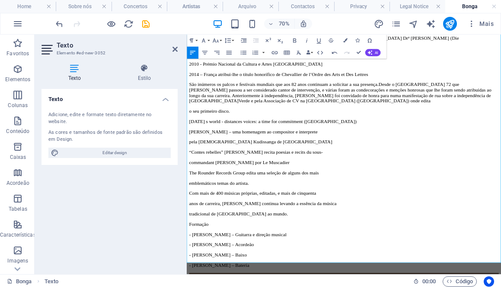
click at [186, 137] on aside "Texto Elemento #ed-new-3052 Texto Estilo Texto Adicione, edite e formate texto …" at bounding box center [111, 155] width 152 height 240
click at [190, 134] on p "São inúmeros os palcos e festivais mundiais que aos 82 anos continuam a solicit…" at bounding box center [411, 117] width 442 height 31
click at [190, 148] on p "o seu primeiro disco." at bounding box center [411, 145] width 442 height 8
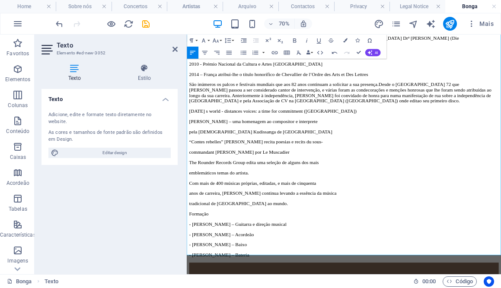
click at [190, 148] on p "[DATE] s world - distances voices: a time for commitment ([GEOGRAPHIC_DATA])" at bounding box center [411, 145] width 442 height 8
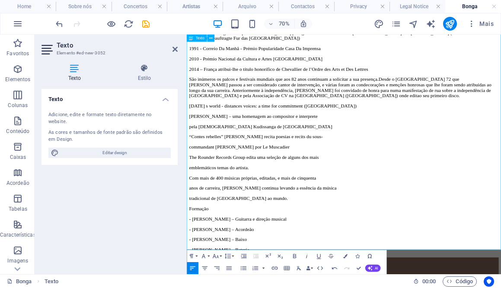
scroll to position [683, 0]
click at [496, 125] on p "São inúmeros os palcos e festivais mundiais que aos 82 anos continuam a solicit…" at bounding box center [411, 109] width 442 height 31
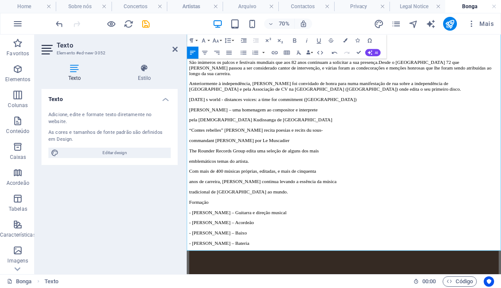
scroll to position [710, 0]
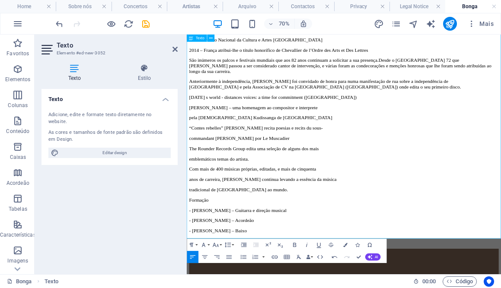
click at [190, 114] on p "Anteriormente à independência, [PERSON_NAME] foi convidado de honra para numa m…" at bounding box center [411, 106] width 442 height 16
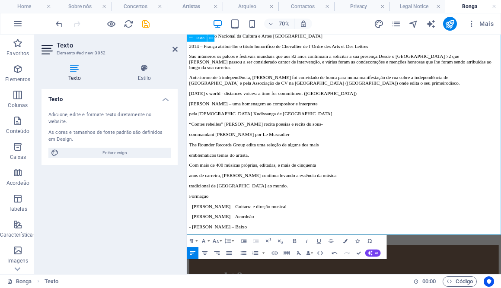
scroll to position [731, 0]
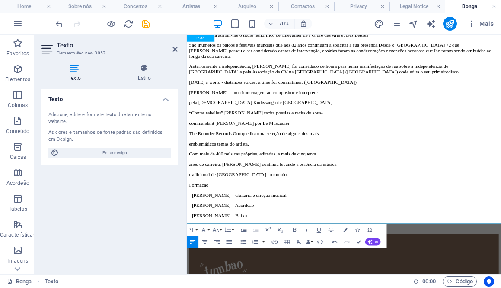
click at [190, 122] on p "[PERSON_NAME] – uma homenagem ao compositor e interprete" at bounding box center [411, 118] width 442 height 8
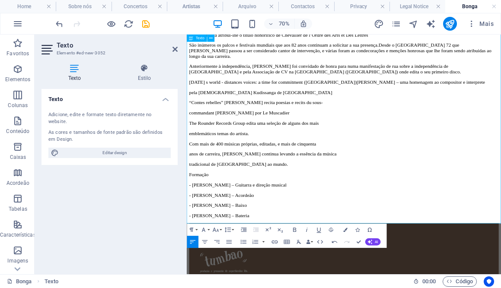
click at [190, 107] on p "[DATE] s world - distances voices: a time for commitment ([GEOGRAPHIC_DATA]) [P…" at bounding box center [411, 103] width 442 height 8
click at [190, 122] on p "pela [DEMOGRAPHIC_DATA] Kudissanga de [GEOGRAPHIC_DATA]" at bounding box center [411, 118] width 442 height 8
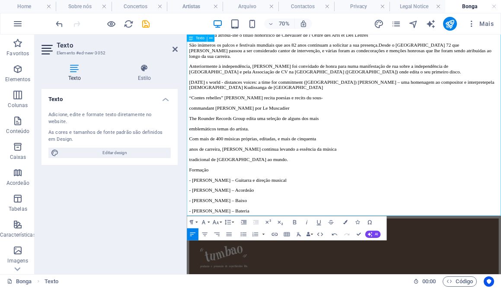
click at [190, 129] on p "“Contes rebelles” [PERSON_NAME] recita poesias e recits du sous-" at bounding box center [411, 126] width 442 height 8
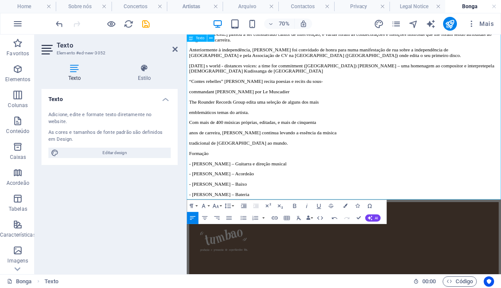
scroll to position [759, 0]
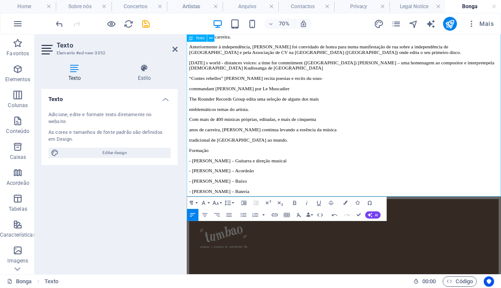
click at [427, 87] on p "[DATE] s world - distances voices: a time for commitment ([GEOGRAPHIC_DATA]) [P…" at bounding box center [411, 79] width 442 height 16
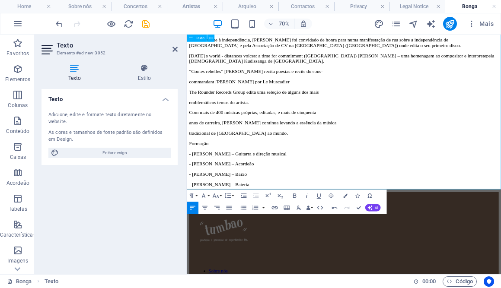
click at [190, 106] on p "commandant [PERSON_NAME] por Le Muscadier" at bounding box center [411, 102] width 442 height 8
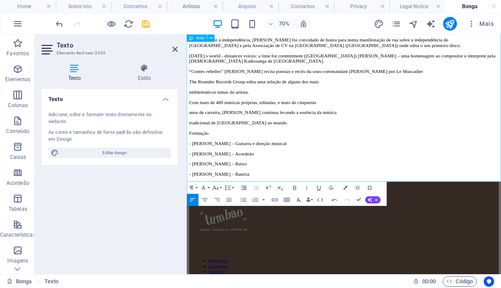
scroll to position [776, 0]
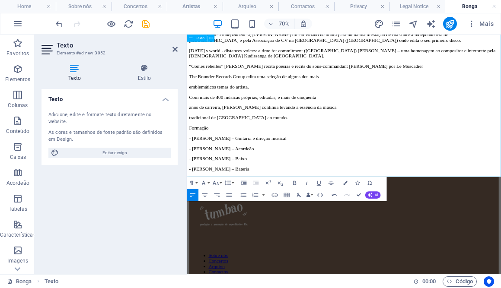
click at [501, 84] on p "“Contes rebelles” [PERSON_NAME] recita poesias e recits du sous- commandant [PE…" at bounding box center [411, 81] width 442 height 8
click at [190, 114] on p "emblemáticos temas do artista." at bounding box center [411, 110] width 442 height 8
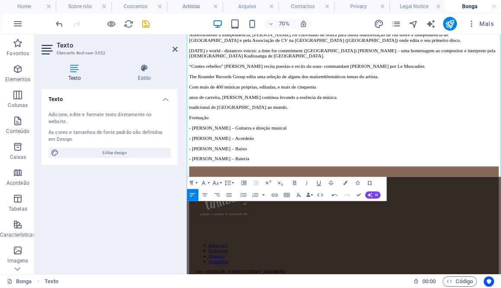
scroll to position [765, 0]
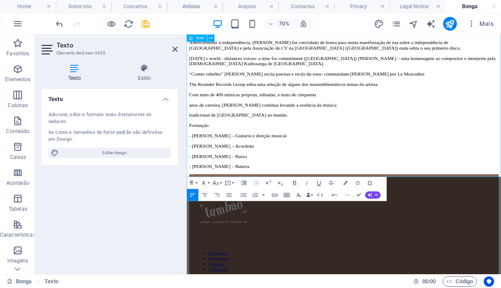
click at [190, 125] on p "Com mais de 400 músicas próprias, editadas, e mais de cinquenta" at bounding box center [411, 121] width 442 height 8
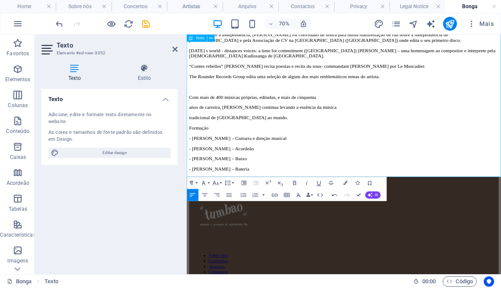
click at [190, 143] on p "anos de carreira, [PERSON_NAME] continua levando a essência da música" at bounding box center [411, 139] width 442 height 8
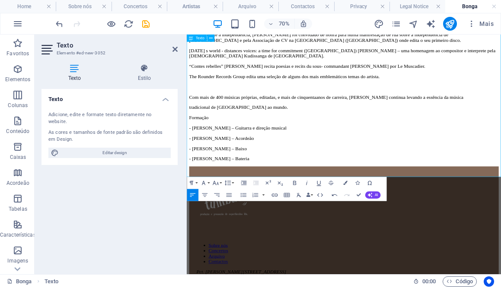
click at [190, 128] on p "Com mais de 400 músicas próprias, editadas, e mais de cinquenta anos de carreir…" at bounding box center [411, 125] width 442 height 8
click at [190, 143] on p "tradicional de [GEOGRAPHIC_DATA] ao mundo." at bounding box center [411, 139] width 442 height 8
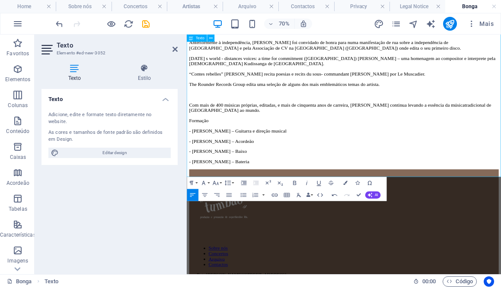
click at [190, 162] on p "Formação" at bounding box center [411, 158] width 442 height 8
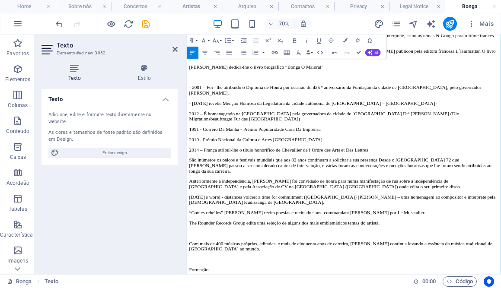
scroll to position [577, 0]
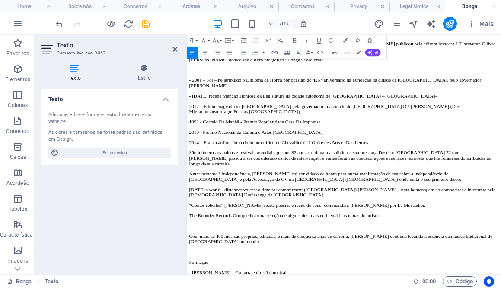
click at [195, 112] on p "- 2001 – Foi –lhe atribuído o Diploma de Honra por ocasião do 425 º aniversário…" at bounding box center [411, 104] width 442 height 16
click at [244, 54] on icon "button" at bounding box center [244, 53] width 6 height 4
click at [193, 127] on p "- [DATE] recebe Menção Honrosa da Legislatura da cidade autónoma de [GEOGRAPHIC…" at bounding box center [411, 123] width 442 height 8
click at [244, 50] on icon "button" at bounding box center [243, 52] width 7 height 7
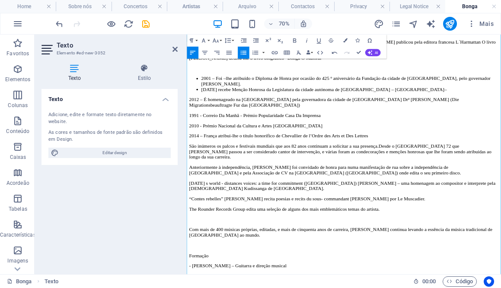
scroll to position [594, 0]
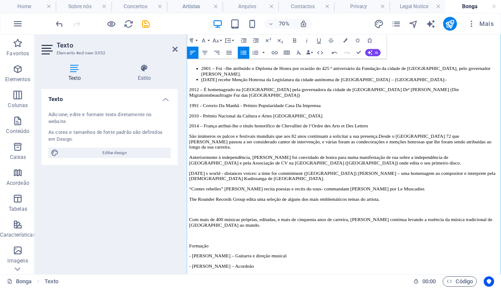
click at [190, 125] on p "2012 – É homenageado na [GEOGRAPHIC_DATA] pela governadora da cidade de [GEOGRA…" at bounding box center [411, 118] width 442 height 16
click at [242, 54] on icon "button" at bounding box center [243, 52] width 7 height 7
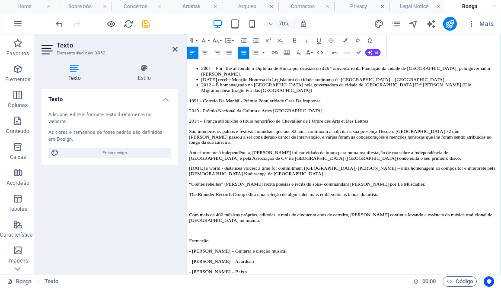
click at [190, 133] on p "1991 - Correio Da Manhã - Prémio Popularidade Casa Da Imprensa" at bounding box center [411, 129] width 442 height 8
click at [246, 51] on icon "button" at bounding box center [243, 52] width 7 height 7
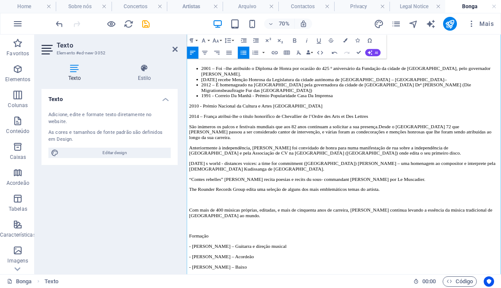
click at [190, 141] on p "2010 - Prémio Nacional da Cultura e Artes [GEOGRAPHIC_DATA]" at bounding box center [411, 137] width 442 height 8
click at [241, 51] on icon "button" at bounding box center [244, 53] width 6 height 4
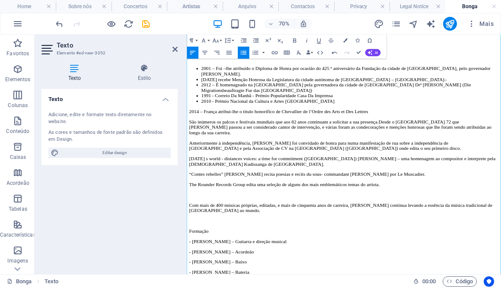
click at [190, 149] on p "2014 – França atribui-lhe o título honorífico de Chevallier de l’Ordre des Arts…" at bounding box center [411, 145] width 442 height 8
click at [248, 50] on button "Unordered List" at bounding box center [244, 53] width 12 height 12
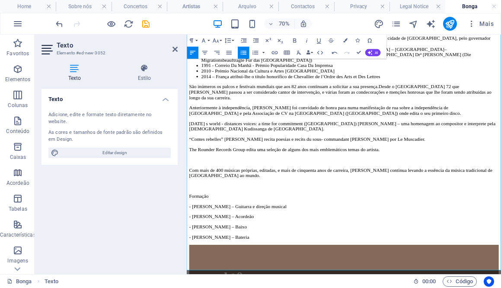
scroll to position [650, 0]
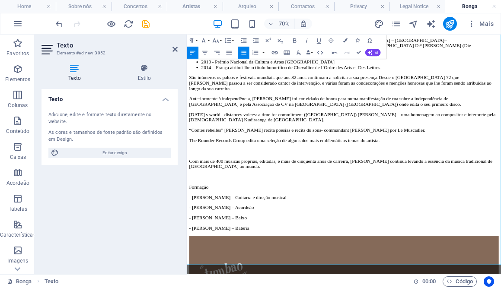
click at [190, 116] on p "São inúmeros os palcos e festivais mundiais que aos 82 anos continuam a solicit…" at bounding box center [411, 104] width 442 height 23
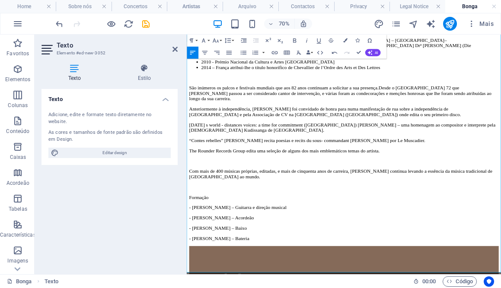
click at [222, 153] on p "Anteriormente à independência, [PERSON_NAME] foi convidado de honra para numa m…" at bounding box center [411, 146] width 442 height 16
click at [501, 131] on p "São inúmeros os palcos e festivais mundiais que aos 82 anos continuam a solicit…" at bounding box center [411, 118] width 442 height 23
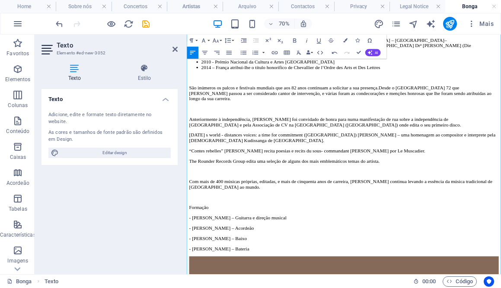
click at [241, 168] on p "Anteriormente à independência, [PERSON_NAME] foi convidado de honra para numa m…" at bounding box center [411, 160] width 442 height 16
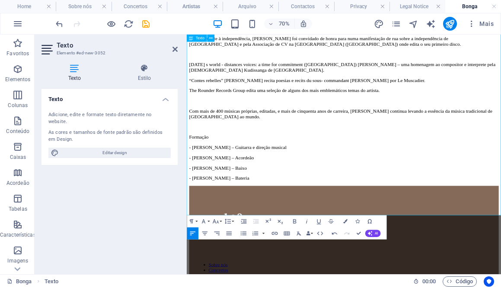
scroll to position [772, 0]
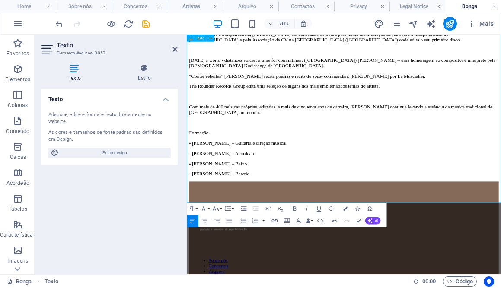
click at [192, 194] on p "- [PERSON_NAME] – Guitarra e direção musical" at bounding box center [411, 190] width 442 height 8
drag, startPoint x: 240, startPoint y: 237, endPoint x: 181, endPoint y: 236, distance: 58.4
click at [222, 194] on p "[PERSON_NAME] – Guitarra e direção musical" at bounding box center [411, 190] width 442 height 8
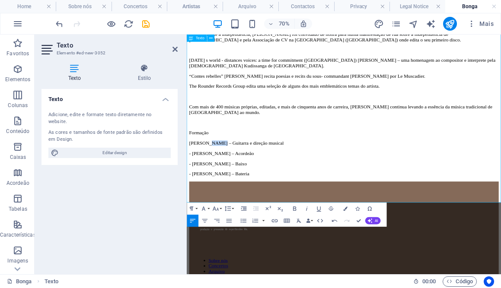
click at [222, 194] on p "[PERSON_NAME] – Guitarra e direção musical" at bounding box center [411, 190] width 442 height 8
click at [238, 194] on p "[PERSON_NAME] – Guitarra e direção musical" at bounding box center [411, 190] width 442 height 8
drag, startPoint x: 238, startPoint y: 237, endPoint x: 199, endPoint y: 237, distance: 38.5
click at [199, 194] on p "[PERSON_NAME] – Guitarra e direção musical" at bounding box center [411, 190] width 442 height 8
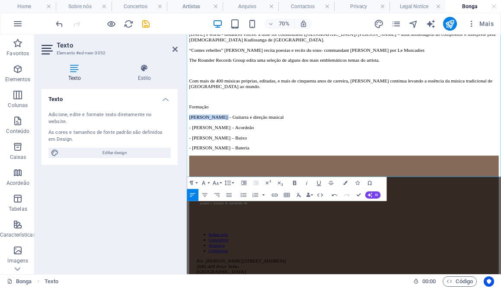
click at [294, 184] on icon "button" at bounding box center [294, 182] width 7 height 7
click at [214, 142] on p "Formação" at bounding box center [411, 138] width 442 height 8
click at [294, 180] on icon "button" at bounding box center [294, 182] width 7 height 7
drag, startPoint x: 239, startPoint y: 210, endPoint x: 195, endPoint y: 210, distance: 43.7
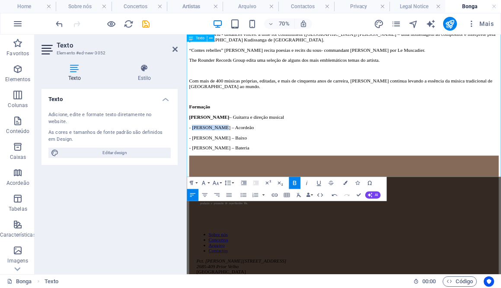
click at [195, 172] on p "- [PERSON_NAME] – Acordeão" at bounding box center [411, 168] width 442 height 8
click at [296, 181] on icon "button" at bounding box center [294, 182] width 7 height 7
click at [193, 171] on strong "[PERSON_NAME]" at bounding box center [220, 167] width 57 height 7
click at [195, 186] on p "- [PERSON_NAME] – Baixo" at bounding box center [411, 183] width 442 height 8
drag, startPoint x: 251, startPoint y: 221, endPoint x: 165, endPoint y: 221, distance: 86.5
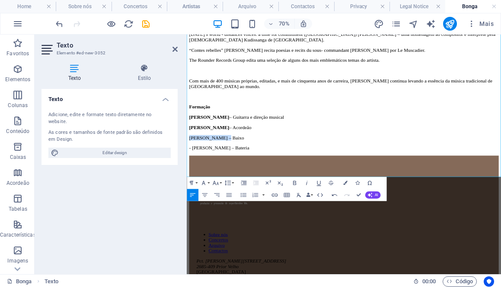
click at [295, 182] on icon "button" at bounding box center [294, 182] width 7 height 7
drag, startPoint x: 253, startPoint y: 232, endPoint x: 195, endPoint y: 231, distance: 58.4
click at [195, 201] on p "- [PERSON_NAME] – Bateria" at bounding box center [411, 197] width 442 height 8
click at [298, 186] on icon "button" at bounding box center [294, 182] width 7 height 7
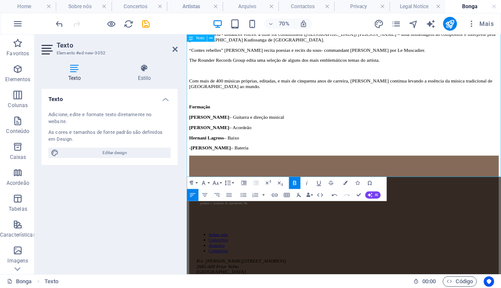
click at [194, 201] on strong "[PERSON_NAME]" at bounding box center [220, 196] width 57 height 7
click at [238, 142] on p "Formação" at bounding box center [411, 138] width 442 height 8
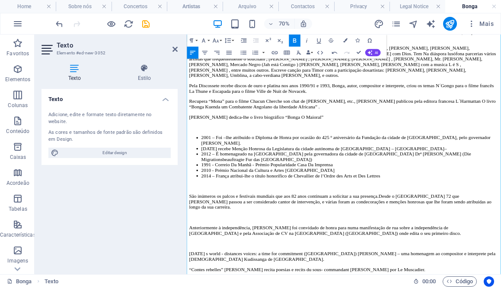
scroll to position [481, 0]
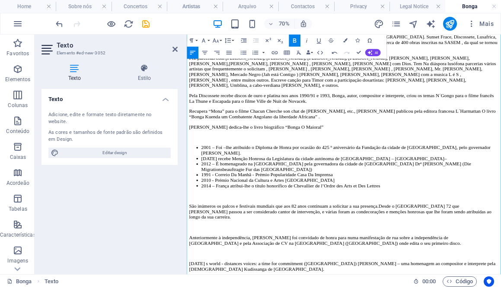
click at [262, 134] on p "Pela Discossete recebe discos de ouro e platina nos anos 1990/91 e 1993, Bonga,…" at bounding box center [411, 126] width 442 height 16
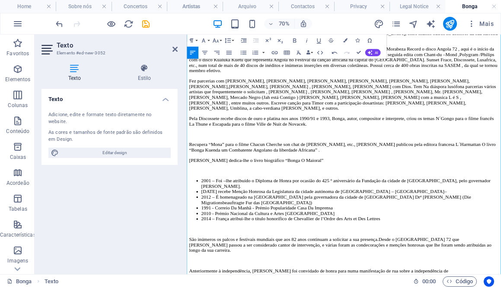
scroll to position [448, 0]
click at [406, 144] on p "Fez parcerias com [PERSON_NAME], [PERSON_NAME], [PERSON_NAME], [PERSON_NAME], […" at bounding box center [411, 121] width 442 height 47
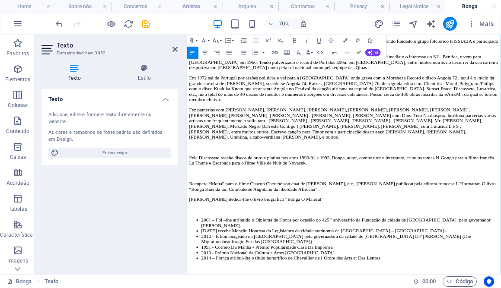
scroll to position [399, 0]
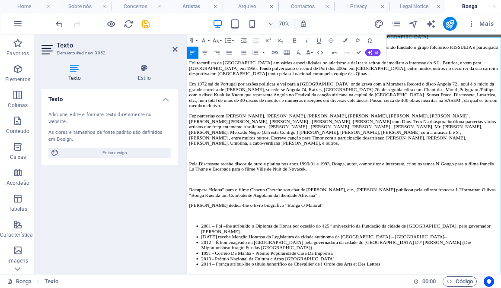
click at [321, 140] on p "Em 1972 sai de Portugal por razões politicas e vai para a [GEOGRAPHIC_DATA] ond…" at bounding box center [411, 120] width 442 height 39
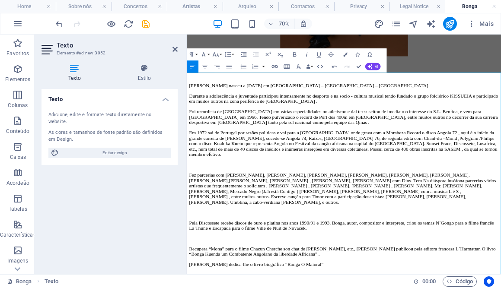
scroll to position [327, 0]
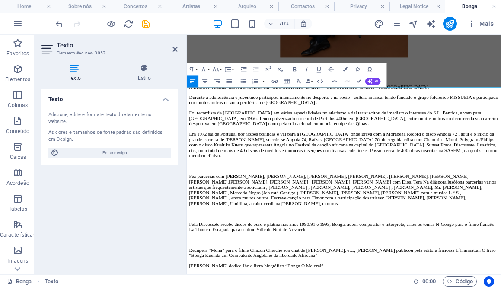
click at [253, 166] on p "Foi recordista de [GEOGRAPHIC_DATA] em várias especialidades no atletismo e daí…" at bounding box center [411, 154] width 442 height 23
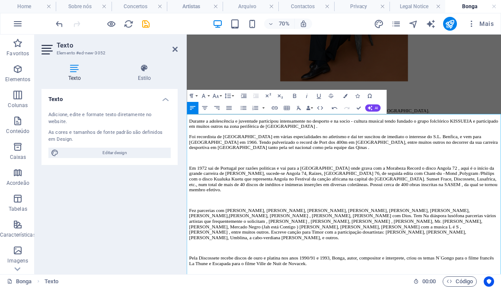
scroll to position [289, 0]
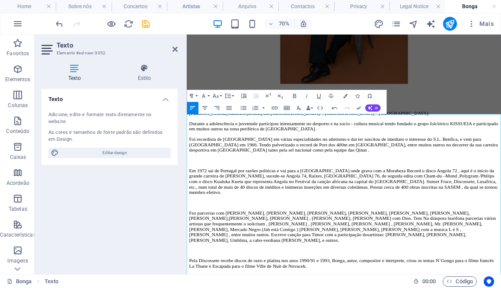
click at [231, 252] on p "Em 1972 sai de Portugal por razões politicas e vai para a [GEOGRAPHIC_DATA] ond…" at bounding box center [411, 245] width 442 height 39
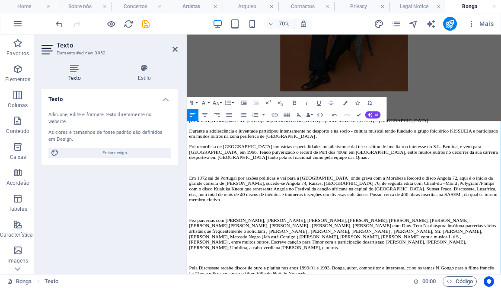
scroll to position [279, 0]
click at [501, 161] on p "[PERSON_NAME] nasceu a [DATE] em [GEOGRAPHIC_DATA] – [GEOGRAPHIC_DATA] – [GEOGR…" at bounding box center [411, 158] width 442 height 8
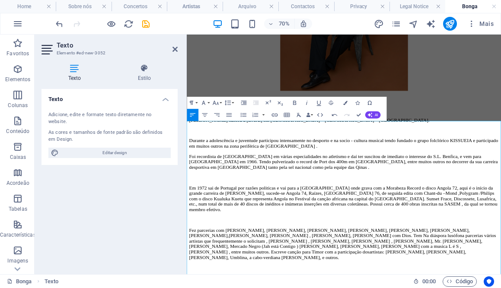
scroll to position [290, 0]
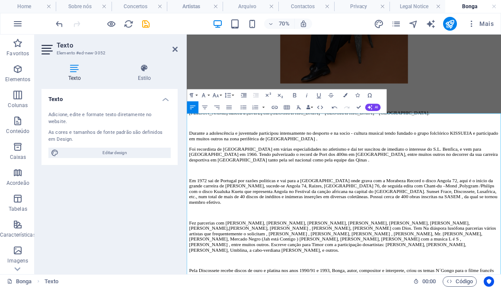
click at [501, 188] on p "Durante a adolescência e juventude participou intensamente no desporto e na soc…" at bounding box center [411, 180] width 442 height 16
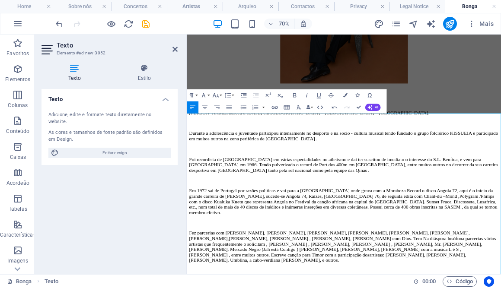
click at [501, 188] on p "Durante a adolescência e juventude participou intensamente no desporto e na soc…" at bounding box center [411, 180] width 442 height 16
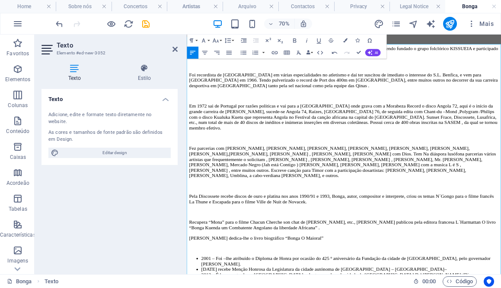
scroll to position [419, 0]
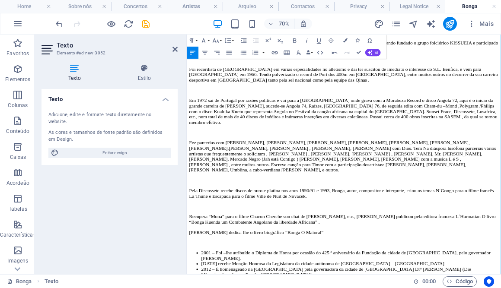
click at [501, 164] on p "Em 1972 sai de Portugal por razões politicas e vai para a [GEOGRAPHIC_DATA] ond…" at bounding box center [411, 144] width 442 height 39
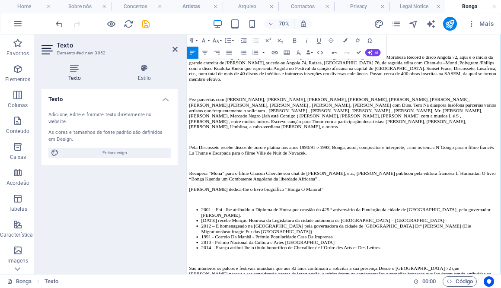
scroll to position [484, 0]
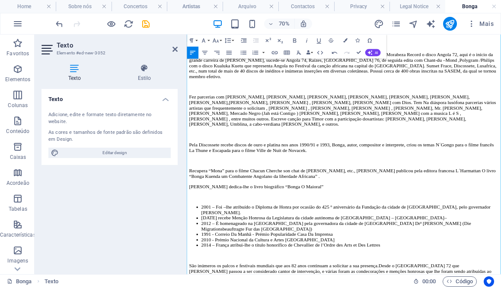
click at [303, 140] on p "Fez parcerias com [PERSON_NAME], [PERSON_NAME], [PERSON_NAME], [PERSON_NAME], […" at bounding box center [411, 143] width 442 height 47
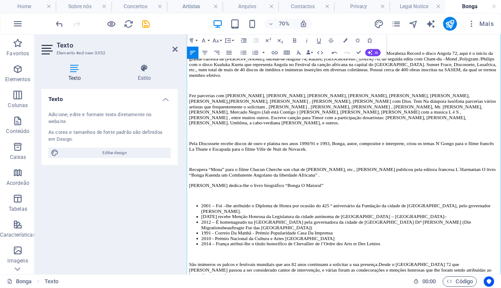
click at [259, 154] on p "Fez parcerias com [PERSON_NAME], [PERSON_NAME], [PERSON_NAME], [PERSON_NAME], […" at bounding box center [411, 141] width 442 height 47
click at [332, 150] on p "Fez parcerias com [PERSON_NAME], [PERSON_NAME], [PERSON_NAME], [PERSON_NAME], […" at bounding box center [411, 141] width 442 height 47
click at [355, 153] on p "Fez parcerias com [PERSON_NAME], [PERSON_NAME], [PERSON_NAME], [PERSON_NAME], […" at bounding box center [411, 141] width 442 height 47
click at [329, 152] on p "Fez parcerias com [PERSON_NAME], [PERSON_NAME], [PERSON_NAME], [PERSON_NAME], […" at bounding box center [411, 141] width 442 height 47
click at [351, 151] on p "Fez parcerias com [PERSON_NAME], [PERSON_NAME], [PERSON_NAME], [PERSON_NAME], […" at bounding box center [411, 141] width 442 height 47
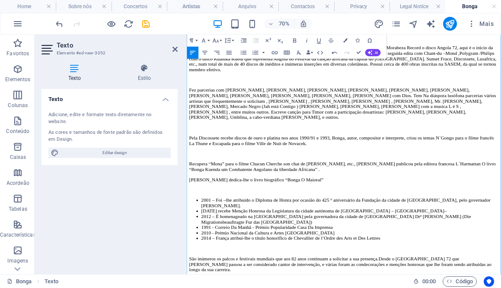
scroll to position [498, 0]
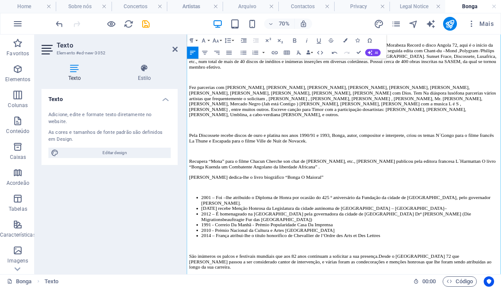
click at [349, 153] on p "Fez parcerias com [PERSON_NAME], [PERSON_NAME], [PERSON_NAME], [PERSON_NAME], […" at bounding box center [411, 129] width 442 height 47
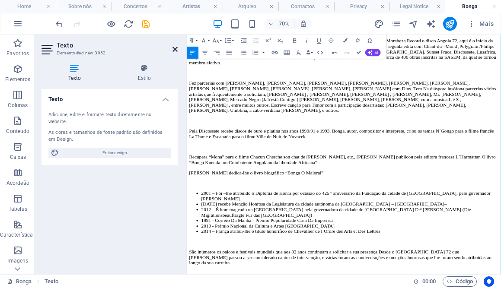
click at [173, 48] on icon at bounding box center [175, 49] width 5 height 7
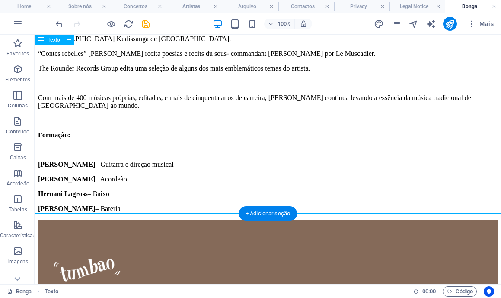
scroll to position [903, 0]
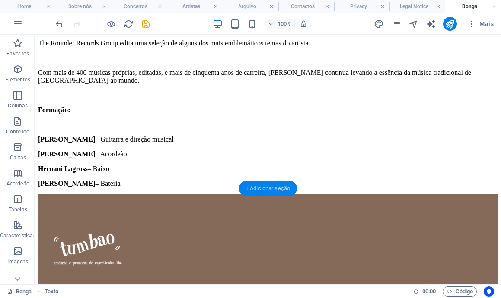
click at [281, 192] on div "+ Adicionar seção" at bounding box center [268, 188] width 58 height 15
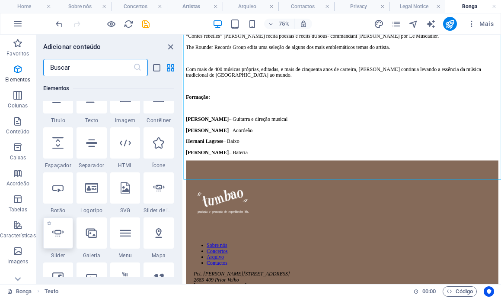
scroll to position [101, 0]
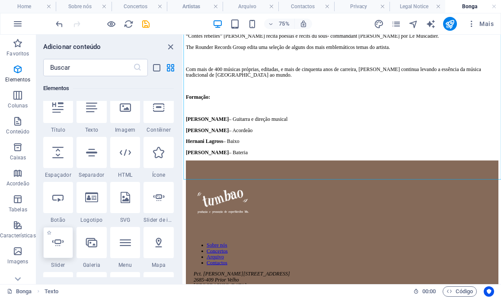
click at [63, 247] on icon at bounding box center [57, 242] width 11 height 11
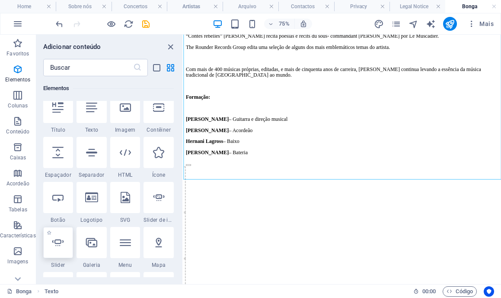
select select "ms"
select select "s"
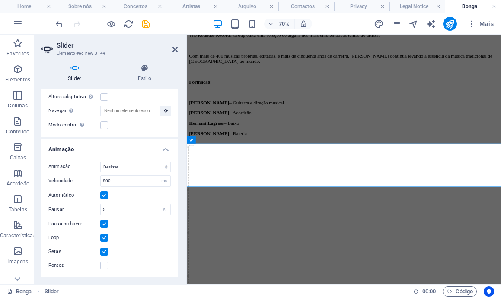
scroll to position [0, 0]
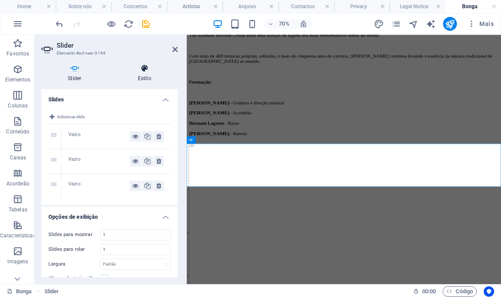
click at [137, 80] on h4 "Estilo" at bounding box center [145, 73] width 67 height 18
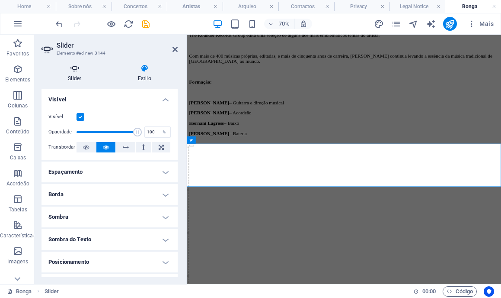
click at [62, 65] on icon at bounding box center [75, 68] width 67 height 9
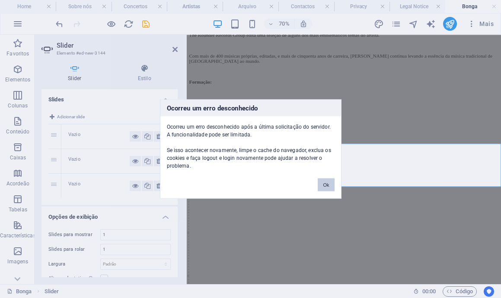
click at [323, 187] on button "Ok" at bounding box center [326, 184] width 16 height 13
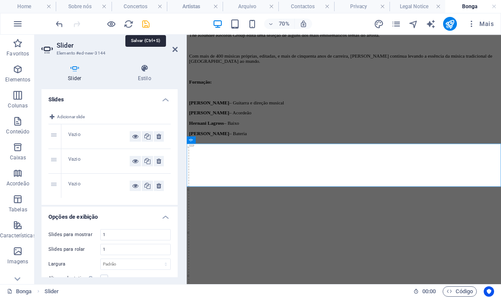
click at [149, 26] on icon "save" at bounding box center [146, 24] width 10 height 10
select select "px"
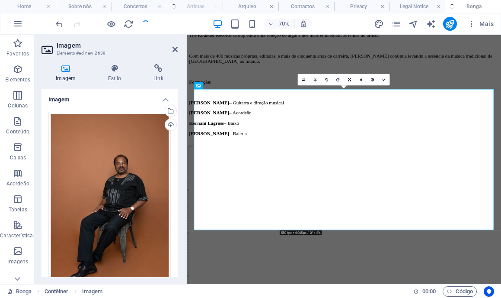
scroll to position [60, 0]
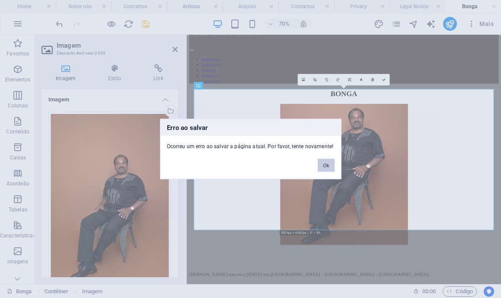
click at [320, 169] on button "Ok" at bounding box center [326, 165] width 16 height 13
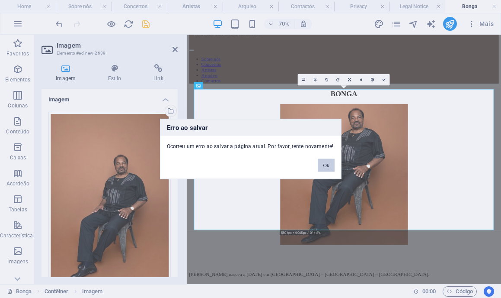
click at [333, 160] on button "Ok" at bounding box center [326, 165] width 16 height 13
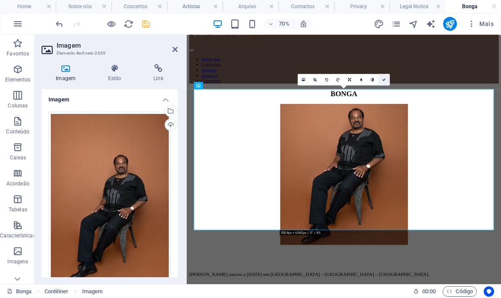
click at [387, 79] on link at bounding box center [384, 80] width 12 height 12
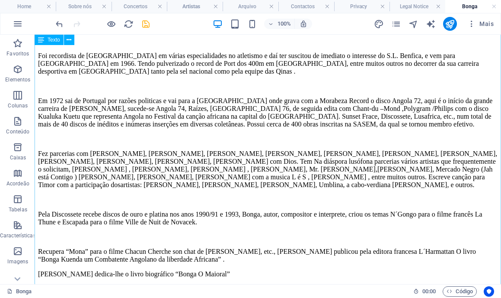
scroll to position [0, 0]
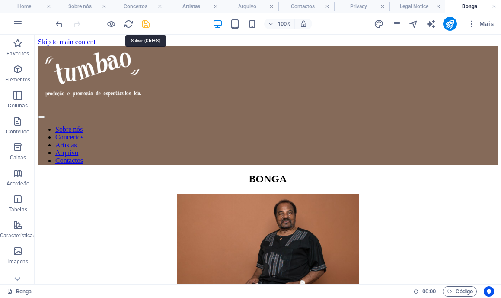
click at [148, 26] on icon "save" at bounding box center [146, 24] width 10 height 10
select select "px"
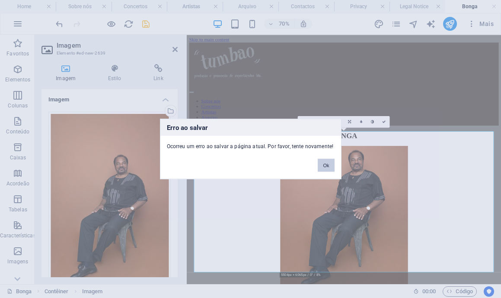
click at [334, 166] on button "Ok" at bounding box center [326, 165] width 16 height 13
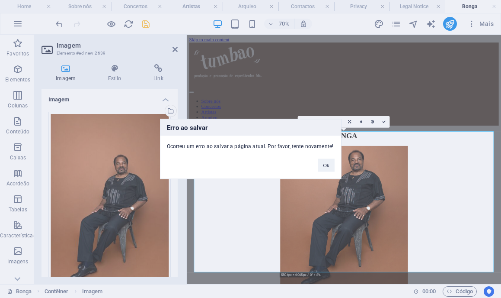
click at [323, 172] on div "[PERSON_NAME] ao salvar Ocorreu um erro ao salvar a página atual. Por favor, te…" at bounding box center [251, 149] width 182 height 60
click at [324, 167] on button "Ok" at bounding box center [326, 165] width 16 height 13
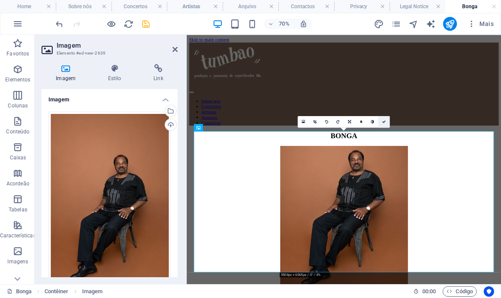
click at [385, 121] on icon at bounding box center [383, 121] width 3 height 3
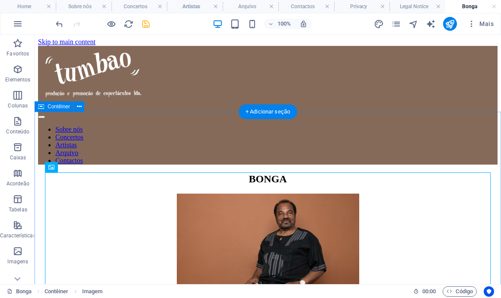
click at [71, 173] on div "BONGA" at bounding box center [268, 299] width 460 height 253
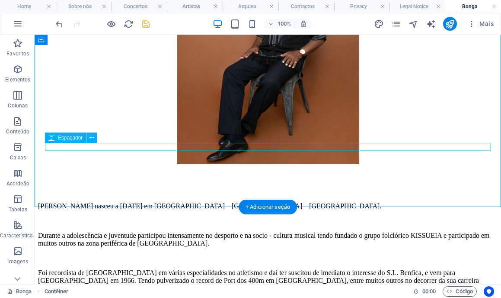
scroll to position [251, 0]
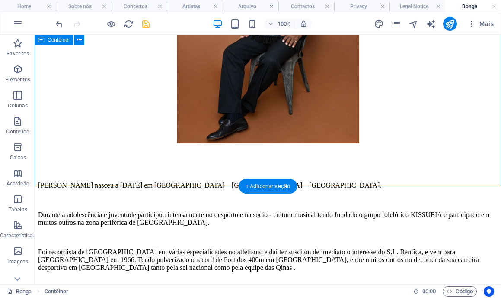
click at [221, 160] on div "BONGA" at bounding box center [268, 48] width 460 height 253
click at [221, 153] on div at bounding box center [268, 164] width 460 height 22
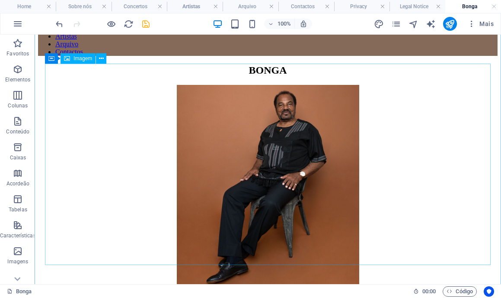
scroll to position [0, 0]
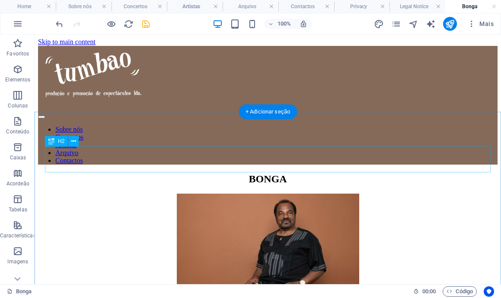
click at [296, 173] on div "BONGA" at bounding box center [268, 179] width 460 height 12
click at [321, 173] on div "BONGA" at bounding box center [268, 179] width 460 height 12
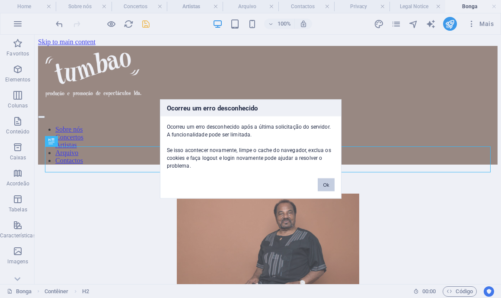
click at [321, 186] on button "Ok" at bounding box center [326, 184] width 16 height 13
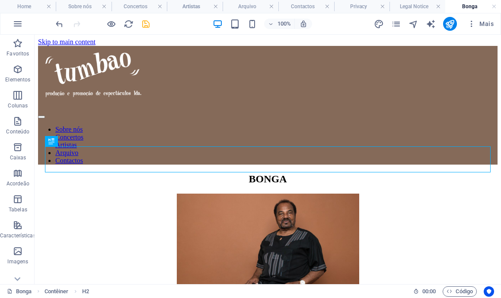
click at [145, 25] on icon "save" at bounding box center [146, 24] width 10 height 10
select select "px"
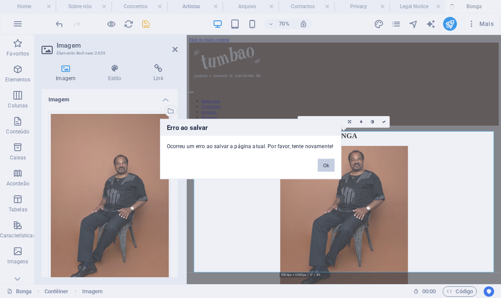
click button "Ok" at bounding box center [326, 165] width 16 height 13
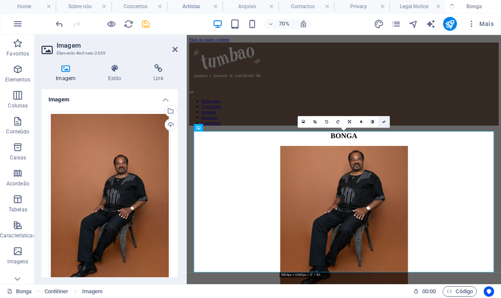
click at [386, 118] on link at bounding box center [384, 122] width 12 height 12
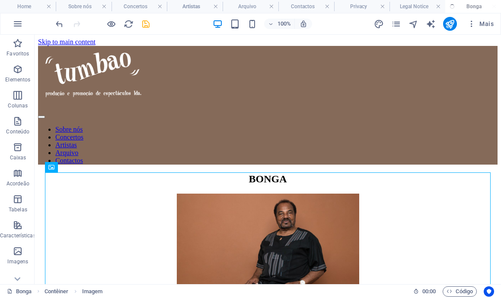
click at [141, 23] on span "save" at bounding box center [146, 24] width 10 height 10
select select "px"
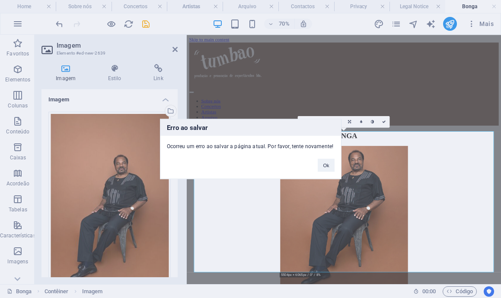
click at [330, 176] on div "[PERSON_NAME] ao salvar Ocorreu um erro ao salvar a página atual. Por favor, te…" at bounding box center [251, 149] width 182 height 60
click at [327, 168] on button "Ok" at bounding box center [326, 165] width 16 height 13
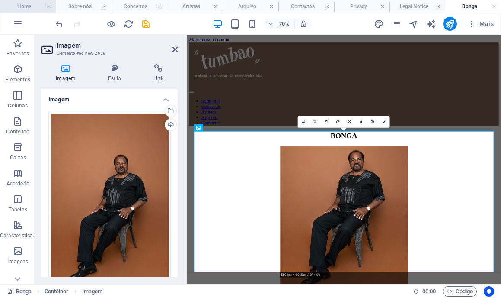
click at [31, 4] on h4 "Home" at bounding box center [28, 7] width 56 height 10
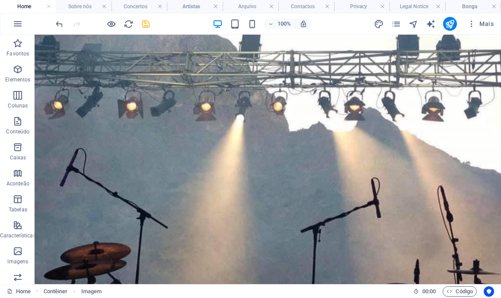
click at [144, 24] on icon "save" at bounding box center [146, 24] width 10 height 10
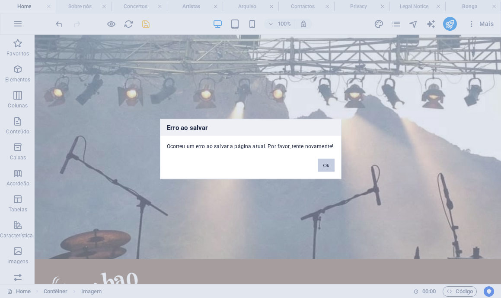
click at [326, 169] on button "Ok" at bounding box center [326, 165] width 16 height 13
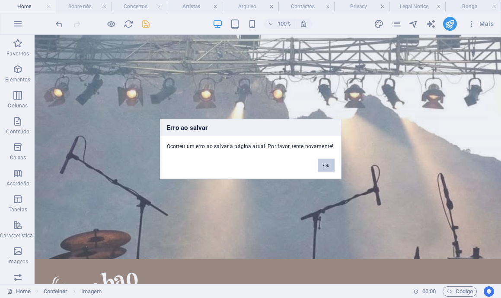
click at [326, 161] on button "Ok" at bounding box center [326, 165] width 16 height 13
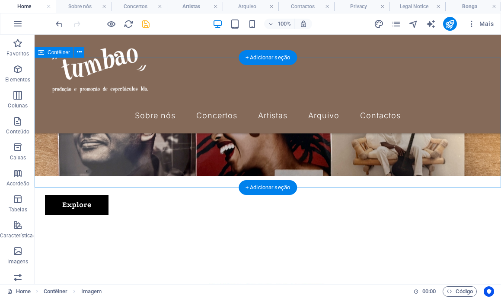
scroll to position [404, 0]
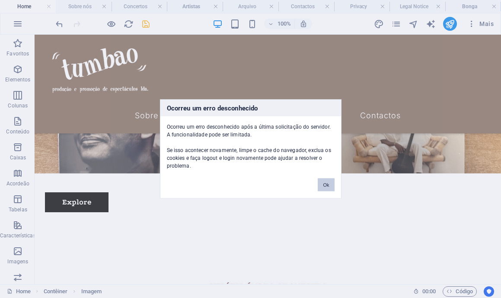
click at [325, 184] on button "Ok" at bounding box center [326, 184] width 16 height 13
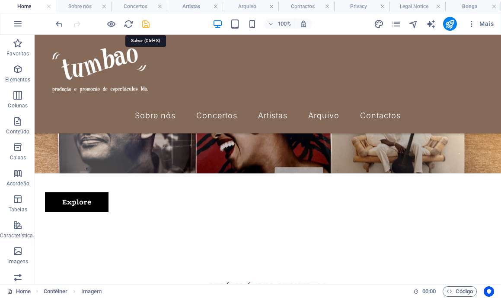
click at [144, 22] on icon "save" at bounding box center [146, 24] width 10 height 10
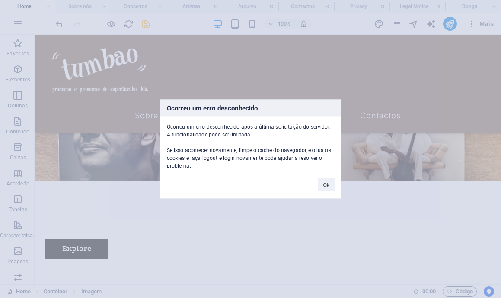
click at [325, 184] on button "Ok" at bounding box center [326, 184] width 16 height 13
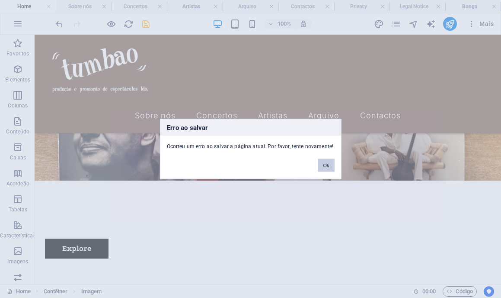
click at [325, 169] on button "Ok" at bounding box center [326, 165] width 16 height 13
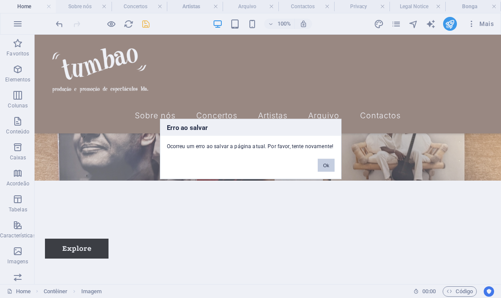
click at [332, 163] on button "Ok" at bounding box center [326, 165] width 16 height 13
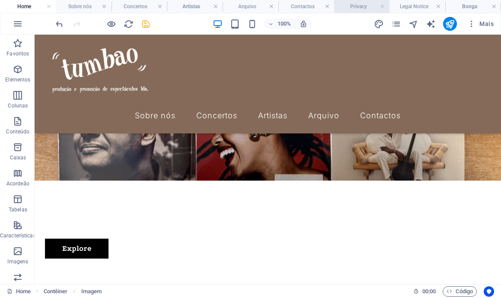
click at [361, 6] on h4 "Privacy" at bounding box center [362, 7] width 56 height 10
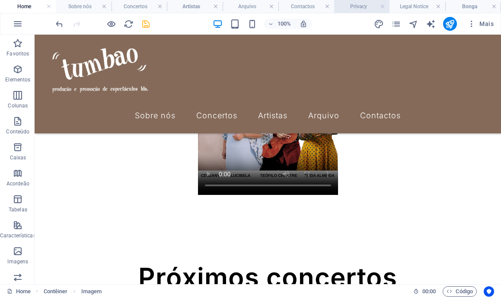
scroll to position [0, 0]
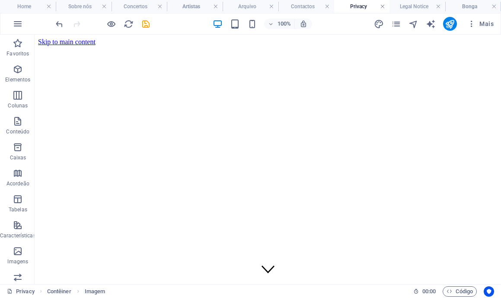
click at [381, 7] on link at bounding box center [382, 7] width 5 height 8
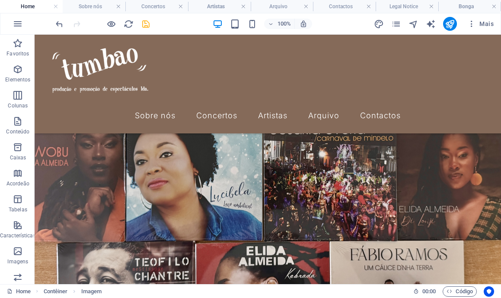
scroll to position [404, 0]
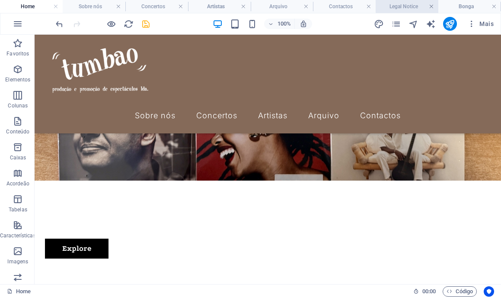
click at [433, 7] on link at bounding box center [431, 7] width 5 height 8
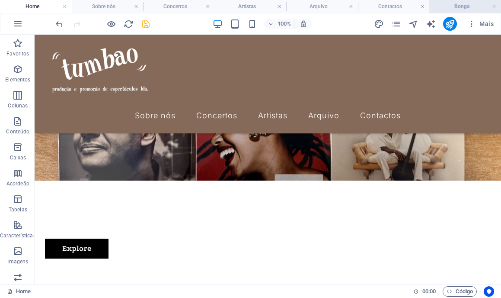
click at [450, 8] on h4 "Bonga" at bounding box center [465, 7] width 72 height 10
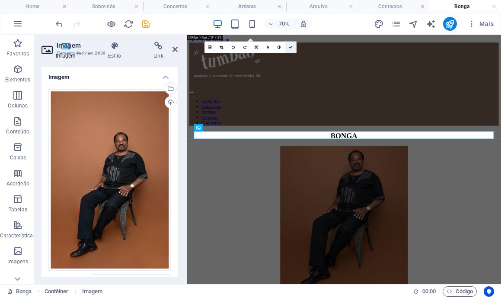
click at [291, 49] on link at bounding box center [291, 47] width 12 height 12
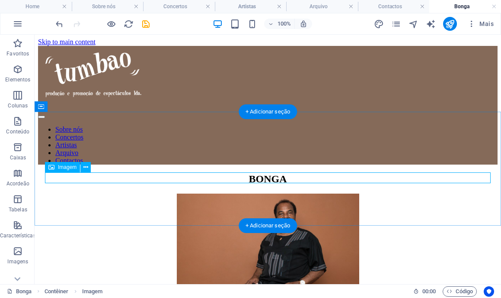
click at [262, 193] on figure at bounding box center [268, 294] width 460 height 203
select select "px"
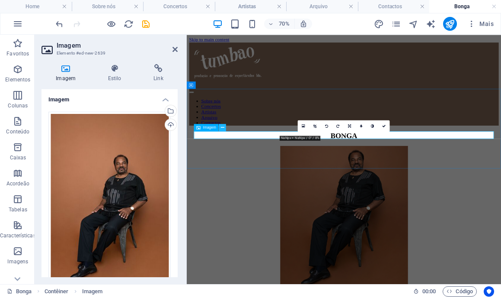
click at [222, 128] on icon at bounding box center [222, 127] width 3 height 6
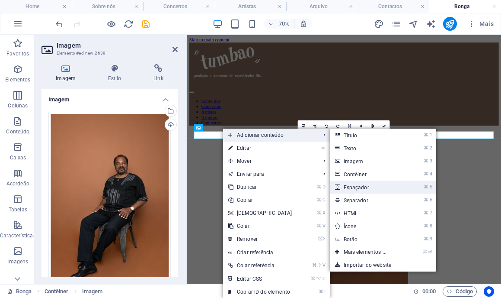
click at [376, 186] on link "⌘ 5 Espaçador" at bounding box center [367, 186] width 74 height 13
select select "px"
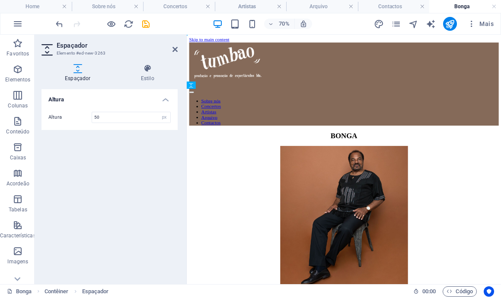
drag, startPoint x: 237, startPoint y: 197, endPoint x: 244, endPoint y: 200, distance: 7.0
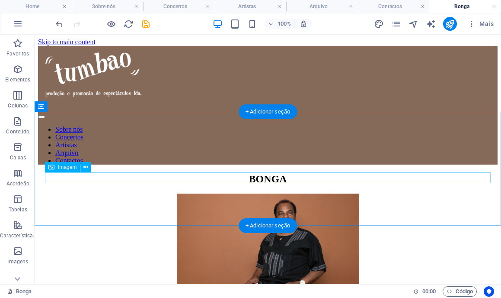
click at [278, 193] on figure at bounding box center [268, 294] width 460 height 203
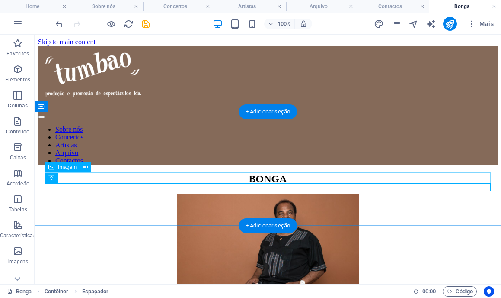
click at [279, 193] on figure at bounding box center [268, 294] width 460 height 203
select select "px"
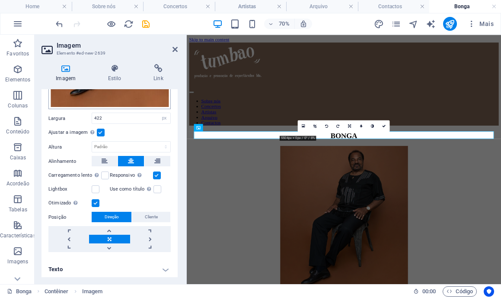
scroll to position [174, 0]
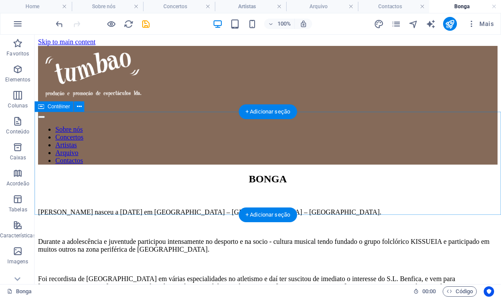
click at [263, 186] on div "BONGA" at bounding box center [268, 187] width 460 height 28
click at [263, 185] on div "BONGA" at bounding box center [268, 187] width 460 height 28
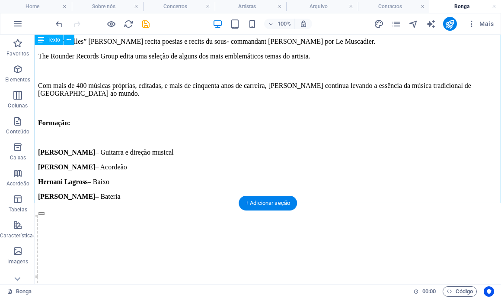
scroll to position [594, 0]
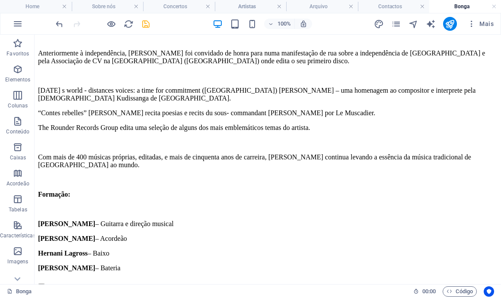
click at [147, 24] on icon "save" at bounding box center [146, 24] width 10 height 10
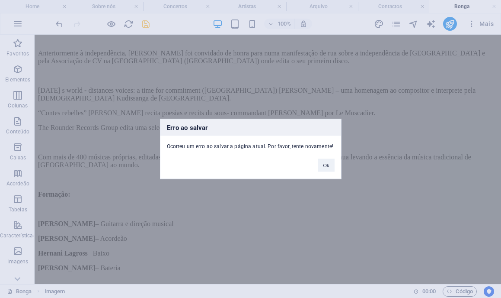
click at [330, 172] on div "Ok" at bounding box center [325, 161] width 29 height 22
click at [326, 165] on button "Ok" at bounding box center [326, 165] width 16 height 13
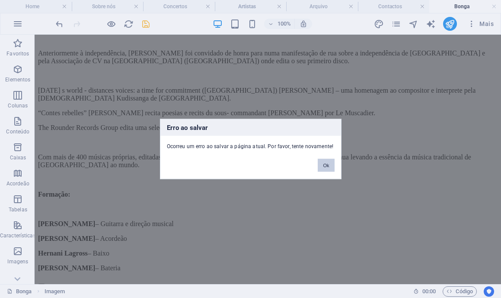
click at [326, 169] on button "Ok" at bounding box center [326, 165] width 16 height 13
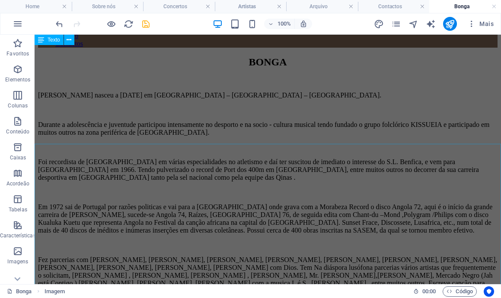
scroll to position [0, 0]
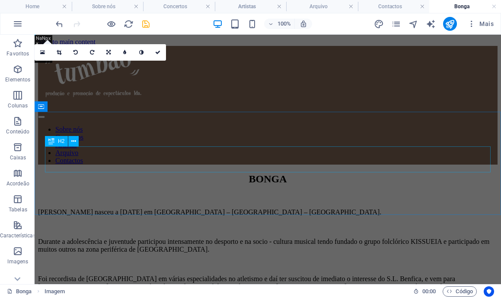
click at [326, 173] on div "BONGA" at bounding box center [268, 179] width 460 height 12
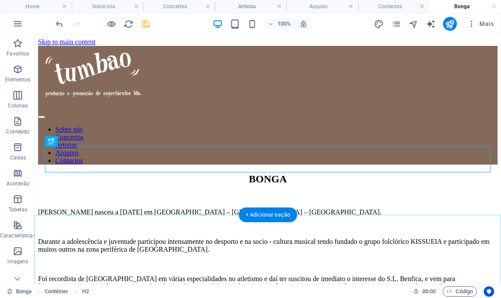
click at [258, 221] on div "+ Adicionar seção" at bounding box center [268, 214] width 58 height 15
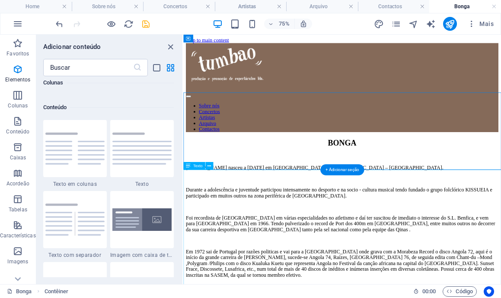
scroll to position [1513, 0]
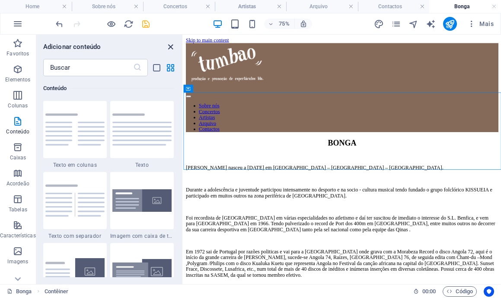
click at [170, 47] on icon "close panel" at bounding box center [171, 47] width 10 height 10
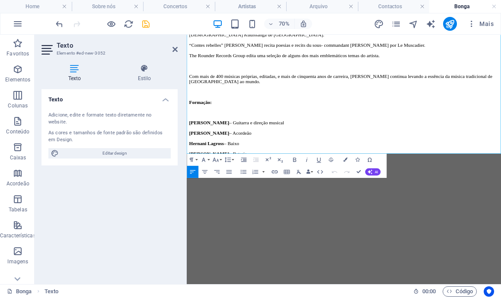
scroll to position [711, 0]
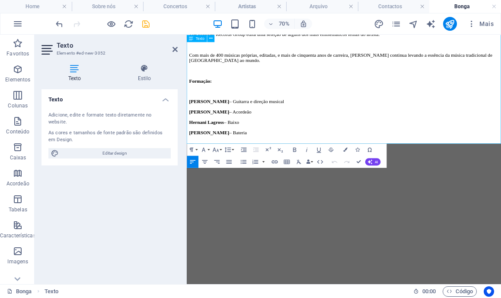
drag, startPoint x: 188, startPoint y: 218, endPoint x: 304, endPoint y: 180, distance: 122.4
copy div "Lore Ipsumdo Sitamet co Adipisci elitse d 1 ei Temporin ut 9202 la ETDOLO – Mag…"
click at [150, 27] on icon "save" at bounding box center [146, 24] width 10 height 10
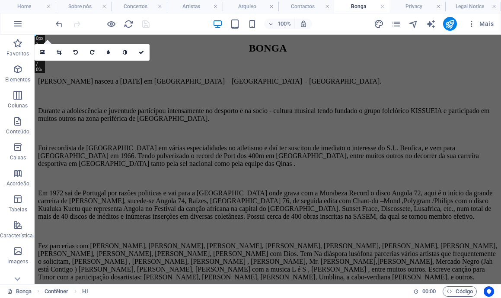
scroll to position [0, 0]
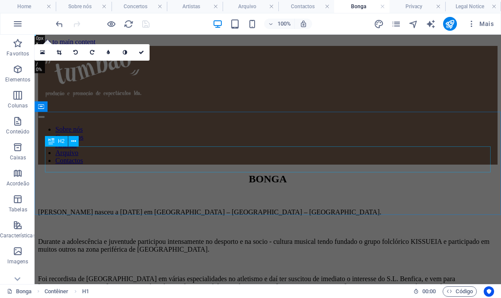
click at [350, 173] on div "BONGA" at bounding box center [268, 179] width 460 height 12
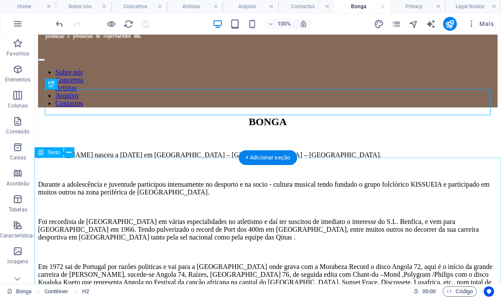
scroll to position [45, 0]
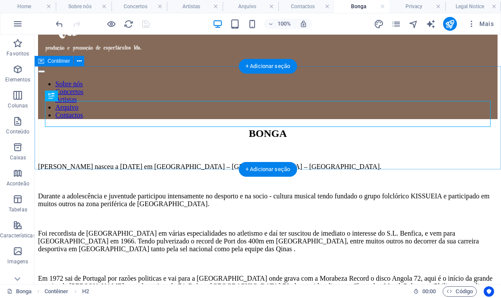
click at [257, 149] on div "BONGA" at bounding box center [268, 142] width 460 height 28
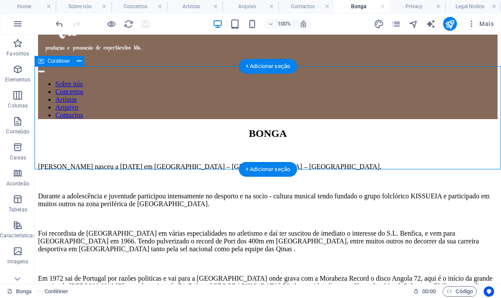
click at [257, 149] on div "BONGA" at bounding box center [268, 142] width 460 height 28
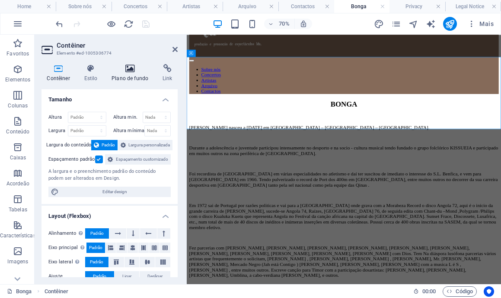
click at [127, 71] on icon at bounding box center [130, 68] width 48 height 9
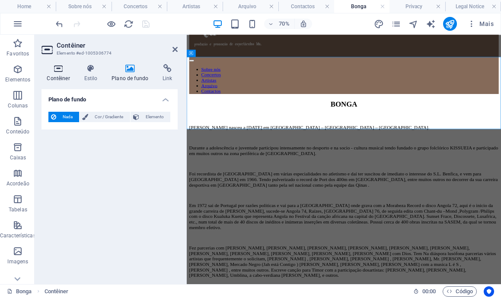
click at [59, 67] on icon at bounding box center [59, 68] width 34 height 9
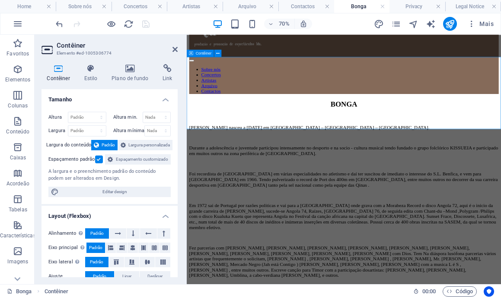
click at [351, 141] on div "BONGA" at bounding box center [411, 142] width 442 height 28
click at [352, 148] on div at bounding box center [411, 152] width 442 height 8
select select "px"
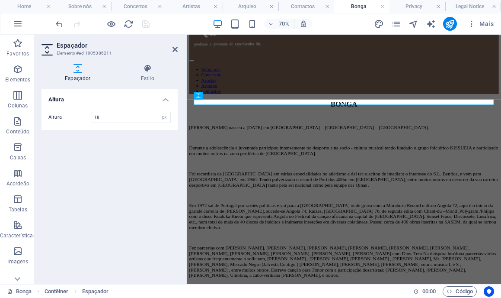
click at [303, 103] on div at bounding box center [344, 104] width 299 height 2
click at [141, 74] on h4 "Estilo" at bounding box center [148, 73] width 60 height 18
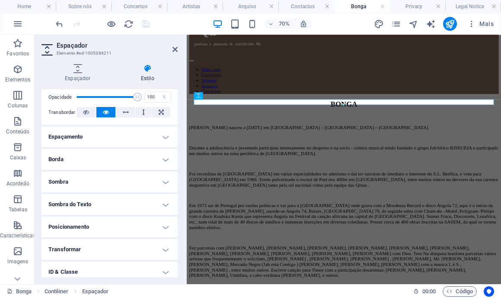
scroll to position [128, 0]
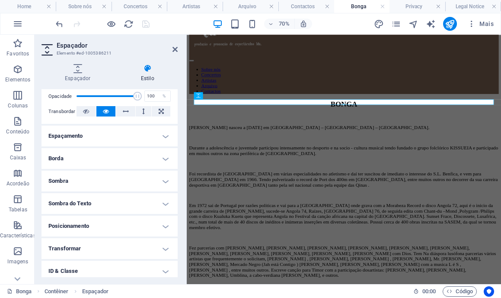
click at [174, 53] on header "Espaçador Elemento #ed-1005386211" at bounding box center [110, 46] width 136 height 22
click at [174, 50] on icon at bounding box center [175, 49] width 5 height 7
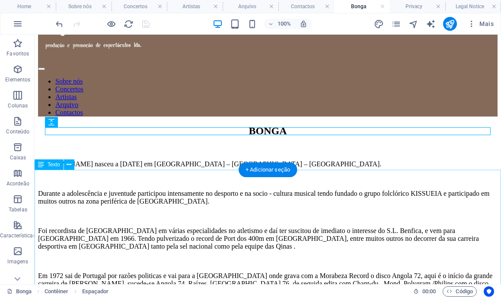
scroll to position [43, 0]
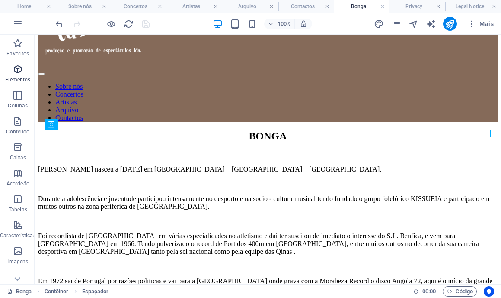
click at [25, 69] on span "Elementos" at bounding box center [18, 74] width 36 height 21
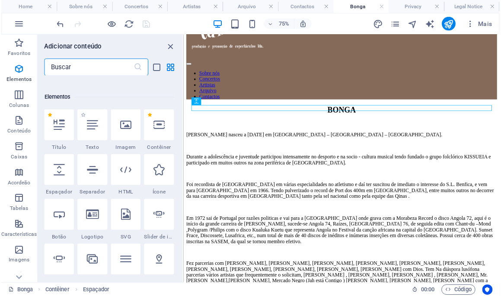
scroll to position [92, 0]
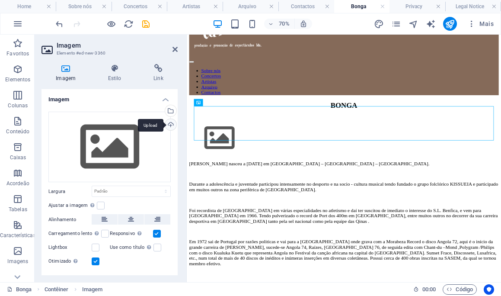
click at [167, 125] on div "Upload" at bounding box center [169, 125] width 13 height 13
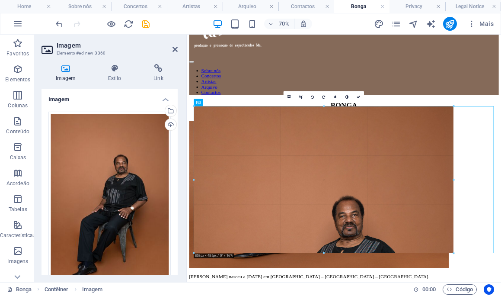
drag, startPoint x: 254, startPoint y: 140, endPoint x: 498, endPoint y: 301, distance: 292.5
type input "858"
select select "px"
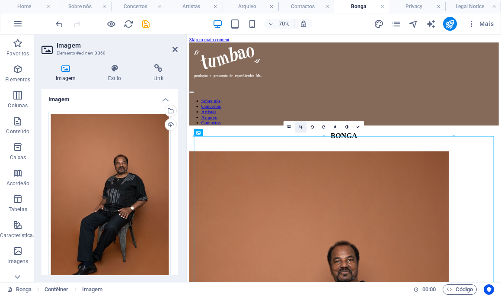
click at [300, 126] on icon at bounding box center [300, 126] width 3 height 3
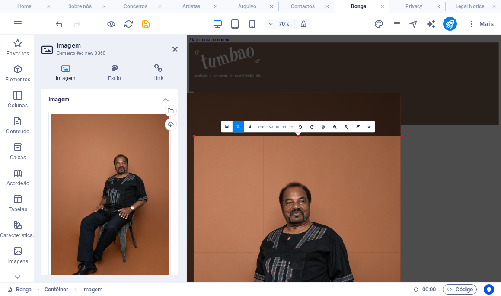
drag, startPoint x: 194, startPoint y: 137, endPoint x: 277, endPoint y: 209, distance: 110.4
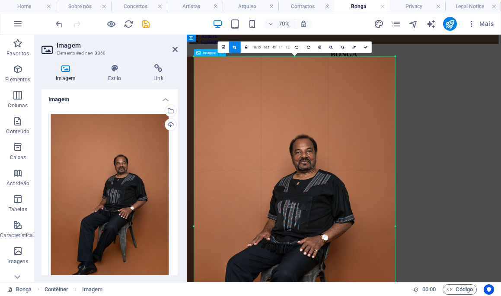
scroll to position [114, 0]
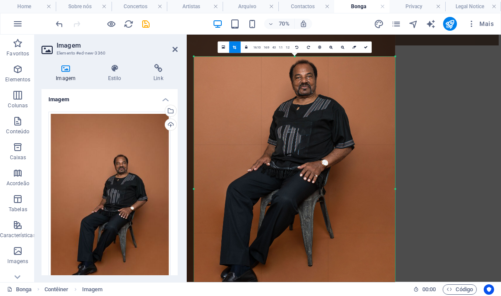
drag, startPoint x: 295, startPoint y: 56, endPoint x: 295, endPoint y: 163, distance: 106.8
click at [295, 163] on div "180 170 160 150 140 130 120 110 100 90 80 70 60 50 40 30 20 10 0 -10 -20 -30 -4…" at bounding box center [294, 189] width 201 height 264
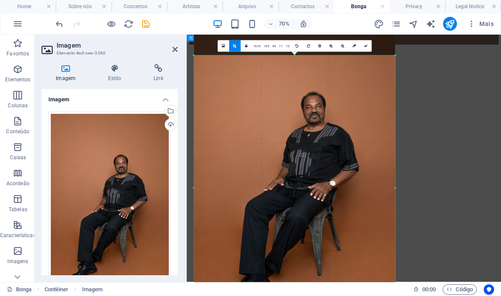
scroll to position [106, 0]
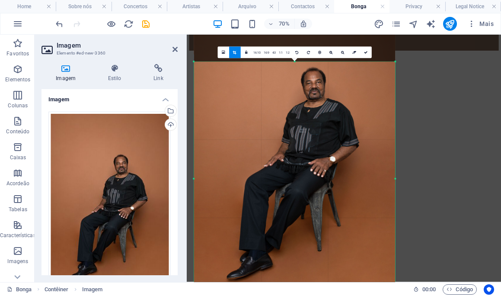
drag, startPoint x: 296, startPoint y: 62, endPoint x: 293, endPoint y: 106, distance: 43.8
click at [293, 106] on div "180 170 160 150 140 130 120 110 100 90 80 70 60 50 40 30 20 10 0 -10 -20 -30 -4…" at bounding box center [294, 179] width 201 height 234
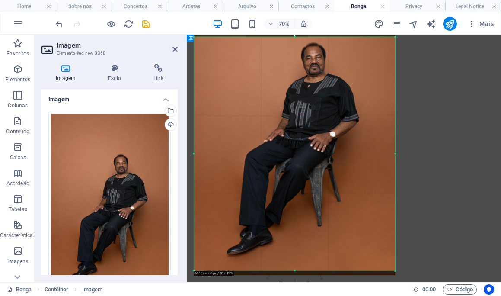
scroll to position [142, 0]
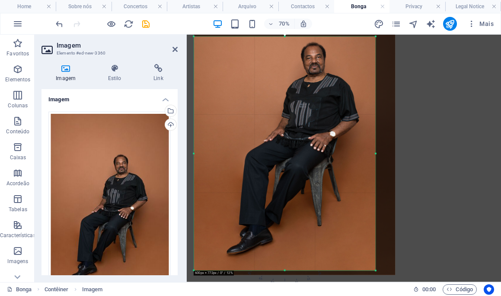
drag, startPoint x: 395, startPoint y: 153, endPoint x: 367, endPoint y: 152, distance: 28.1
click at [367, 152] on div "180 170 160 150 140 130 120 110 100 90 80 70 60 50 40 30 20 10 0 -10 -20 -30 -4…" at bounding box center [285, 154] width 182 height 234
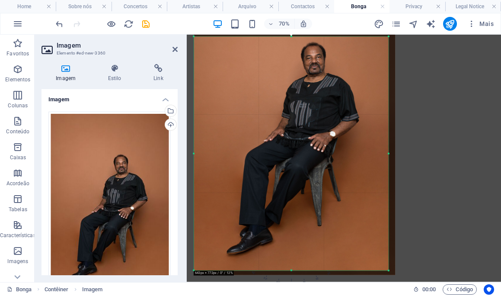
drag, startPoint x: 377, startPoint y: 154, endPoint x: 396, endPoint y: 154, distance: 19.0
click at [389, 154] on div "180 170 160 150 140 130 120 110 100 90 80 70 60 50 40 30 20 10 0 -10 -20 -30 -4…" at bounding box center [291, 154] width 195 height 234
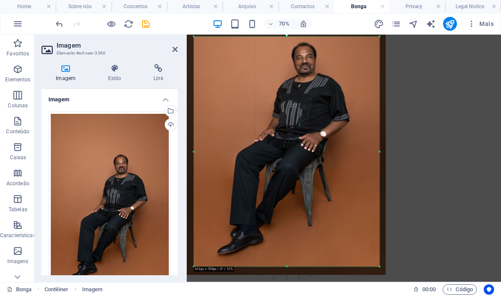
drag, startPoint x: 195, startPoint y: 271, endPoint x: 208, endPoint y: 265, distance: 14.5
click at [208, 265] on div "180 170 160 150 140 130 120 110 100 90 80 70 60 50 40 30 20 10 0 -10 -20 -30 -4…" at bounding box center [287, 152] width 186 height 230
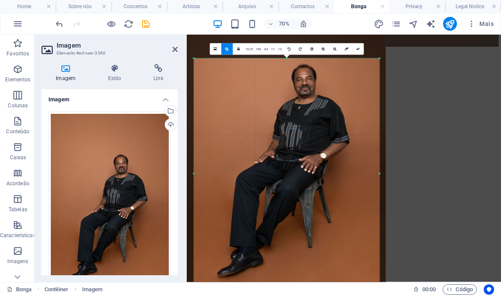
scroll to position [111, 0]
click at [356, 51] on link at bounding box center [358, 49] width 12 height 12
type input "613"
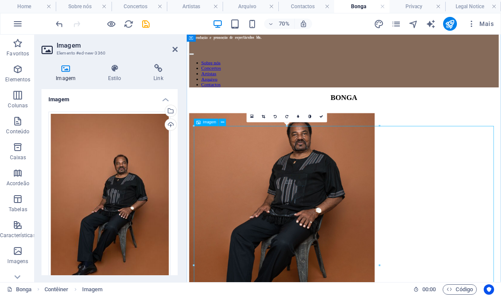
scroll to position [0, 0]
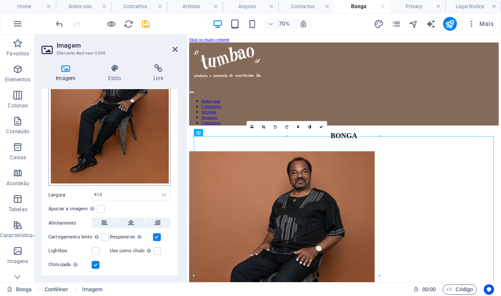
scroll to position [127, 0]
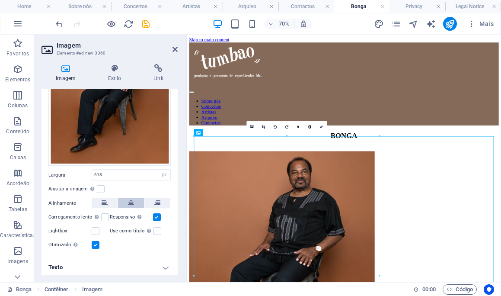
click at [124, 199] on button at bounding box center [131, 203] width 26 height 10
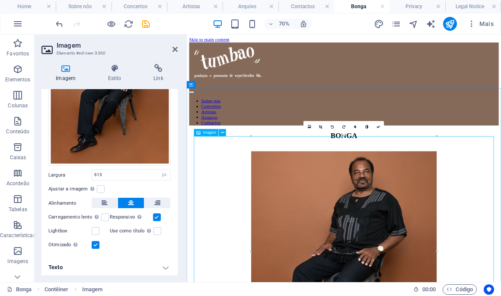
click at [472, 173] on div "BONGA" at bounding box center [411, 179] width 442 height 12
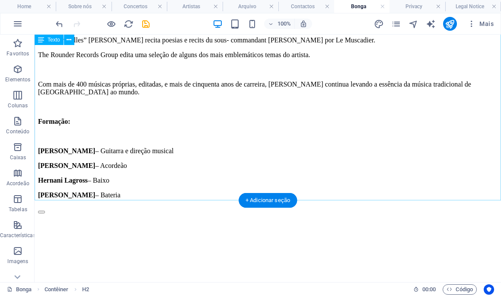
scroll to position [998, 0]
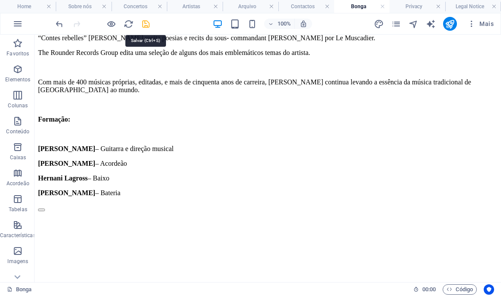
click at [147, 26] on icon "save" at bounding box center [146, 24] width 10 height 10
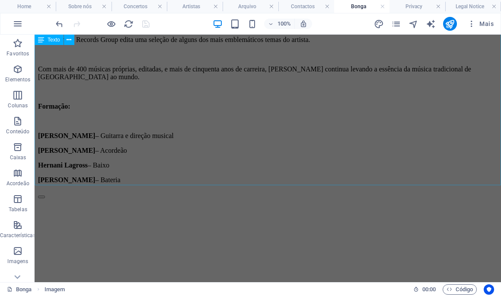
scroll to position [1022, 0]
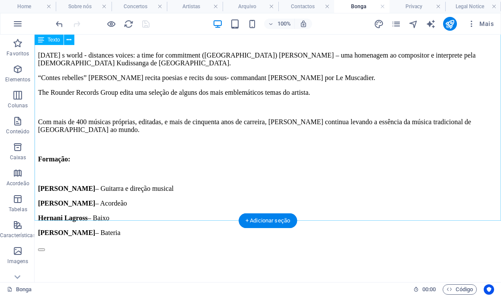
scroll to position [988, 0]
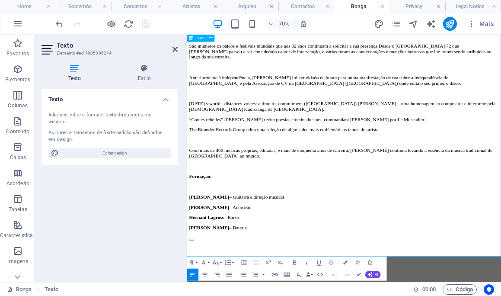
scroll to position [911, 0]
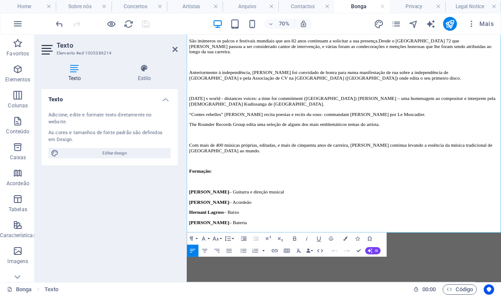
drag, startPoint x: 310, startPoint y: 313, endPoint x: 184, endPoint y: 254, distance: 138.9
click at [203, 250] on icon "button" at bounding box center [204, 250] width 7 height 7
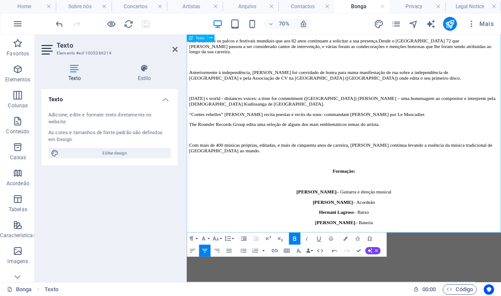
click at [501, 278] on p "[PERSON_NAME] – Acordeão" at bounding box center [411, 274] width 442 height 8
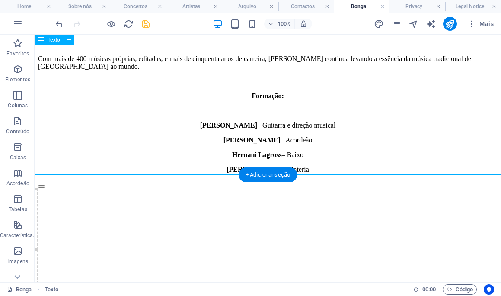
scroll to position [1034, 0]
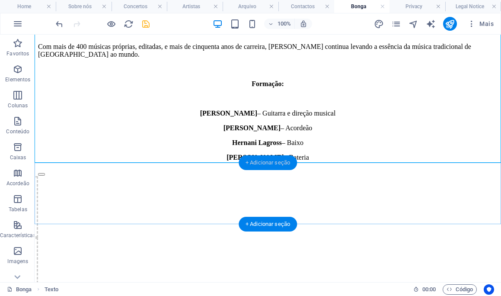
click at [278, 161] on div "+ Adicionar seção" at bounding box center [268, 162] width 58 height 15
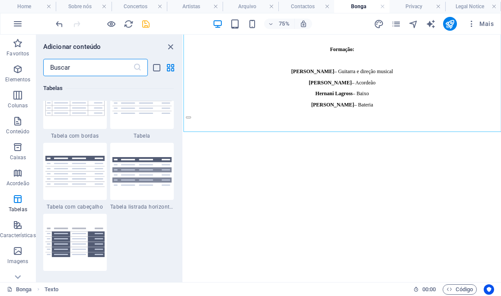
scroll to position [3194, 0]
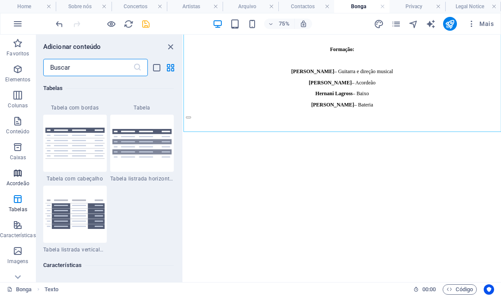
click at [11, 184] on p "Acordeão" at bounding box center [17, 183] width 23 height 7
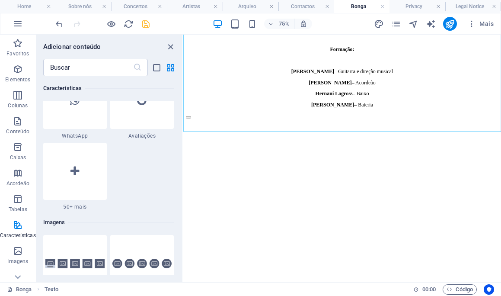
scroll to position [4263, 0]
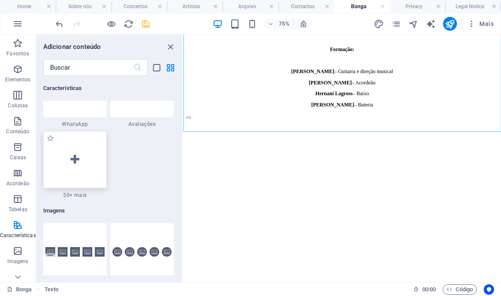
click at [67, 164] on div at bounding box center [75, 159] width 64 height 57
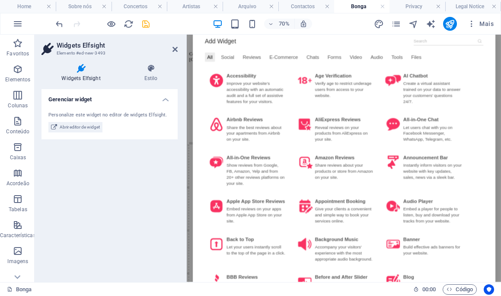
scroll to position [33, 0]
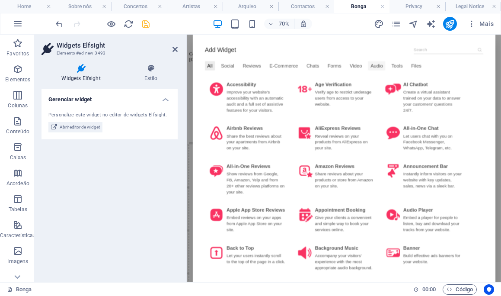
click at [471, 78] on div "Audio" at bounding box center [458, 79] width 25 height 13
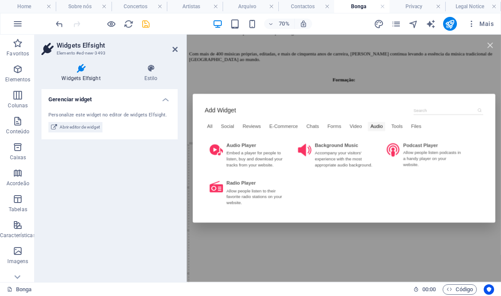
scroll to position [0, 0]
click at [499, 160] on div "Tools" at bounding box center [487, 166] width 23 height 13
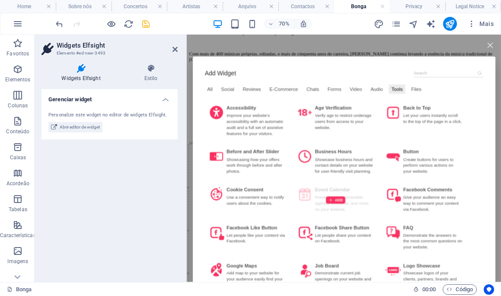
scroll to position [1023, 0]
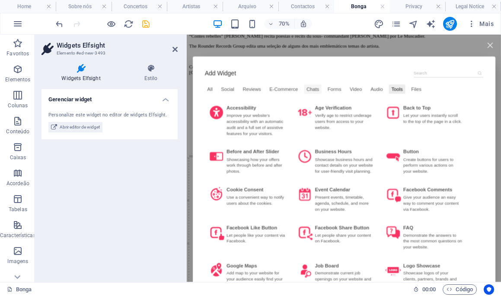
click at [380, 108] on div "Chats" at bounding box center [367, 112] width 25 height 13
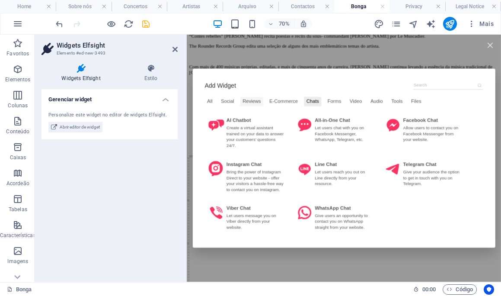
click at [290, 124] on div "Reviews" at bounding box center [279, 130] width 33 height 13
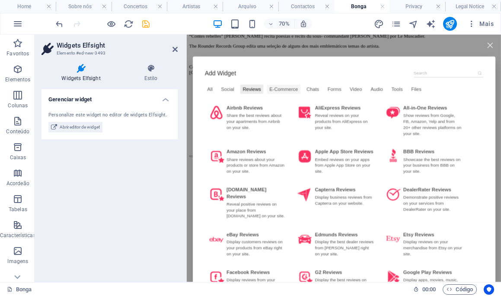
click at [330, 112] on div "E-Commerce" at bounding box center [325, 112] width 48 height 13
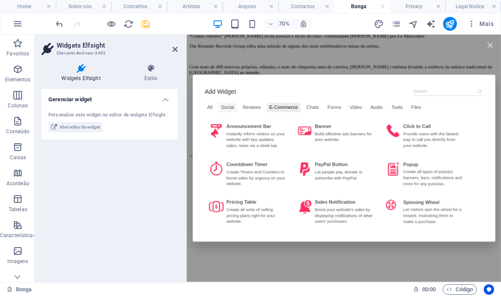
click at [250, 133] on div "Social" at bounding box center [245, 138] width 26 height 13
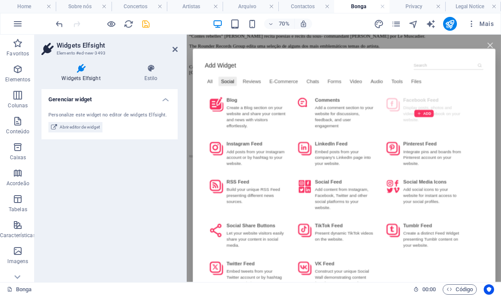
scroll to position [0, 0]
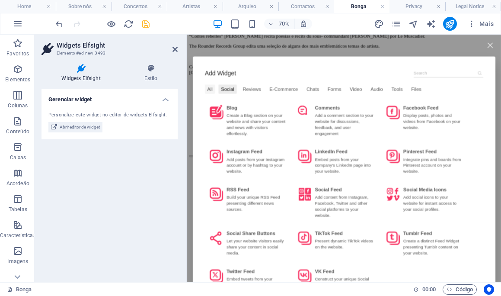
click at [221, 112] on div "All" at bounding box center [220, 112] width 15 height 13
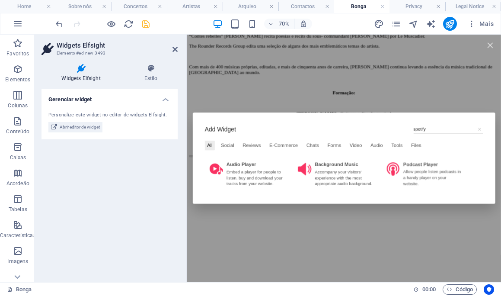
type input "spotify"
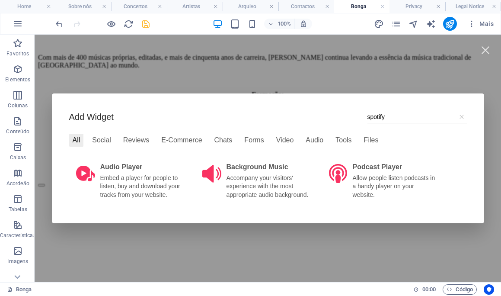
scroll to position [1001, 0]
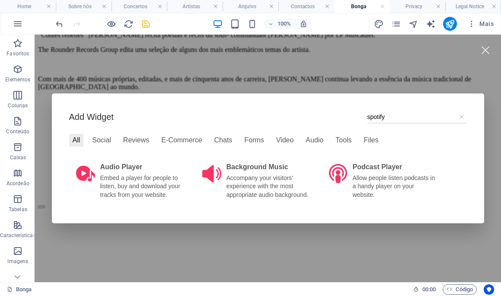
click at [461, 113] on icon at bounding box center [461, 116] width 7 height 7
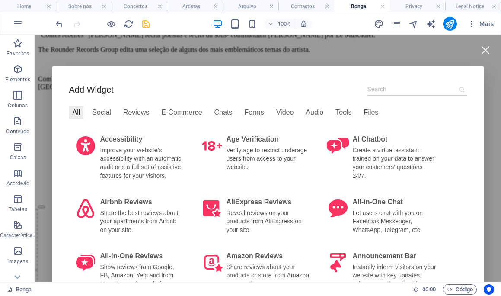
click at [484, 51] on div at bounding box center [485, 49] width 19 height 19
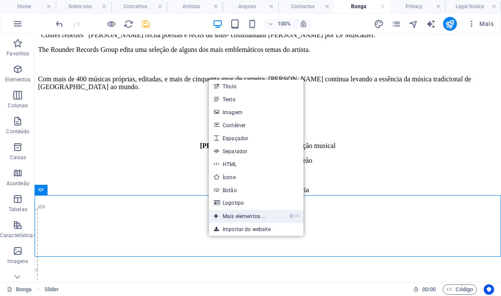
click at [256, 218] on link "⌘ ⏎ Mais elementos ..." at bounding box center [240, 216] width 62 height 13
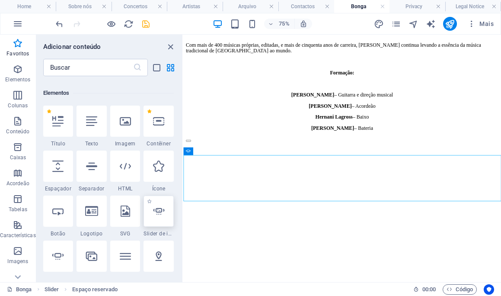
scroll to position [1034, 0]
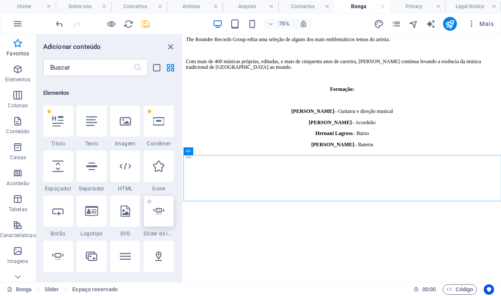
select select "ms"
select select "s"
select select "progressive"
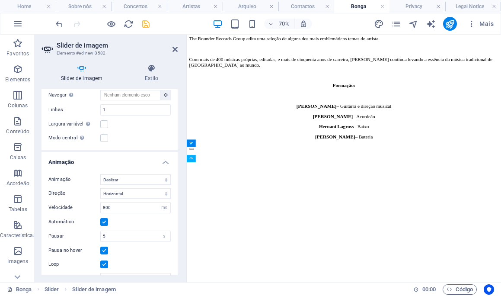
scroll to position [251, 0]
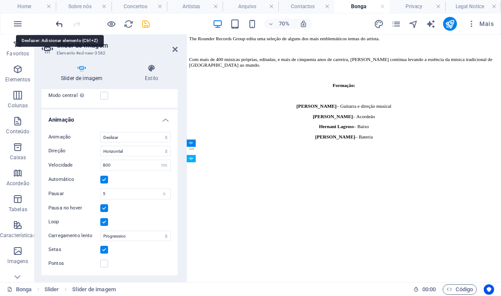
click at [60, 26] on icon "undo" at bounding box center [59, 24] width 10 height 10
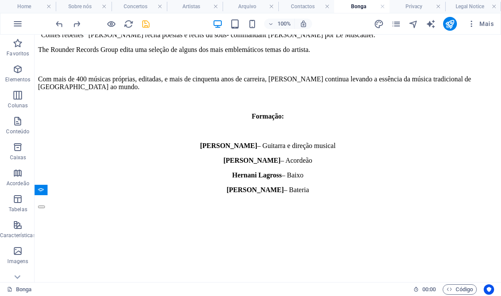
drag, startPoint x: 141, startPoint y: 22, endPoint x: 124, endPoint y: 69, distance: 50.8
click at [141, 22] on icon "save" at bounding box center [146, 24] width 10 height 10
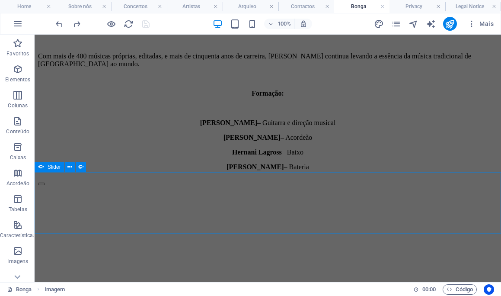
scroll to position [1027, 0]
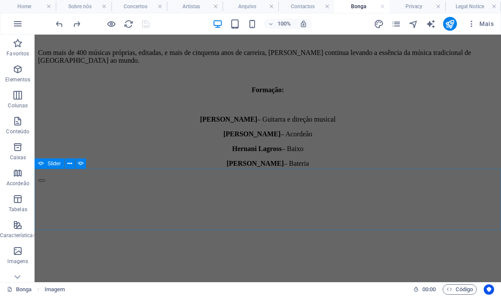
select select "ms"
select select "s"
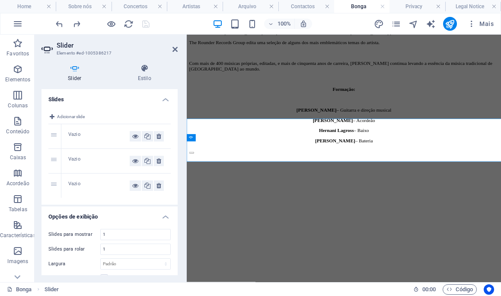
scroll to position [1041, 0]
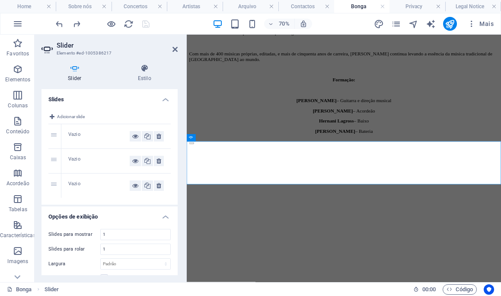
click at [74, 134] on div "Vazio" at bounding box center [98, 136] width 61 height 10
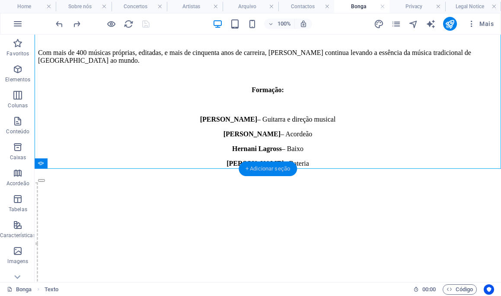
click at [257, 165] on div "+ Adicionar seção" at bounding box center [268, 168] width 58 height 15
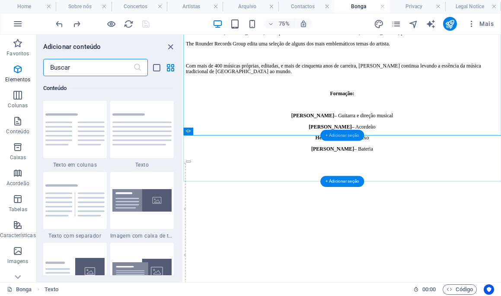
scroll to position [1082, 0]
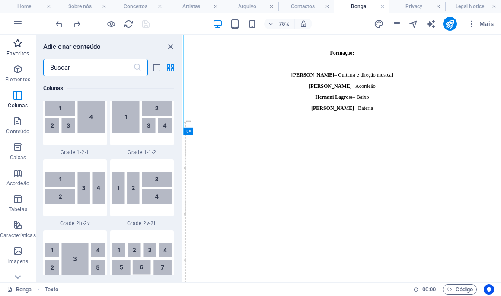
click at [16, 53] on p "Favoritos" at bounding box center [17, 53] width 22 height 7
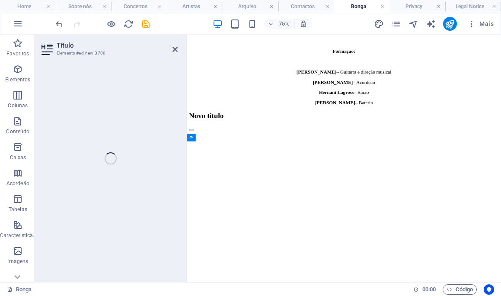
scroll to position [1060, 0]
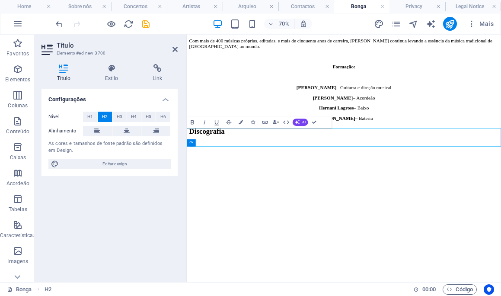
click at [292, 179] on h2 "Discografia" at bounding box center [411, 173] width 442 height 12
click at [131, 129] on button at bounding box center [126, 131] width 29 height 10
click at [95, 118] on button "H1" at bounding box center [90, 117] width 14 height 10
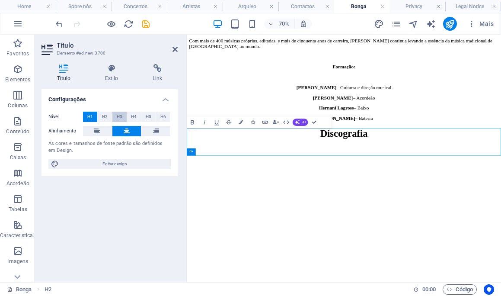
click at [123, 115] on button "H3" at bounding box center [119, 117] width 14 height 10
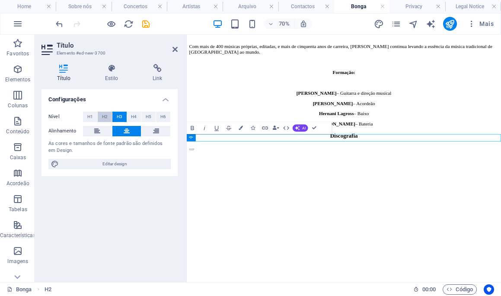
click at [109, 114] on button "H2" at bounding box center [105, 117] width 14 height 10
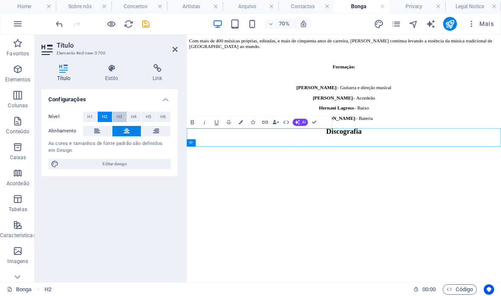
click at [118, 116] on span "H3" at bounding box center [120, 117] width 6 height 10
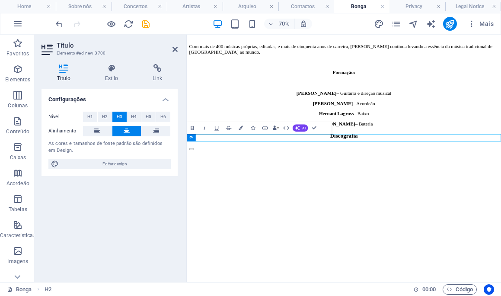
click at [474, 177] on h3 "Discografia" at bounding box center [411, 180] width 442 height 10
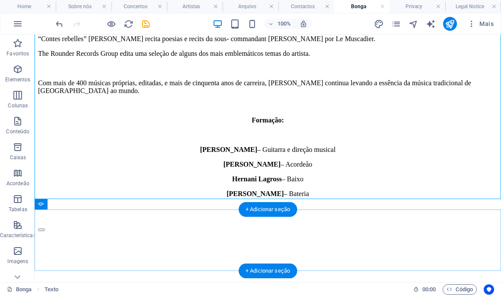
scroll to position [998, 0]
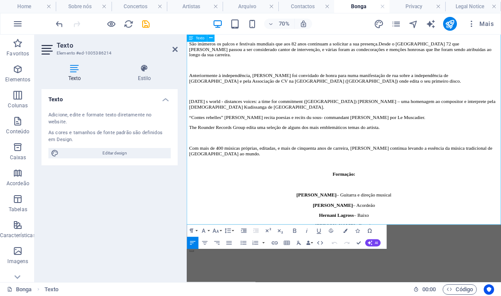
scroll to position [978, 0]
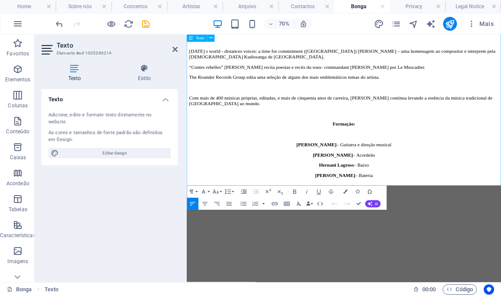
click at [472, 240] on p "[PERSON_NAME] – Bateria" at bounding box center [411, 236] width 442 height 8
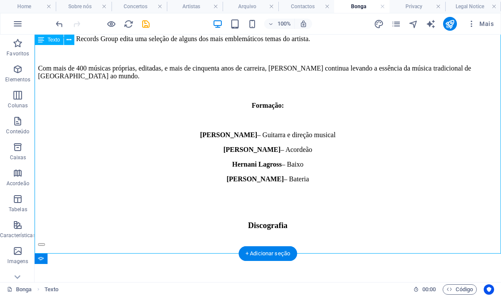
scroll to position [1031, 0]
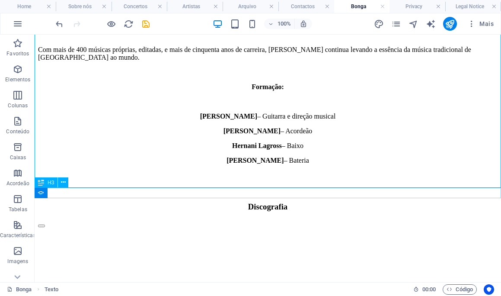
click at [324, 202] on div "Discografia" at bounding box center [268, 207] width 460 height 10
click at [296, 202] on div "Discografia" at bounding box center [268, 207] width 460 height 10
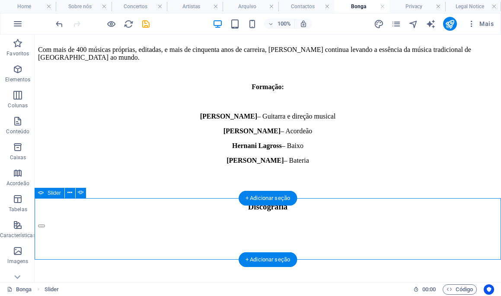
select select "ms"
select select "s"
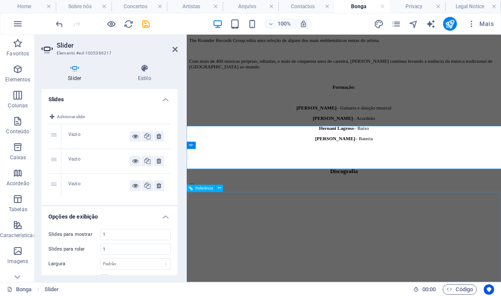
scroll to position [1063, 0]
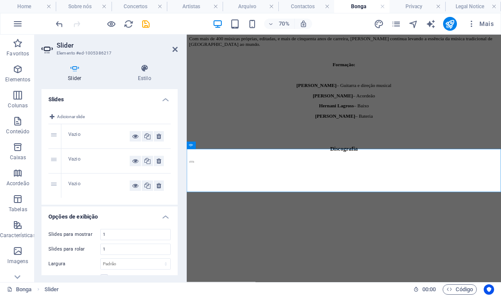
click at [85, 134] on div "Vazio" at bounding box center [98, 136] width 61 height 10
click at [75, 118] on span "Adicionar slide" at bounding box center [71, 117] width 28 height 10
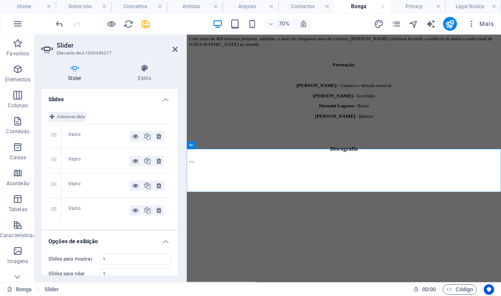
click at [74, 119] on span "Adicionar slide" at bounding box center [71, 117] width 28 height 10
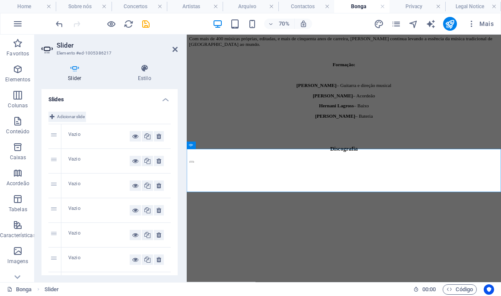
click at [78, 112] on span "Adicionar slide" at bounding box center [71, 117] width 28 height 10
click at [144, 19] on icon "save" at bounding box center [146, 24] width 10 height 10
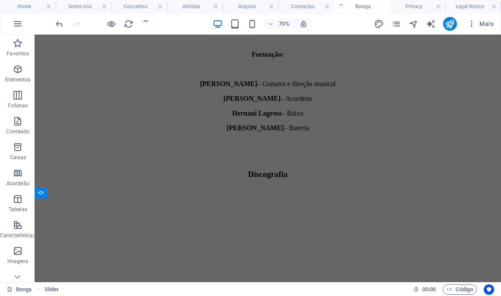
scroll to position [1031, 0]
